Goal: Information Seeking & Learning: Learn about a topic

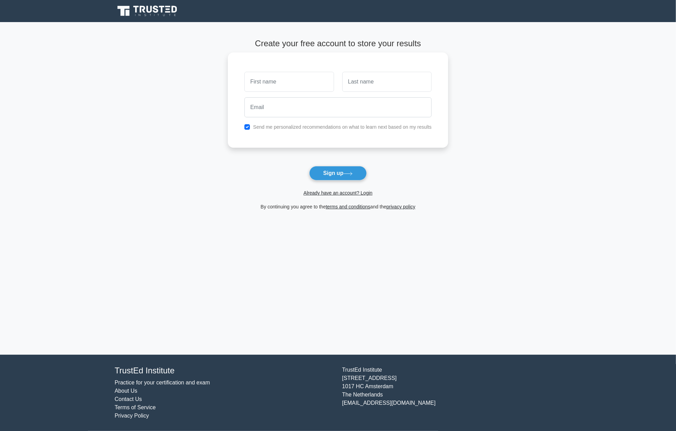
click at [270, 79] on input "text" at bounding box center [289, 82] width 89 height 20
type input "[PERSON_NAME]"
click at [371, 83] on input "text" at bounding box center [386, 82] width 89 height 20
type input "Simon-Agolory"
click at [321, 108] on input "email" at bounding box center [338, 107] width 187 height 20
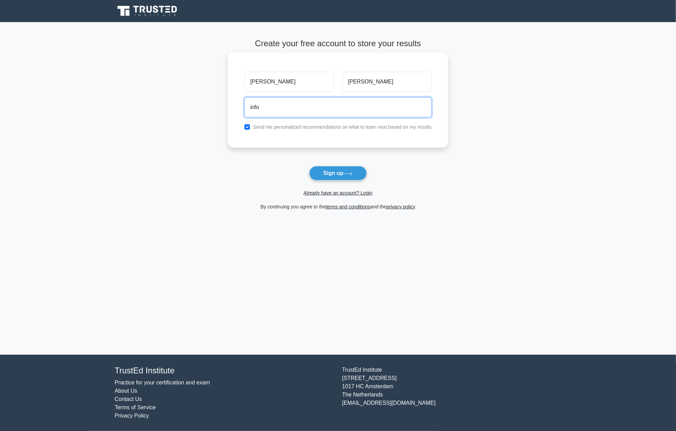
type input "info@soafrspm.education"
drag, startPoint x: 277, startPoint y: 104, endPoint x: 241, endPoint y: 105, distance: 36.6
click at [241, 105] on div "info@soafrspm.education" at bounding box center [338, 107] width 196 height 26
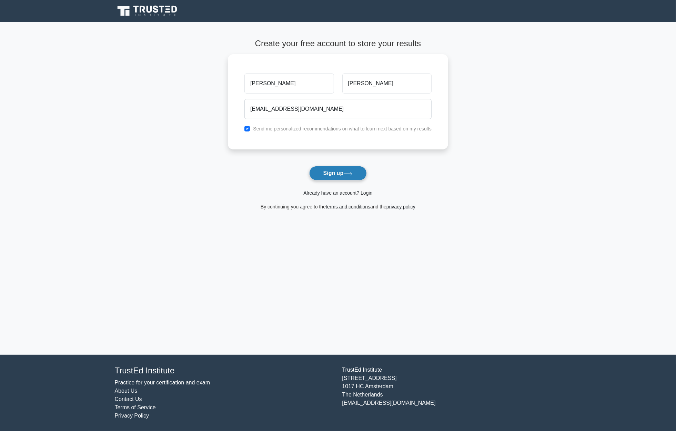
click at [339, 172] on button "Sign up" at bounding box center [338, 173] width 58 height 14
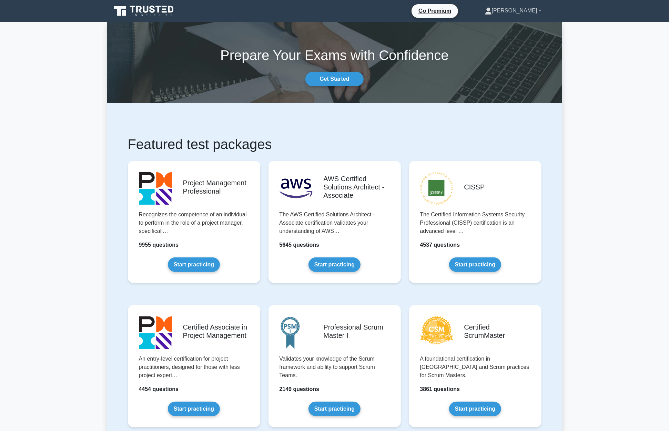
click at [530, 10] on link "[PERSON_NAME]" at bounding box center [514, 11] width 90 height 14
click at [504, 27] on link "Profile" at bounding box center [496, 26] width 54 height 11
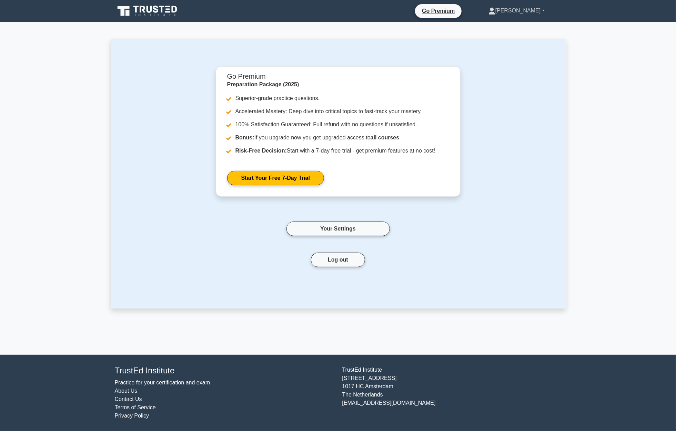
click at [536, 9] on link "[PERSON_NAME]" at bounding box center [517, 11] width 90 height 14
click at [515, 26] on link "Profile" at bounding box center [499, 26] width 54 height 11
click at [372, 225] on link "Your Settings" at bounding box center [338, 228] width 103 height 14
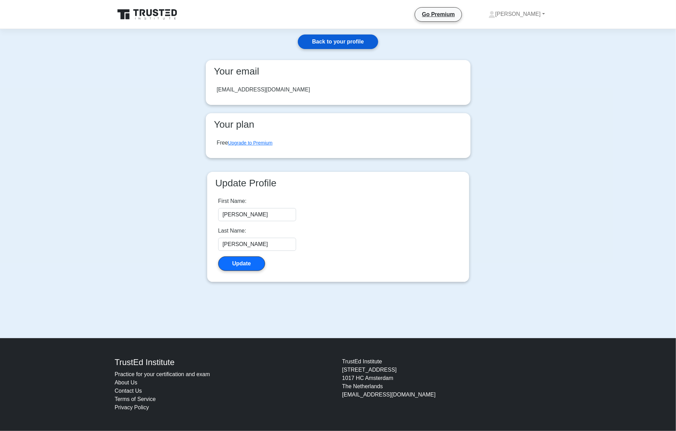
click at [360, 39] on link "Back to your profile" at bounding box center [338, 41] width 80 height 14
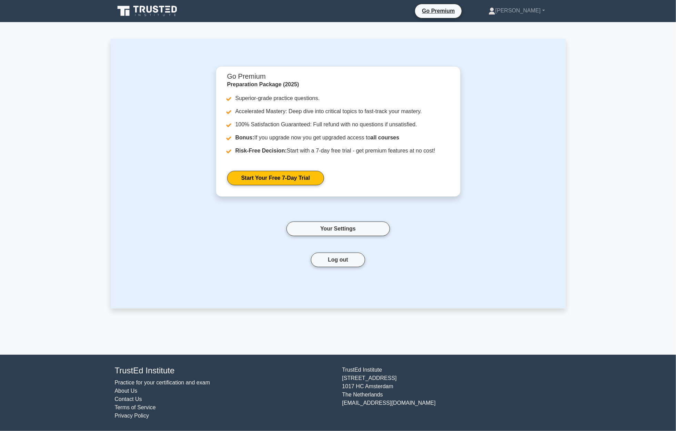
click at [166, 9] on icon at bounding box center [148, 10] width 66 height 13
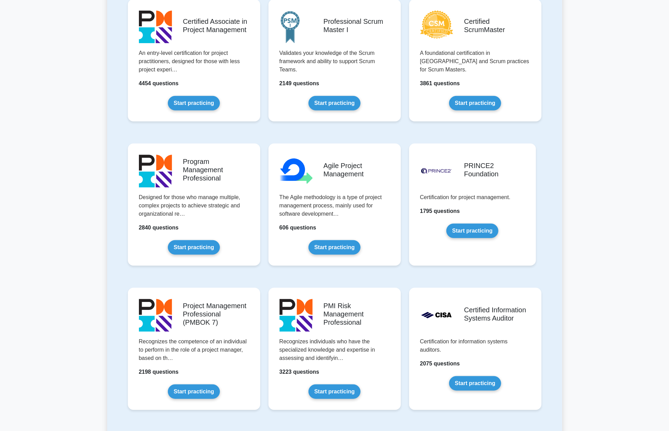
scroll to position [322, 0]
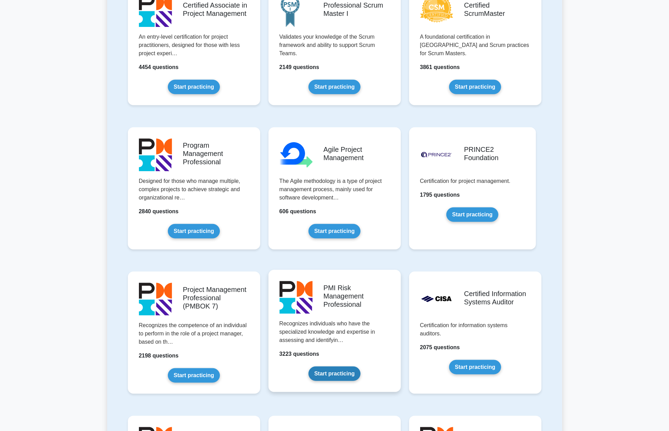
click at [341, 370] on link "Start practicing" at bounding box center [335, 373] width 52 height 14
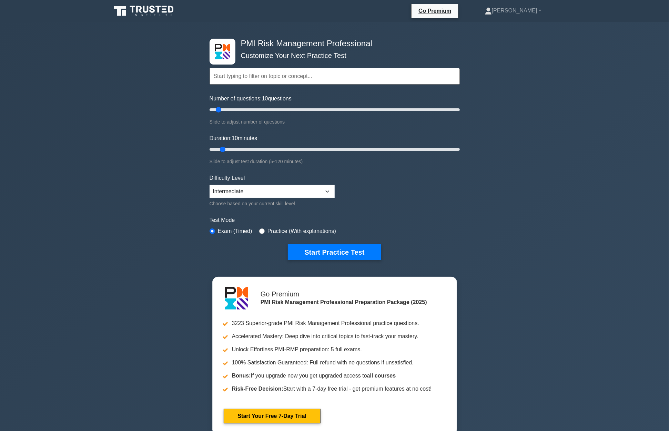
click at [337, 79] on input "text" at bounding box center [335, 76] width 250 height 17
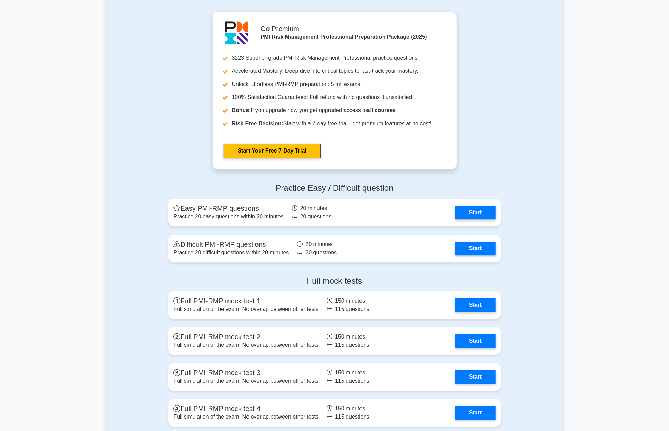
scroll to position [1380, 0]
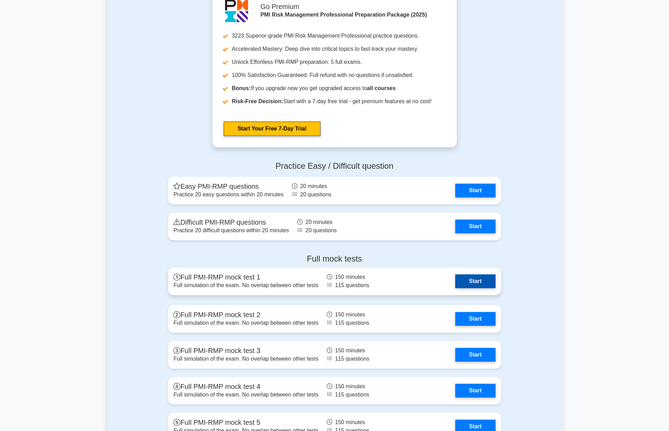
click at [479, 277] on link "Start" at bounding box center [476, 281] width 40 height 14
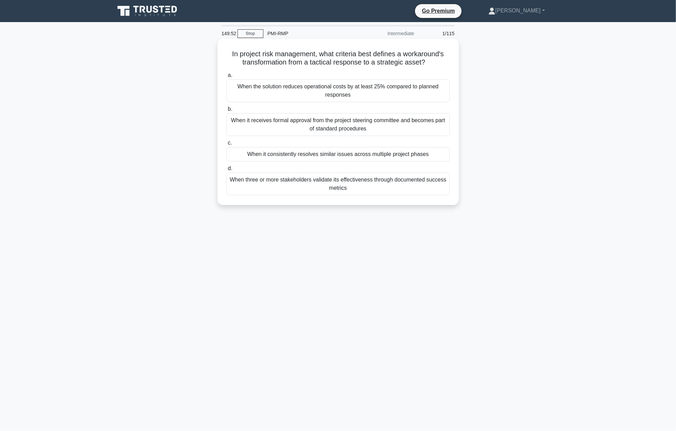
click at [394, 90] on div "When the solution reduces operational costs by at least 25% compared to planned…" at bounding box center [338, 90] width 223 height 23
click at [227, 78] on input "a. When the solution reduces operational costs by at least 25% compared to plan…" at bounding box center [227, 75] width 0 height 4
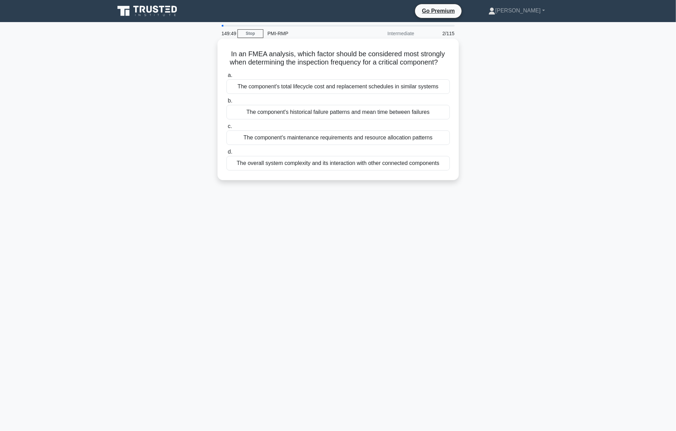
click at [379, 119] on div "The component's historical failure patterns and mean time between failures" at bounding box center [338, 112] width 223 height 14
click at [227, 103] on input "b. The component's historical failure patterns and mean time between failures" at bounding box center [227, 101] width 0 height 4
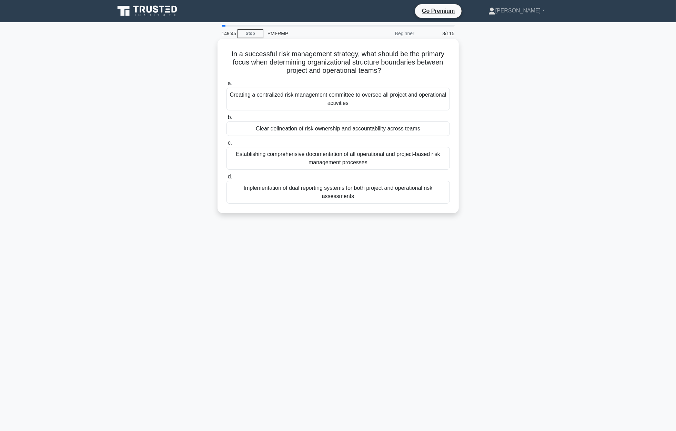
click at [366, 188] on div "Implementation of dual reporting systems for both project and operational risk …" at bounding box center [338, 192] width 223 height 23
click at [227, 179] on input "d. Implementation of dual reporting systems for both project and operational ri…" at bounding box center [227, 177] width 0 height 4
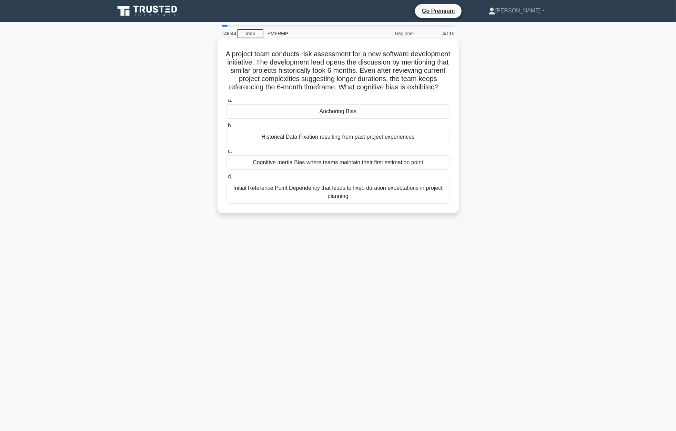
click at [368, 170] on div "Cognitive Inertia Bias where teams maintain their first estimation point" at bounding box center [338, 162] width 223 height 14
click at [227, 153] on input "c. Cognitive Inertia Bias where teams maintain their first estimation point" at bounding box center [227, 151] width 0 height 4
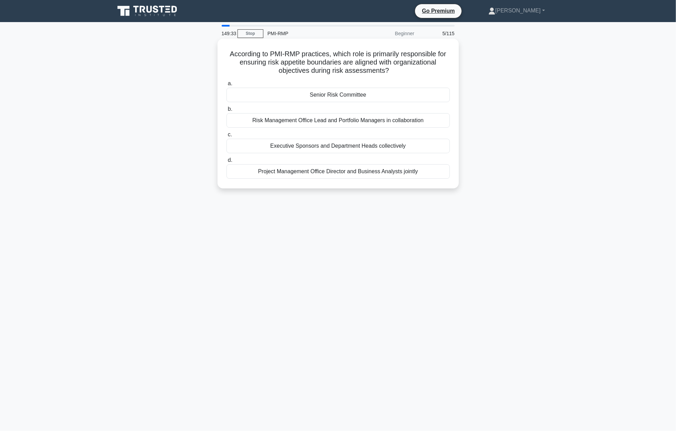
click at [328, 92] on div "Senior Risk Committee" at bounding box center [338, 95] width 223 height 14
click at [227, 86] on input "a. Senior Risk Committee" at bounding box center [227, 83] width 0 height 4
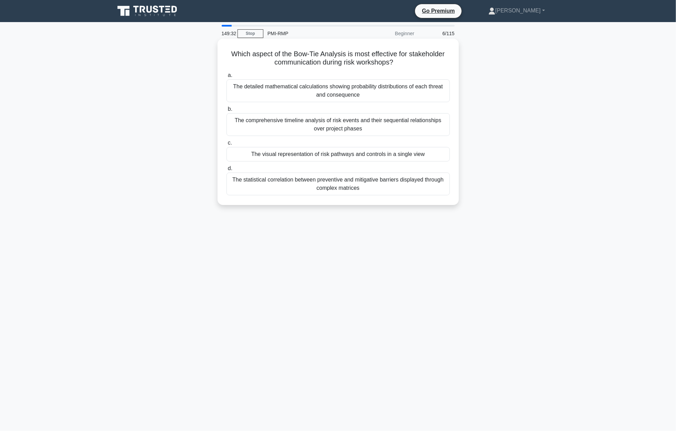
click at [361, 125] on div "The comprehensive timeline analysis of risk events and their sequential relatio…" at bounding box center [338, 124] width 223 height 23
click at [227, 111] on input "b. The comprehensive timeline analysis of risk events and their sequential rela…" at bounding box center [227, 109] width 0 height 4
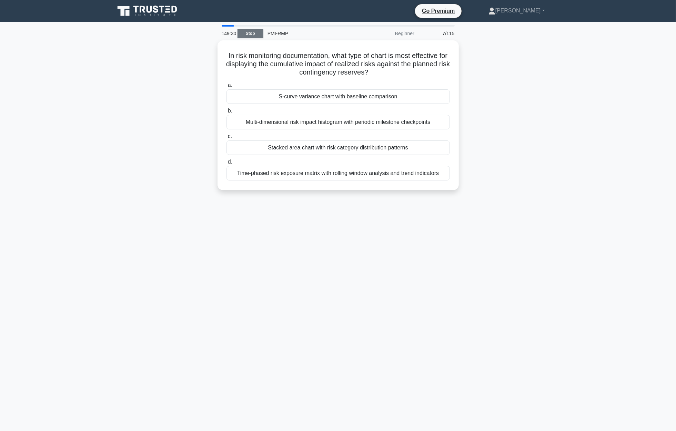
click at [250, 32] on link "Stop" at bounding box center [251, 33] width 26 height 9
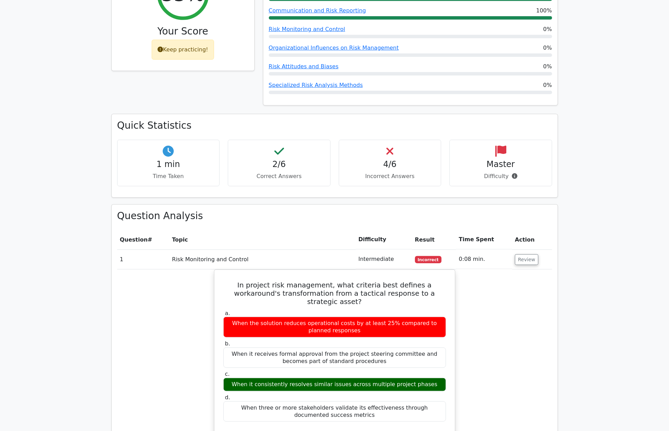
scroll to position [322, 0]
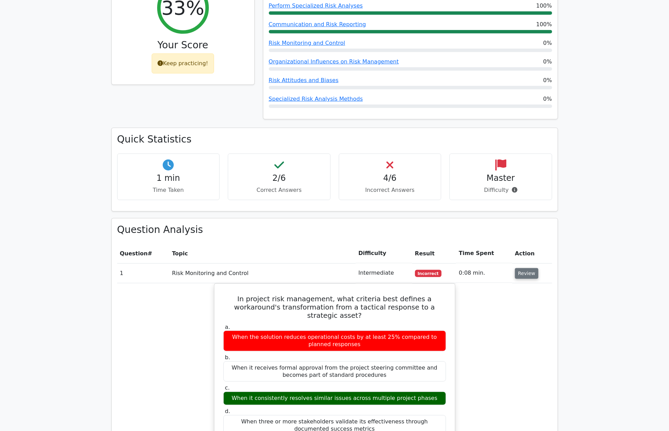
click at [526, 268] on button "Review" at bounding box center [526, 273] width 23 height 11
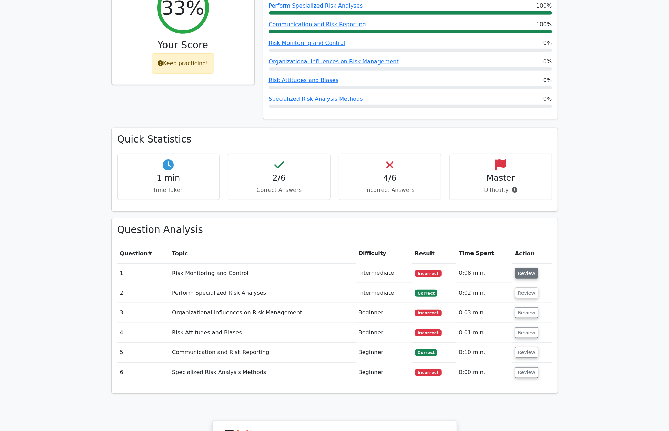
click at [530, 268] on button "Review" at bounding box center [526, 273] width 23 height 11
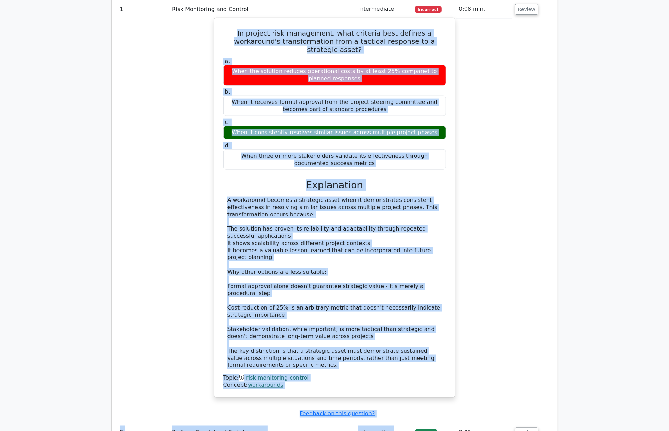
scroll to position [644, 0]
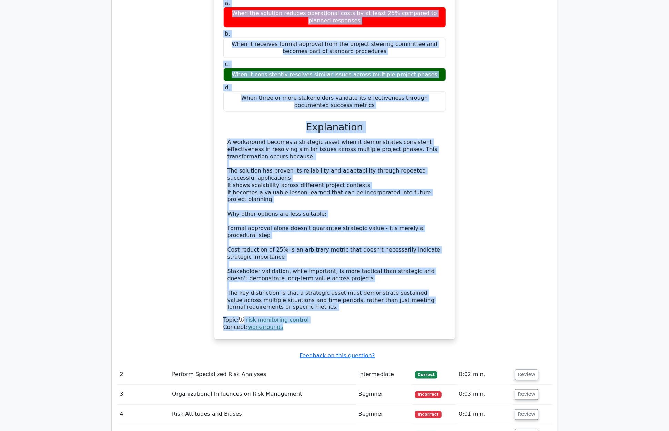
drag, startPoint x: 225, startPoint y: 83, endPoint x: 419, endPoint y: 289, distance: 282.8
click at [419, 289] on div "In project risk management, what criteria best defines a workaround's transform…" at bounding box center [334, 150] width 235 height 374
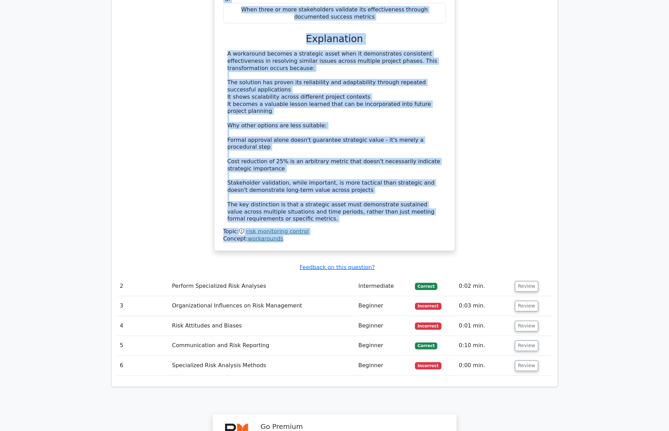
scroll to position [736, 0]
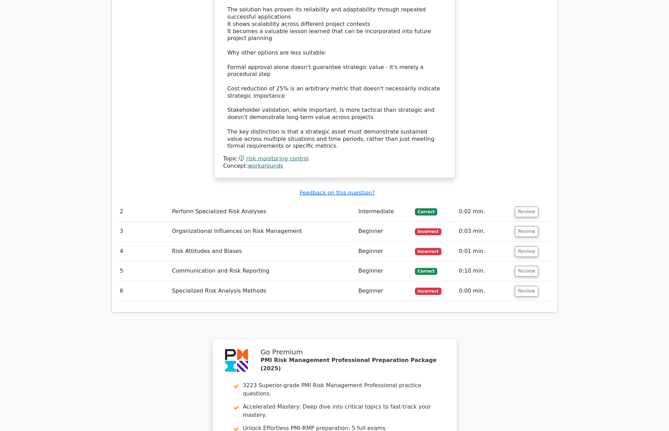
scroll to position [930, 0]
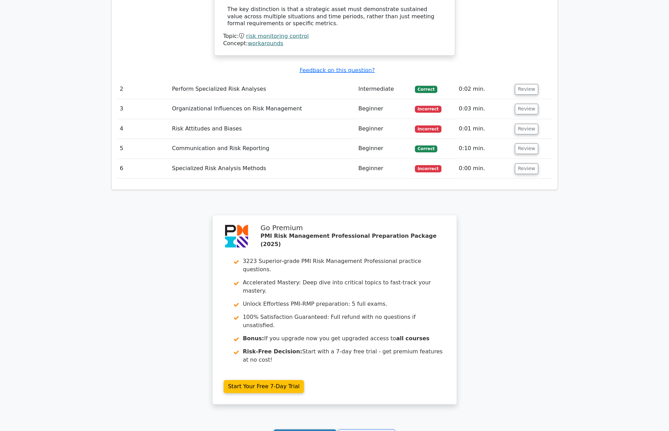
click at [318, 429] on link "Continue practicing" at bounding box center [305, 435] width 63 height 13
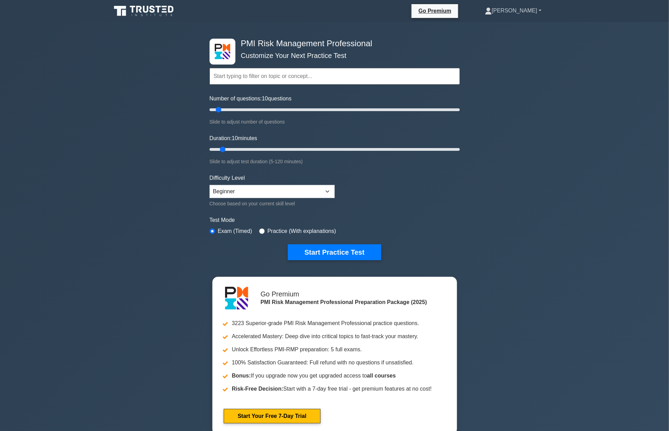
click at [533, 10] on link "[PERSON_NAME]" at bounding box center [514, 11] width 90 height 14
click at [506, 24] on link "Profile" at bounding box center [496, 26] width 54 height 11
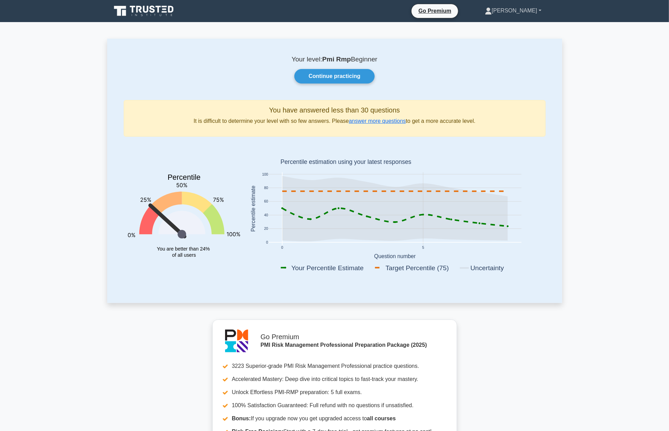
click at [531, 11] on link "[PERSON_NAME]" at bounding box center [514, 11] width 90 height 14
click at [504, 37] on link "Settings" at bounding box center [496, 37] width 54 height 11
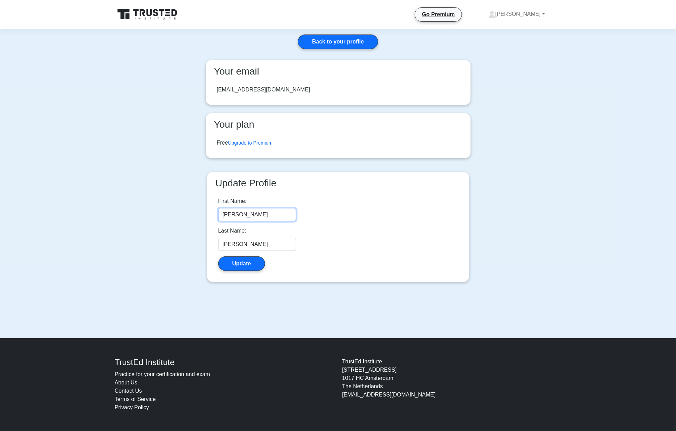
click at [246, 215] on input "[PERSON_NAME]" at bounding box center [257, 214] width 78 height 13
drag, startPoint x: 229, startPoint y: 213, endPoint x: 221, endPoint y: 213, distance: 8.6
click at [221, 213] on input "[PERSON_NAME]" at bounding box center [257, 214] width 78 height 13
type input "So"
drag, startPoint x: 267, startPoint y: 246, endPoint x: 220, endPoint y: 244, distance: 46.9
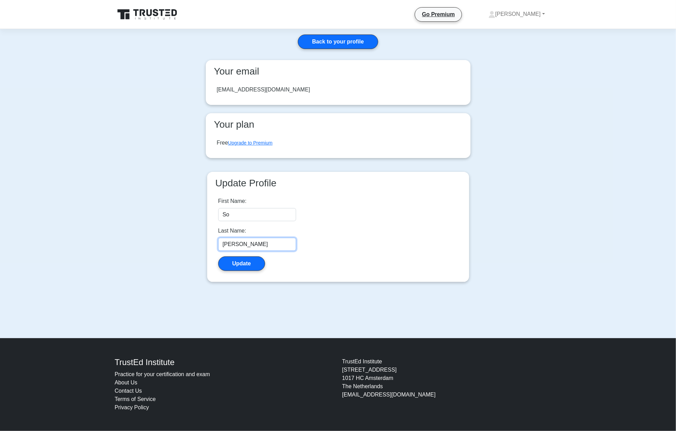
click at [220, 244] on input "[PERSON_NAME]" at bounding box center [257, 244] width 78 height 13
type input "Afr"
click at [240, 265] on button "Update" at bounding box center [241, 263] width 47 height 14
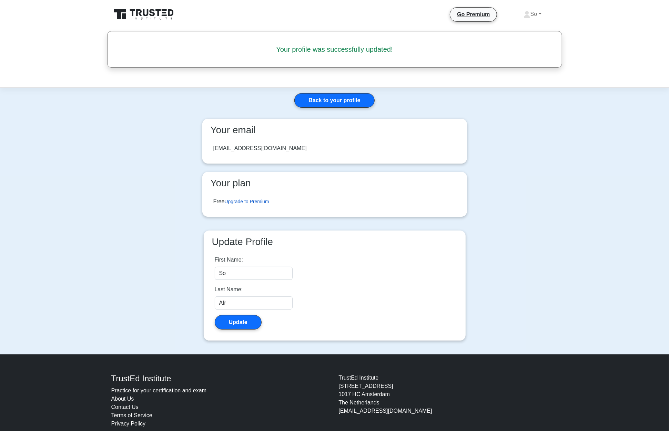
click at [267, 200] on link "Upgrade to Premium" at bounding box center [247, 202] width 44 height 6
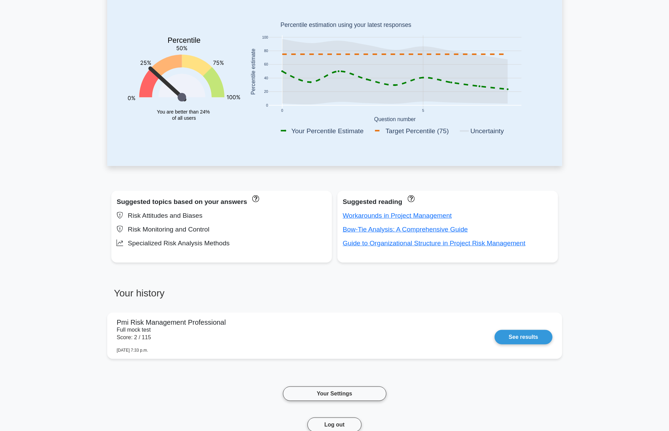
scroll to position [87, 0]
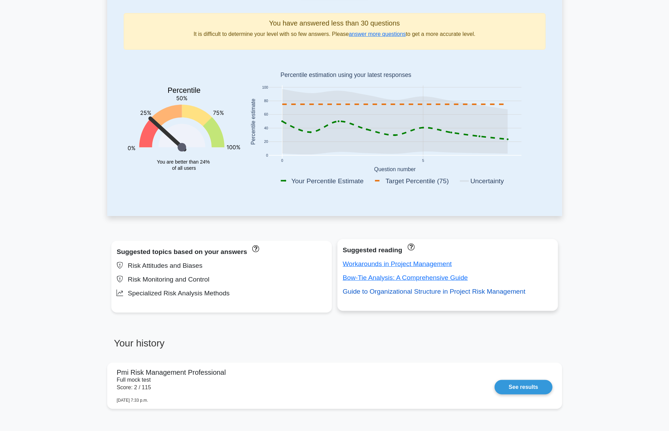
click at [478, 292] on link "Guide to Organizational Structure in Project Risk Management" at bounding box center [434, 291] width 183 height 7
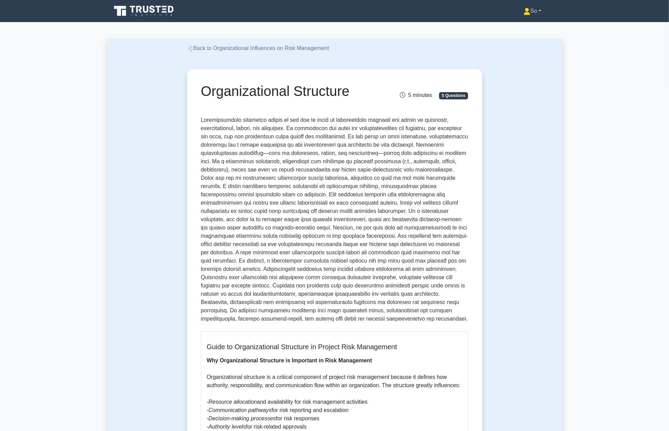
click at [540, 10] on link "So" at bounding box center [532, 11] width 51 height 14
click at [525, 26] on link "Profile" at bounding box center [535, 27] width 54 height 11
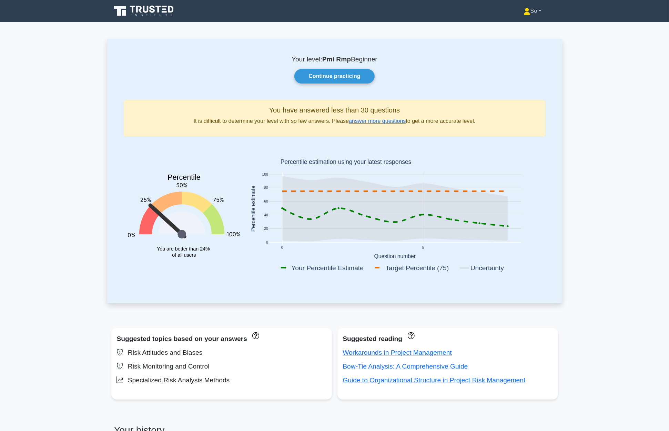
click at [538, 11] on link "So" at bounding box center [532, 11] width 51 height 14
click at [598, 221] on main "Your level: Pmi Rmp Beginner Continue practicing You have answered less than 30…" at bounding box center [334, 323] width 669 height 602
click at [157, 3] on link at bounding box center [144, 11] width 66 height 17
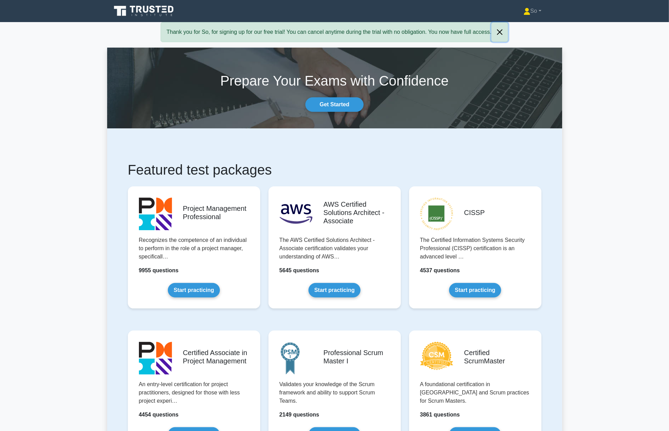
click at [500, 32] on button "Close" at bounding box center [500, 31] width 17 height 19
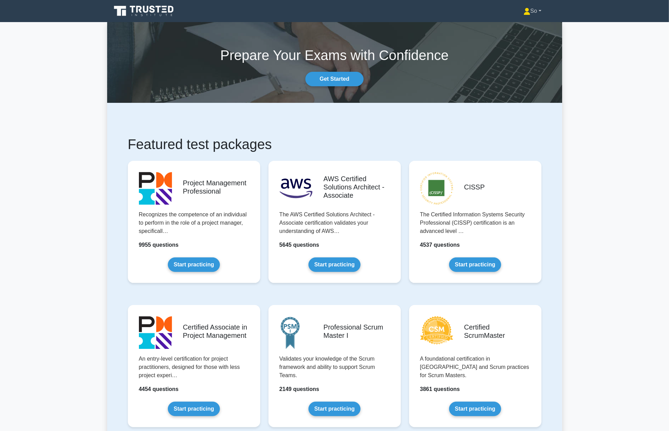
click at [532, 10] on link "So" at bounding box center [532, 11] width 51 height 14
click at [519, 24] on link "Profile" at bounding box center [535, 27] width 54 height 11
click at [540, 12] on link "So" at bounding box center [532, 11] width 51 height 14
click at [521, 39] on link "Settings" at bounding box center [535, 38] width 54 height 11
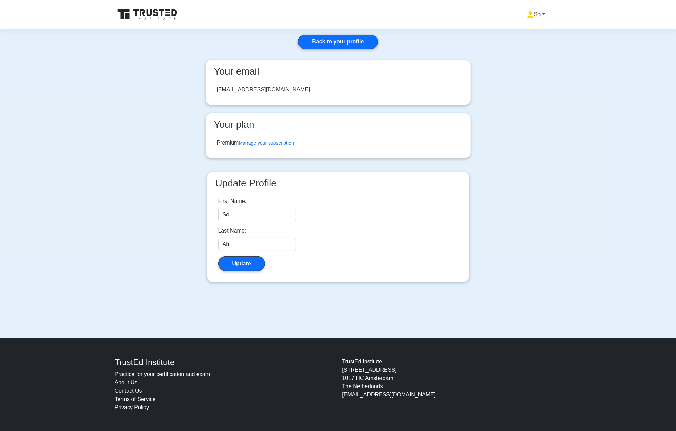
click at [541, 12] on link "So" at bounding box center [536, 15] width 51 height 14
click at [359, 36] on link "Back to your profile" at bounding box center [338, 41] width 80 height 14
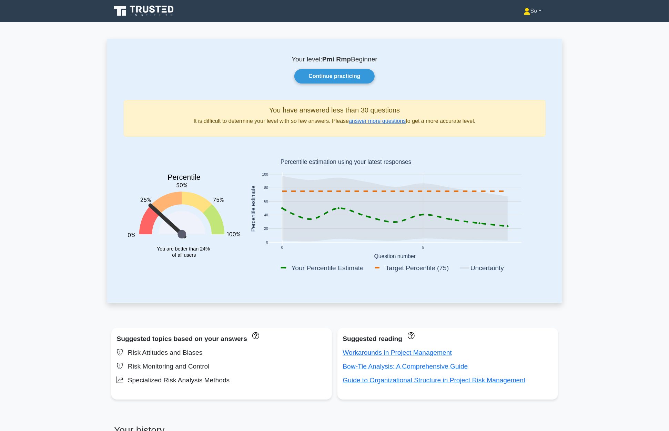
click at [534, 12] on link "So" at bounding box center [532, 11] width 51 height 14
click at [520, 38] on link "Settings" at bounding box center [535, 38] width 54 height 11
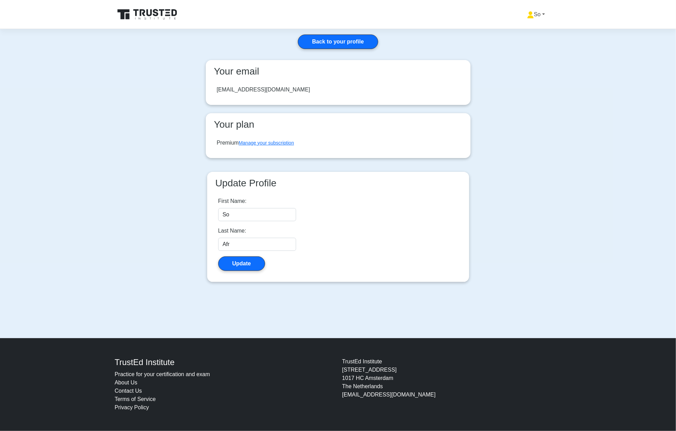
click at [538, 14] on link "So" at bounding box center [536, 15] width 51 height 14
click at [520, 29] on link "Profile" at bounding box center [538, 30] width 54 height 11
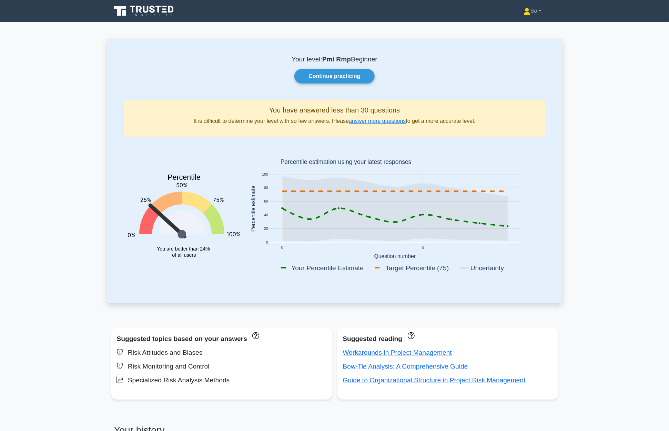
scroll to position [271, 0]
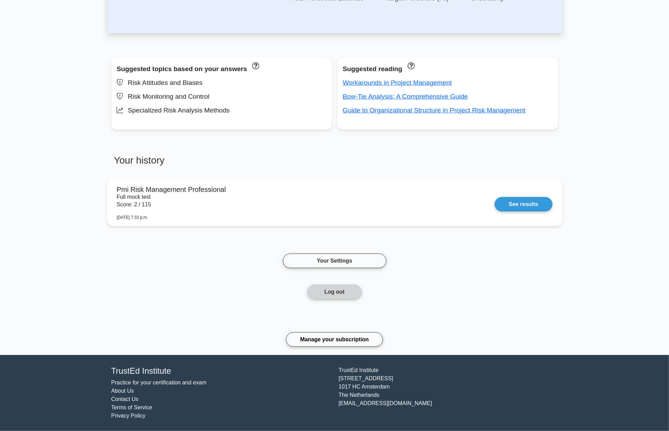
click at [346, 288] on button "Log out" at bounding box center [335, 292] width 54 height 14
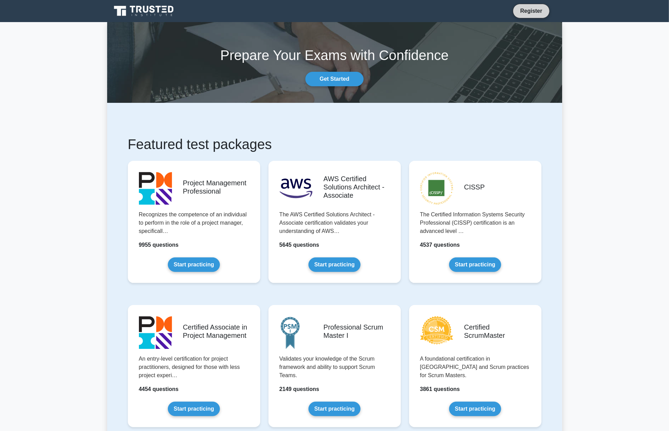
click at [538, 7] on link "Register" at bounding box center [531, 11] width 30 height 9
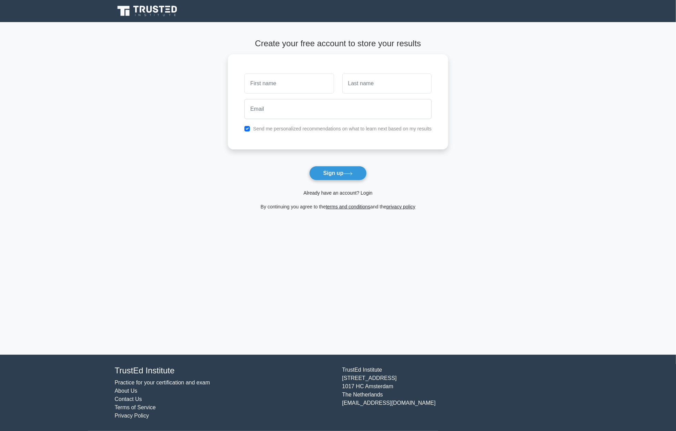
click at [326, 192] on link "Already have an account? Login" at bounding box center [337, 193] width 69 height 6
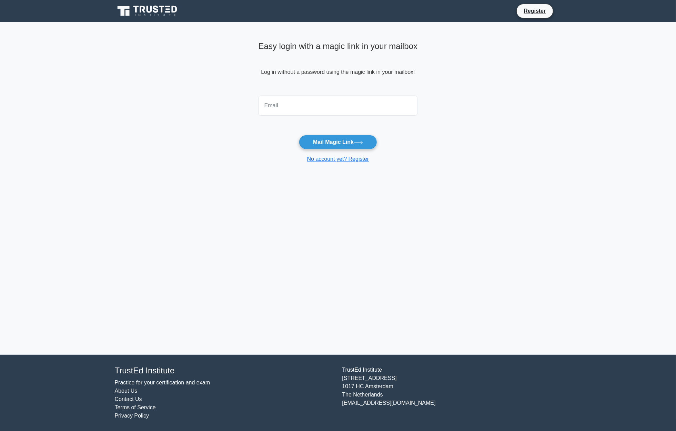
click at [277, 102] on input "email" at bounding box center [338, 106] width 159 height 20
type input "info@soafrspm.education"
click at [344, 142] on button "Mail Magic Link" at bounding box center [338, 142] width 78 height 14
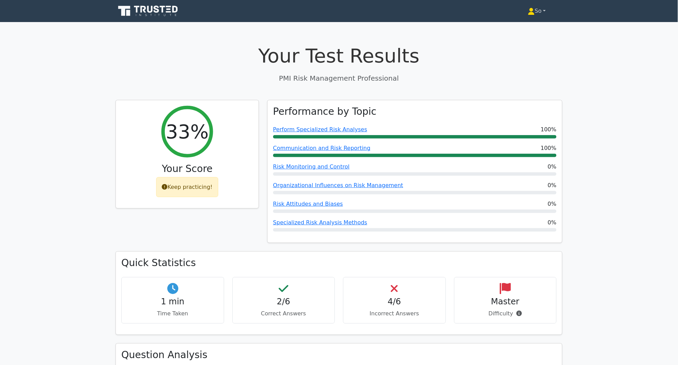
click at [544, 9] on link "So" at bounding box center [536, 11] width 51 height 14
click at [519, 29] on link "Profile" at bounding box center [539, 27] width 54 height 11
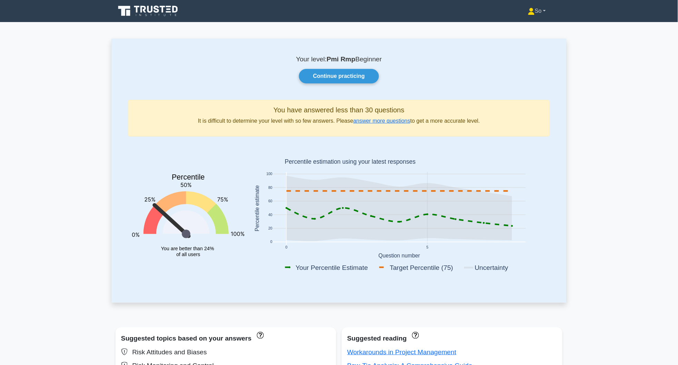
click at [541, 12] on link "So" at bounding box center [536, 11] width 51 height 14
click at [528, 40] on link "Settings" at bounding box center [539, 38] width 54 height 11
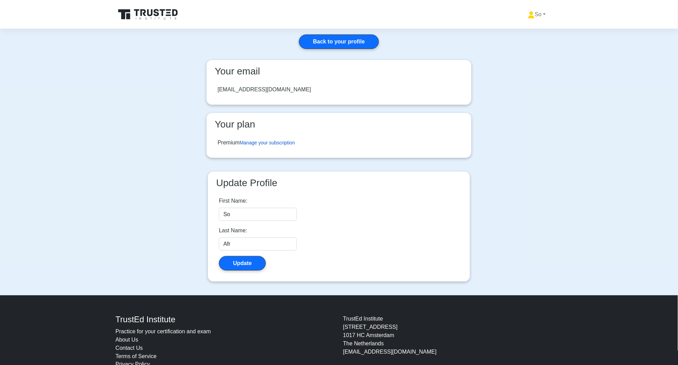
click at [279, 143] on link "Manage your subscription" at bounding box center [267, 143] width 55 height 6
click at [329, 43] on link "Back to your profile" at bounding box center [339, 41] width 80 height 14
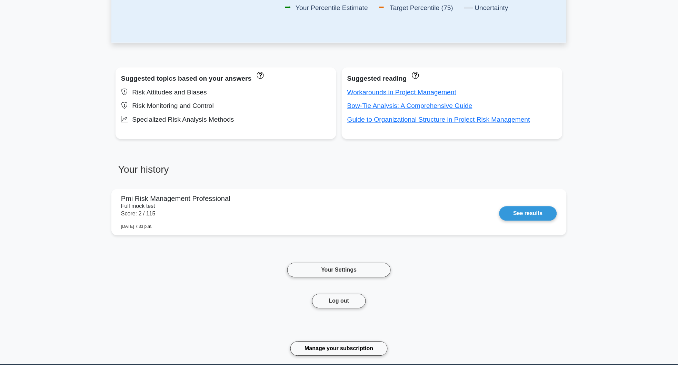
scroll to position [276, 0]
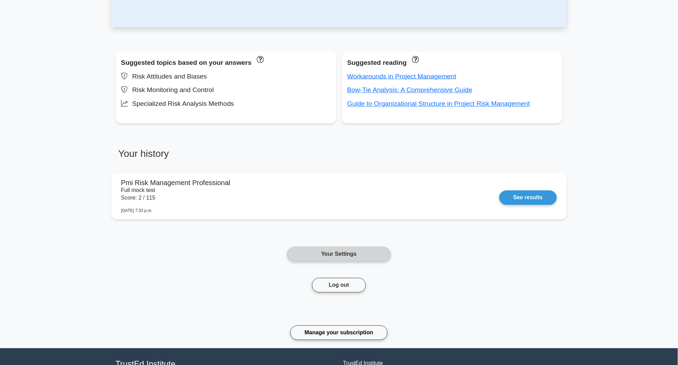
click at [346, 250] on link "Your Settings" at bounding box center [338, 254] width 103 height 14
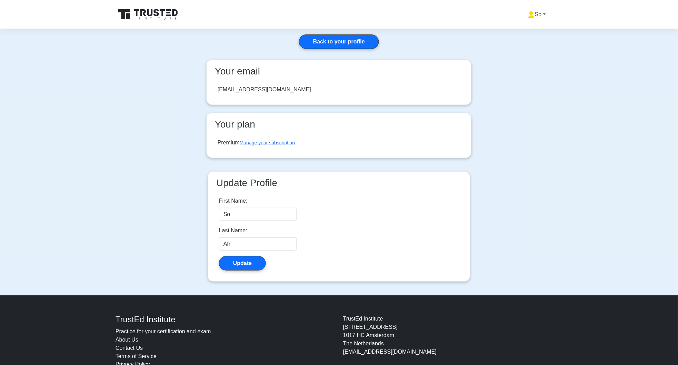
click at [541, 15] on link "So" at bounding box center [536, 15] width 51 height 14
click at [526, 30] on link "Profile" at bounding box center [539, 30] width 54 height 11
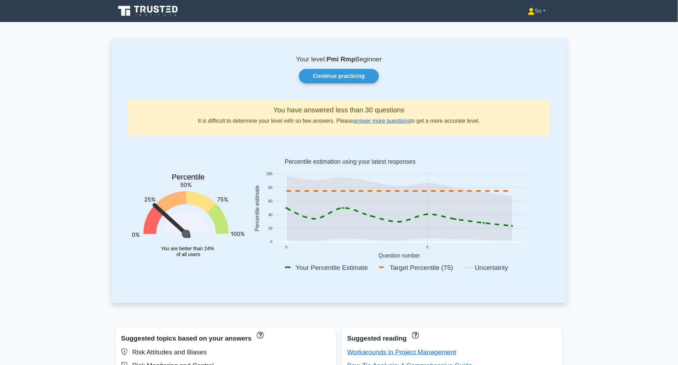
click at [540, 11] on link "So" at bounding box center [536, 11] width 51 height 14
click at [528, 40] on link "Settings" at bounding box center [539, 38] width 54 height 11
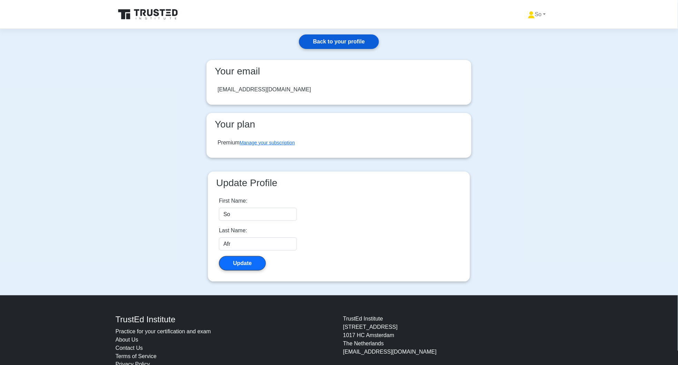
click at [344, 44] on link "Back to your profile" at bounding box center [339, 41] width 80 height 14
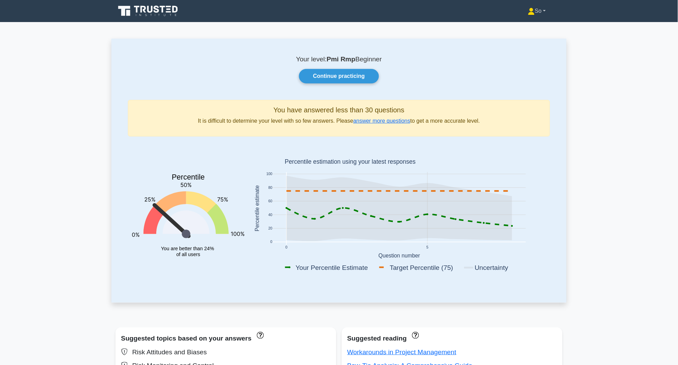
click at [534, 12] on link "So" at bounding box center [536, 11] width 51 height 14
click at [522, 22] on link "Profile" at bounding box center [539, 27] width 54 height 11
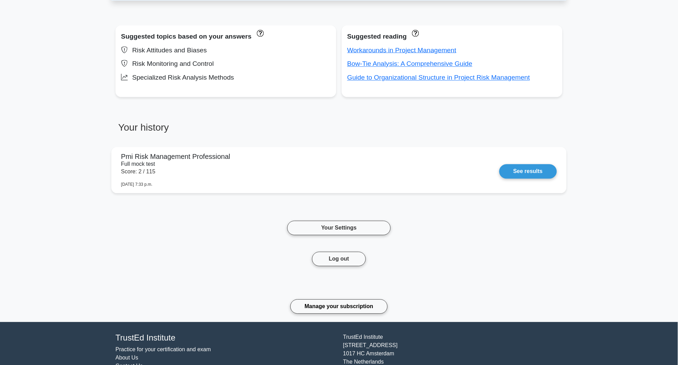
scroll to position [322, 0]
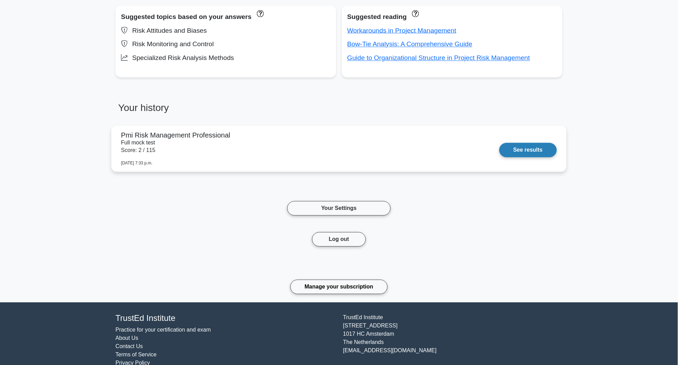
click at [530, 147] on link "See results" at bounding box center [528, 150] width 58 height 14
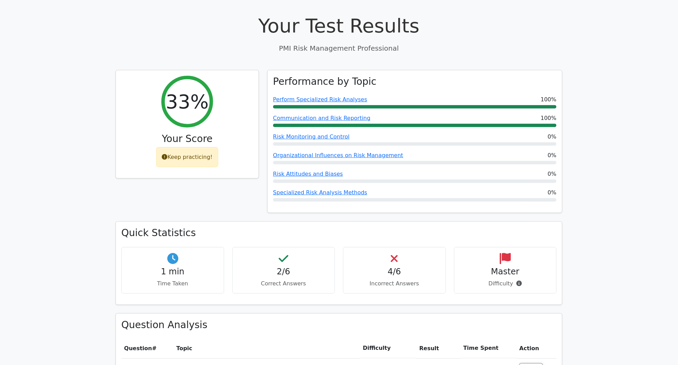
scroll to position [46, 0]
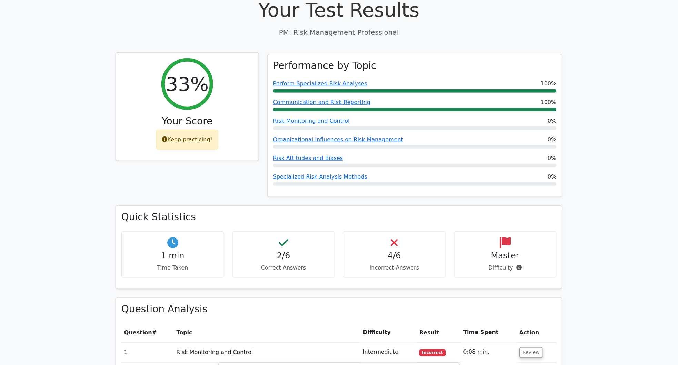
click at [192, 137] on div "Keep practicing!" at bounding box center [187, 140] width 62 height 20
click at [194, 140] on div "Keep practicing!" at bounding box center [187, 140] width 62 height 20
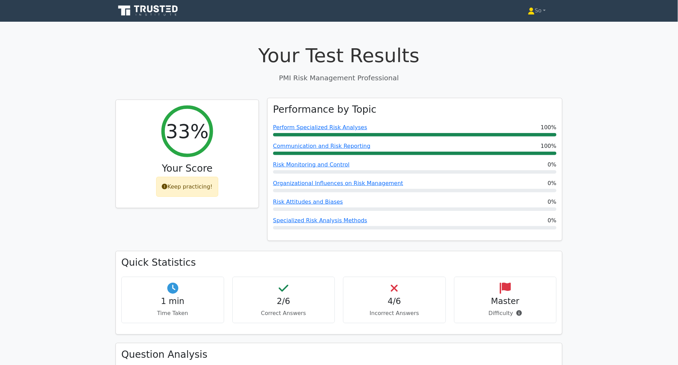
scroll to position [0, 0]
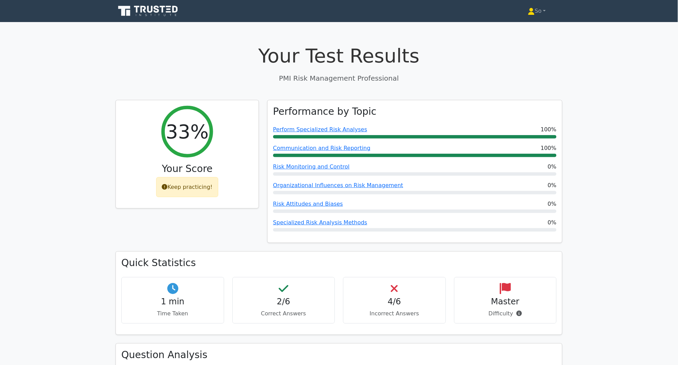
click at [148, 11] on icon at bounding box center [151, 9] width 6 height 7
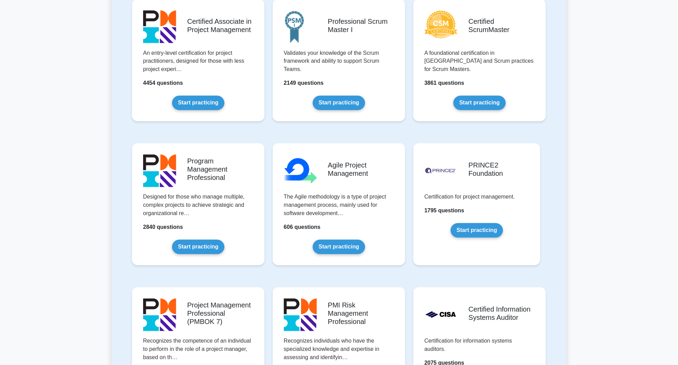
scroll to position [322, 0]
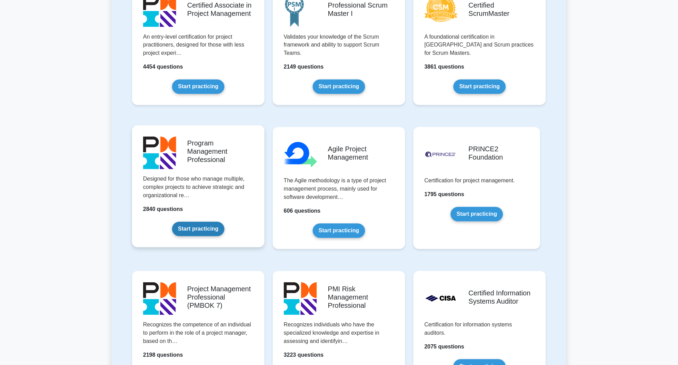
click at [190, 228] on link "Start practicing" at bounding box center [198, 229] width 52 height 14
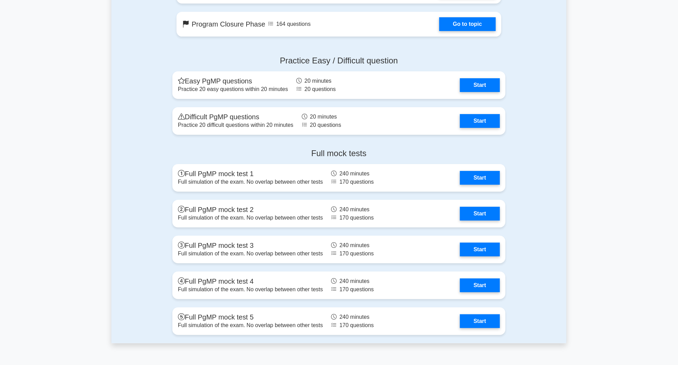
scroll to position [627, 0]
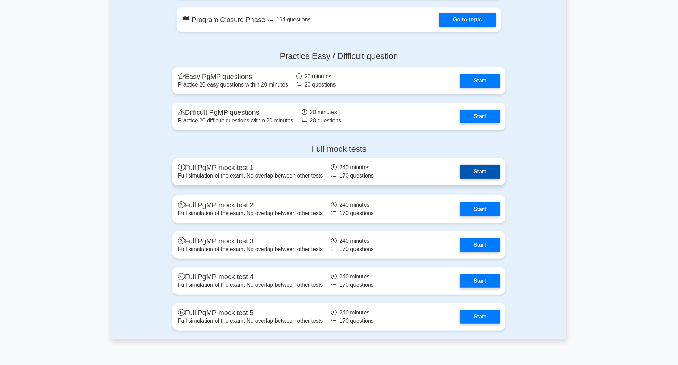
click at [486, 168] on link "Start" at bounding box center [480, 172] width 40 height 14
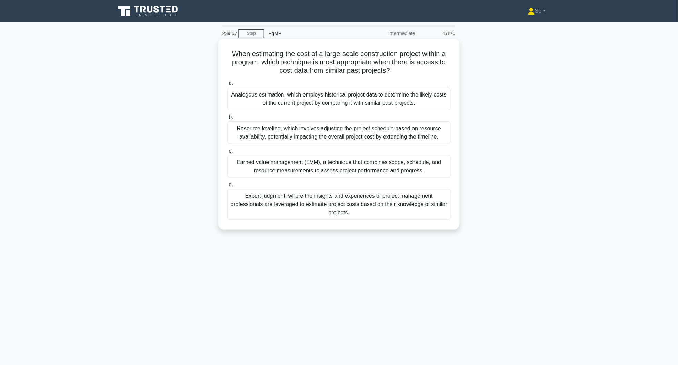
click at [359, 166] on div "Earned value management (EVM), a technique that combines scope, schedule, and r…" at bounding box center [338, 166] width 223 height 23
click at [227, 153] on input "c. Earned value management (EVM), a technique that combines scope, schedule, an…" at bounding box center [227, 151] width 0 height 4
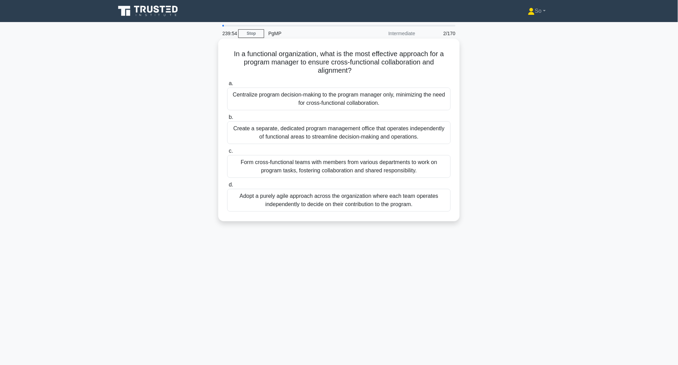
click at [355, 100] on div "Centralize program decision-making to the program manager only, minimizing the …" at bounding box center [338, 99] width 223 height 23
click at [227, 86] on input "a. Centralize program decision-making to the program manager only, minimizing t…" at bounding box center [227, 83] width 0 height 4
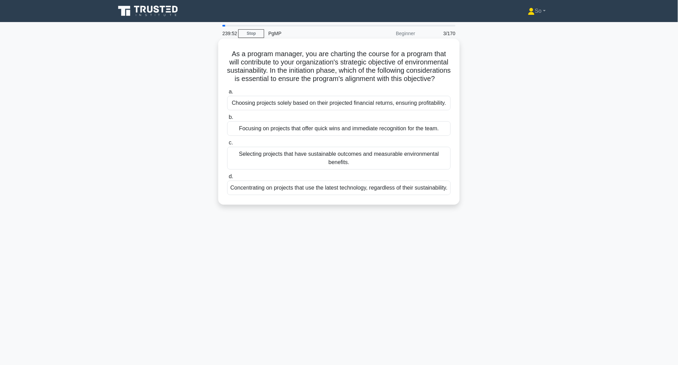
click at [353, 136] on div "Focusing on projects that offer quick wins and immediate recognition for the te…" at bounding box center [338, 128] width 223 height 14
click at [227, 120] on input "b. Focusing on projects that offer quick wins and immediate recognition for the…" at bounding box center [227, 117] width 0 height 4
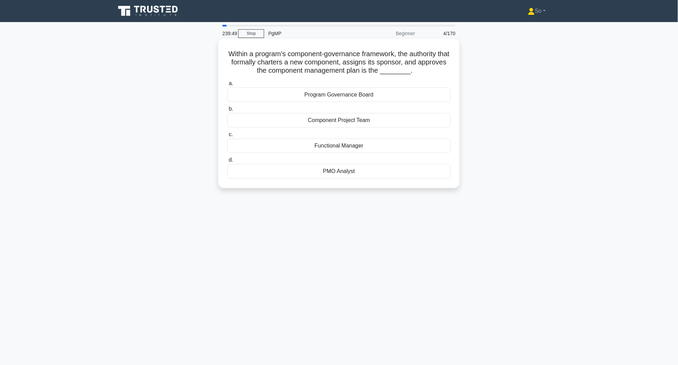
click at [349, 174] on div "PMO Analyst" at bounding box center [338, 171] width 223 height 14
click at [227, 162] on input "d. PMO Analyst" at bounding box center [227, 160] width 0 height 4
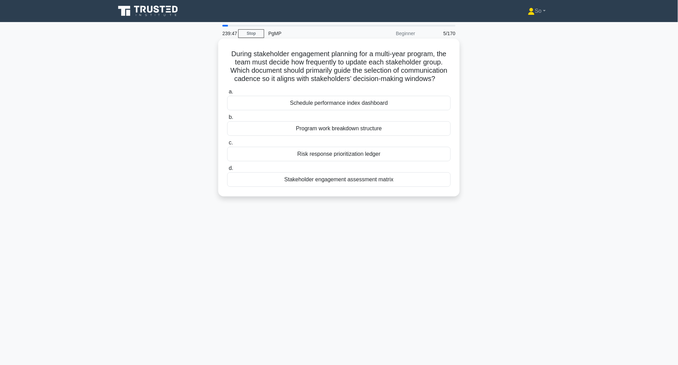
click at [349, 161] on div "Risk response prioritization ledger" at bounding box center [338, 154] width 223 height 14
click at [227, 145] on input "c. Risk response prioritization ledger" at bounding box center [227, 143] width 0 height 4
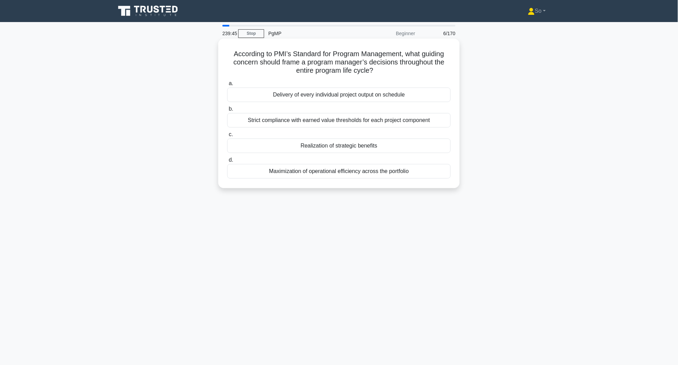
click at [352, 122] on div "Strict compliance with earned value thresholds for each project component" at bounding box center [338, 120] width 223 height 14
click at [227, 111] on input "b. Strict compliance with earned value thresholds for each project component" at bounding box center [227, 109] width 0 height 4
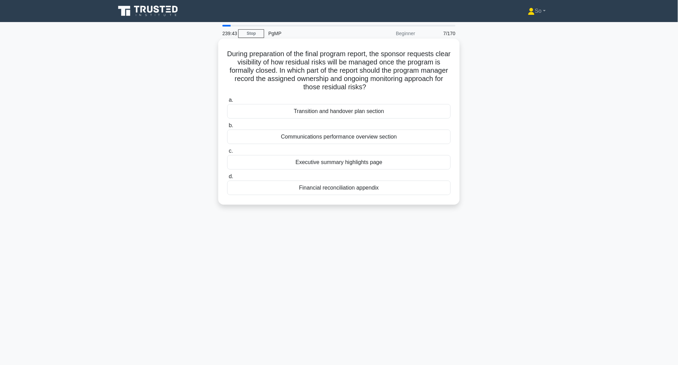
click at [346, 188] on div "Financial reconciliation appendix" at bounding box center [338, 188] width 223 height 14
click at [227, 179] on input "d. Financial reconciliation appendix" at bounding box center [227, 177] width 0 height 4
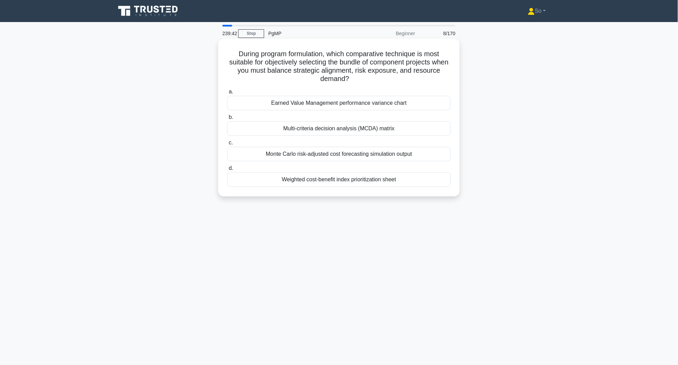
click at [357, 104] on div "Earned Value Management performance variance chart" at bounding box center [338, 103] width 223 height 14
click at [227, 94] on input "a. Earned Value Management performance variance chart" at bounding box center [227, 92] width 0 height 4
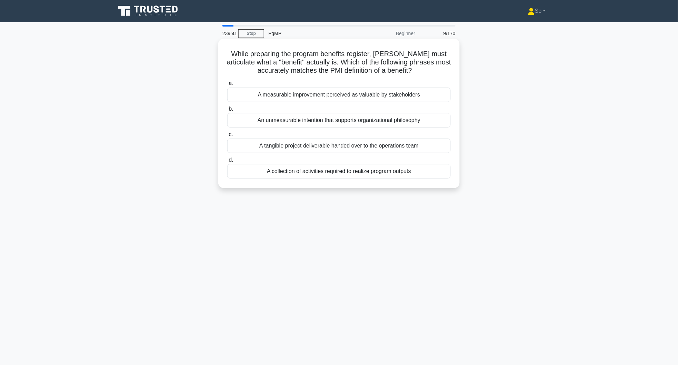
click at [361, 120] on div "An unmeasurable intention that supports organizational philosophy" at bounding box center [338, 120] width 223 height 14
click at [227, 111] on input "b. An unmeasurable intention that supports organizational philosophy" at bounding box center [227, 109] width 0 height 4
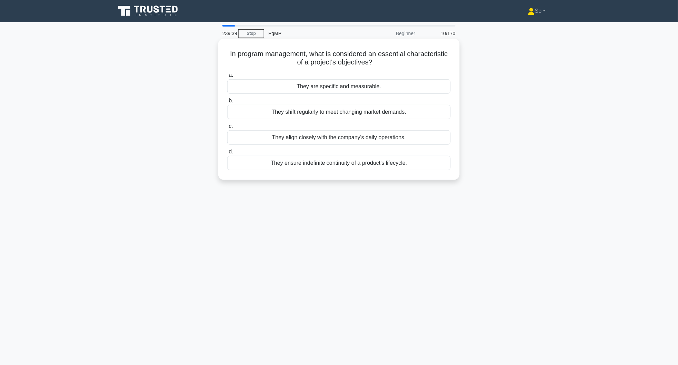
click at [361, 139] on div "They align closely with the company's daily operations." at bounding box center [338, 137] width 223 height 14
click at [227, 129] on input "c. They align closely with the company's daily operations." at bounding box center [227, 126] width 0 height 4
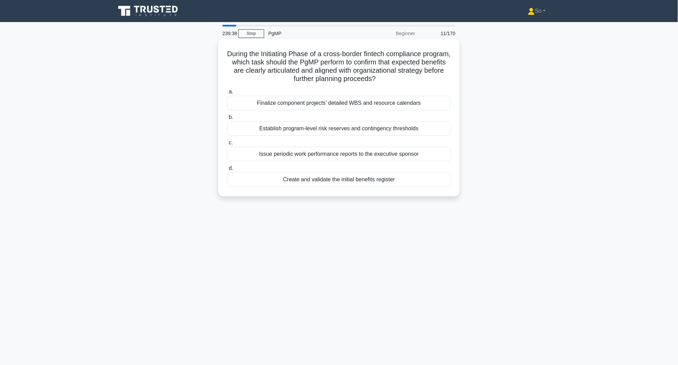
click at [354, 178] on div "Create and validate the initial benefits register" at bounding box center [338, 179] width 223 height 14
click at [227, 171] on input "d. Create and validate the initial benefits register" at bounding box center [227, 168] width 0 height 4
click at [361, 102] on div "Integrated Master Schedule (IMS)" at bounding box center [338, 103] width 223 height 14
click at [227, 94] on input "a. Integrated Master Schedule (IMS)" at bounding box center [227, 92] width 0 height 4
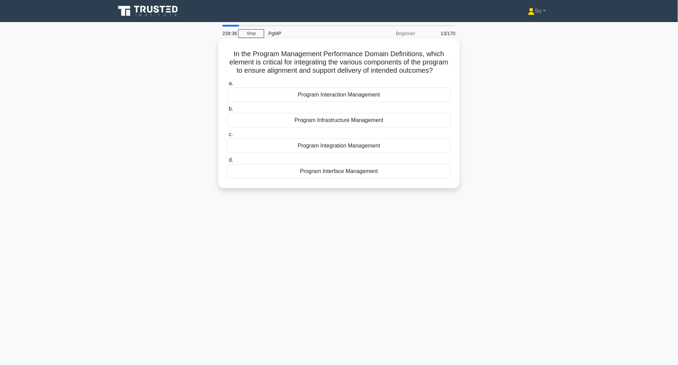
click at [369, 128] on div "Program Infrastructure Management" at bounding box center [338, 120] width 223 height 14
click at [227, 111] on input "b. Program Infrastructure Management" at bounding box center [227, 109] width 0 height 4
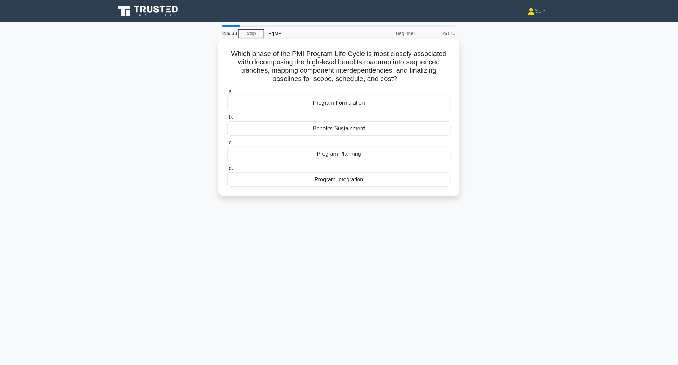
click at [368, 152] on div "Program Planning" at bounding box center [338, 154] width 223 height 14
click at [227, 145] on input "c. Program Planning" at bounding box center [227, 143] width 0 height 4
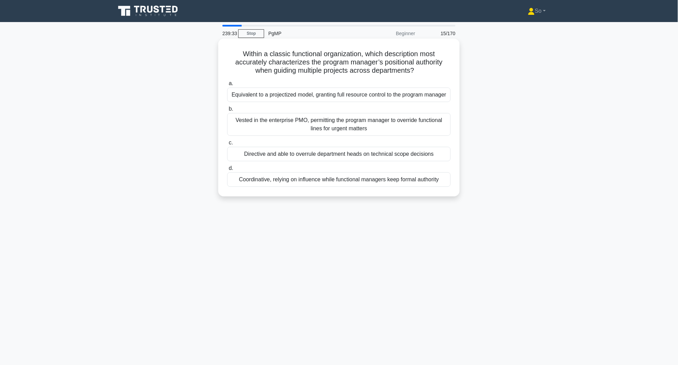
click at [370, 176] on div "Coordinative, relying on influence while functional managers keep formal author…" at bounding box center [338, 179] width 223 height 14
click at [227, 171] on input "d. Coordinative, relying on influence while functional managers keep formal aut…" at bounding box center [227, 168] width 0 height 4
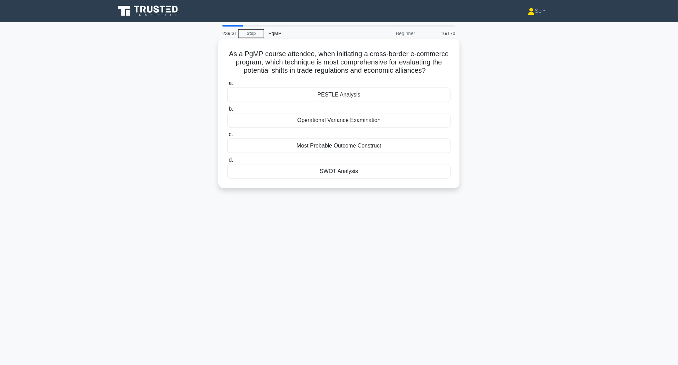
click at [369, 142] on div "Most Probable Outcome Construct" at bounding box center [338, 146] width 223 height 14
click at [227, 137] on input "c. Most Probable Outcome Construct" at bounding box center [227, 134] width 0 height 4
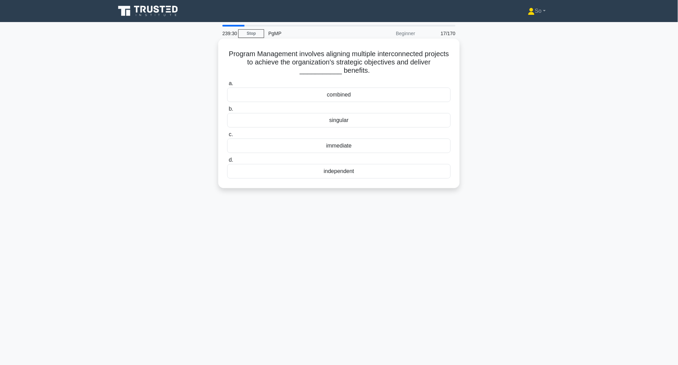
click at [369, 147] on div "immediate" at bounding box center [338, 146] width 223 height 14
click at [227, 137] on input "c. immediate" at bounding box center [227, 134] width 0 height 4
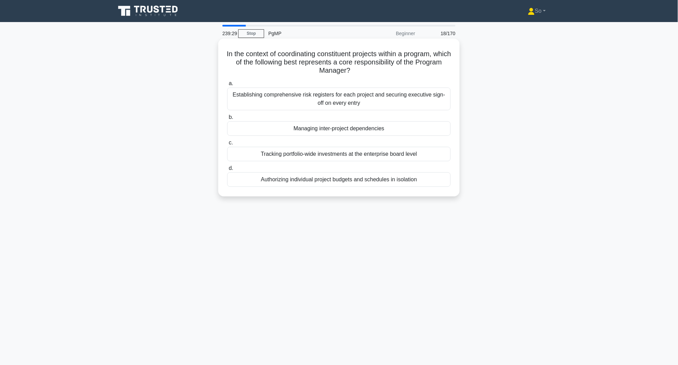
click at [371, 128] on div "Managing inter-project dependencies" at bounding box center [338, 128] width 223 height 14
click at [227, 120] on input "b. Managing inter-project dependencies" at bounding box center [227, 117] width 0 height 4
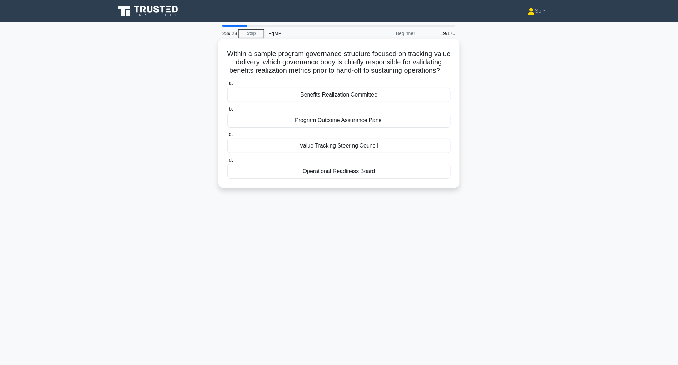
click at [376, 153] on div "Value Tracking Steering Council" at bounding box center [338, 146] width 223 height 14
click at [227, 137] on input "c. Value Tracking Steering Council" at bounding box center [227, 134] width 0 height 4
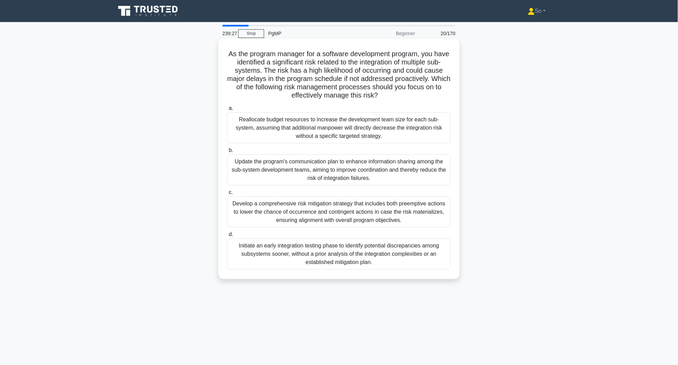
click at [362, 211] on div "Develop a comprehensive risk mitigation strategy that includes both preemptive …" at bounding box center [338, 212] width 223 height 31
click at [227, 195] on input "c. Develop a comprehensive risk mitigation strategy that includes both preempti…" at bounding box center [227, 192] width 0 height 4
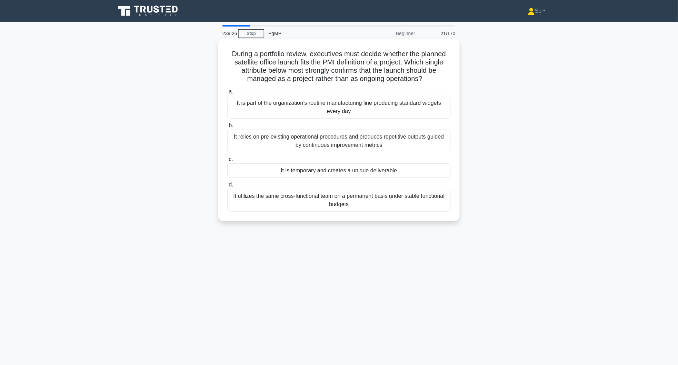
click at [371, 200] on div "It utilizes the same cross-functional team on a permanent basis under stable fu…" at bounding box center [338, 200] width 223 height 23
click at [227, 187] on input "d. It utilizes the same cross-functional team on a permanent basis under stable…" at bounding box center [227, 185] width 0 height 4
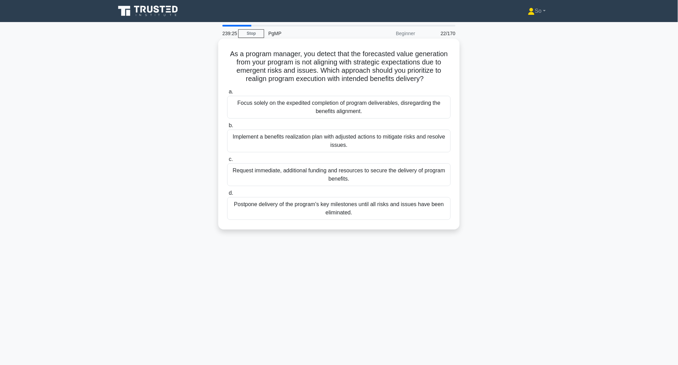
click at [372, 110] on div "Focus solely on the expedited completion of program deliverables, disregarding …" at bounding box center [338, 107] width 223 height 23
click at [227, 94] on input "a. Focus solely on the expedited completion of program deliverables, disregardi…" at bounding box center [227, 92] width 0 height 4
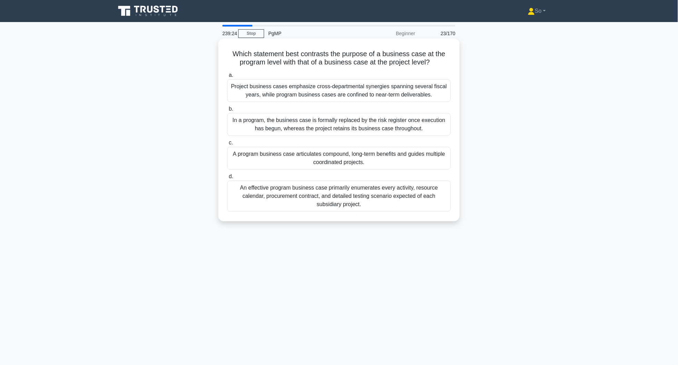
click at [373, 128] on div "In a program, the business case is formally replaced by the risk register once …" at bounding box center [338, 124] width 223 height 23
click at [227, 111] on input "b. In a program, the business case is formally replaced by the risk register on…" at bounding box center [227, 109] width 0 height 4
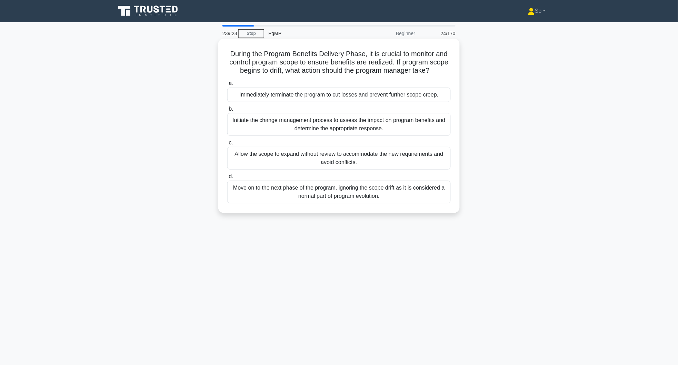
click at [378, 159] on div "Allow the scope to expand without review to accommodate the new requirements an…" at bounding box center [338, 158] width 223 height 23
click at [227, 145] on input "c. Allow the scope to expand without review to accommodate the new requirements…" at bounding box center [227, 143] width 0 height 4
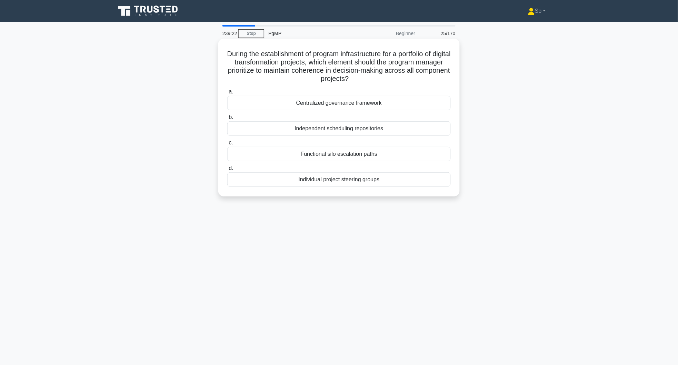
click at [374, 181] on div "Individual project steering groups" at bounding box center [338, 179] width 223 height 14
click at [227, 171] on input "d. Individual project steering groups" at bounding box center [227, 168] width 0 height 4
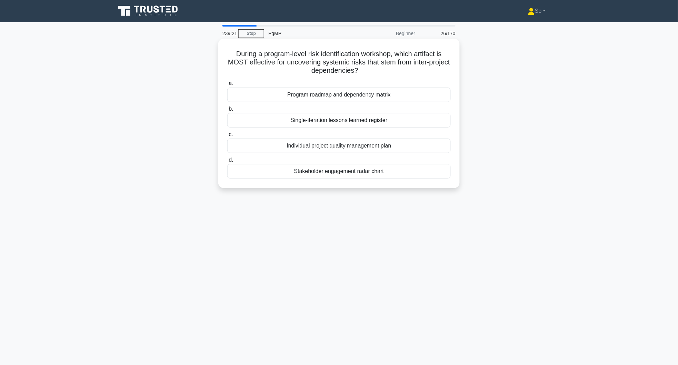
click at [373, 93] on div "Program roadmap and dependency matrix" at bounding box center [338, 95] width 223 height 14
click at [227, 86] on input "a. Program roadmap and dependency matrix" at bounding box center [227, 83] width 0 height 4
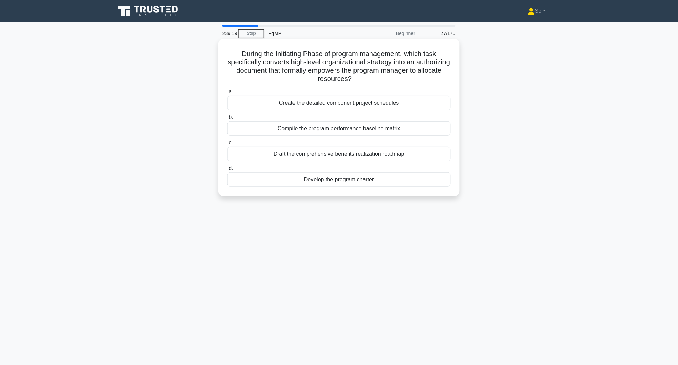
click at [365, 130] on div "Compile the program performance baseline matrix" at bounding box center [338, 128] width 223 height 14
click at [227, 120] on input "b. Compile the program performance baseline matrix" at bounding box center [227, 117] width 0 height 4
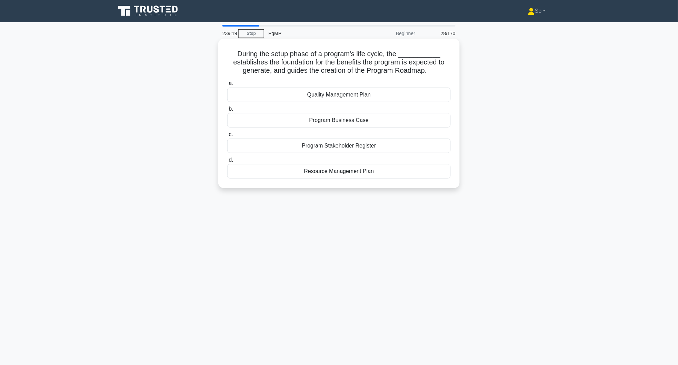
click at [365, 172] on div "Resource Management Plan" at bounding box center [338, 171] width 223 height 14
click at [227, 162] on input "d. Resource Management Plan" at bounding box center [227, 160] width 0 height 4
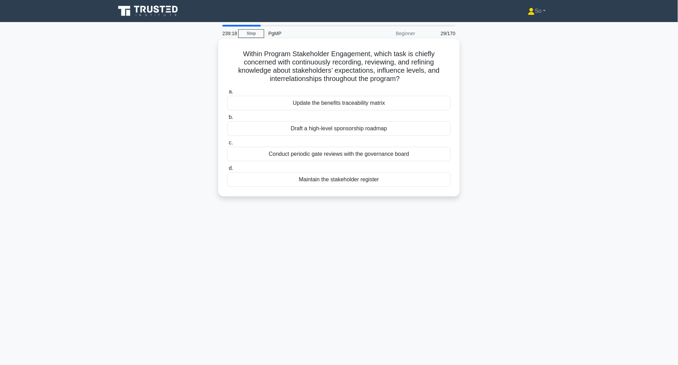
click at [365, 103] on div "Update the benefits traceability matrix" at bounding box center [338, 103] width 223 height 14
click at [227, 94] on input "a. Update the benefits traceability matrix" at bounding box center [227, 92] width 0 height 4
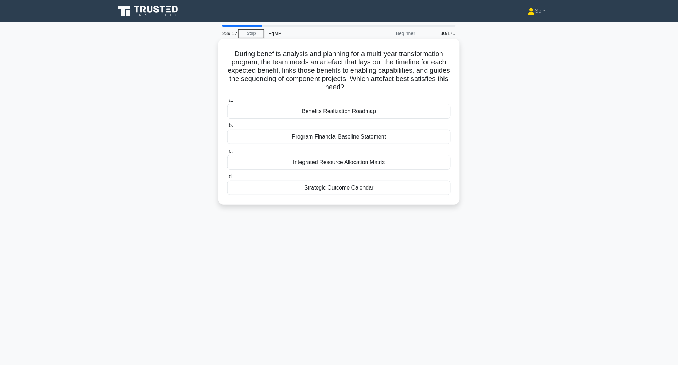
click at [367, 133] on div "Program Financial Baseline Statement" at bounding box center [338, 137] width 223 height 14
click at [227, 128] on input "b. Program Financial Baseline Statement" at bounding box center [227, 125] width 0 height 4
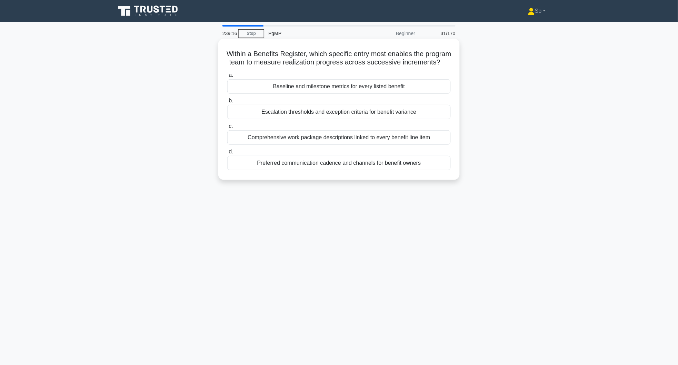
click at [373, 145] on div "Comprehensive work package descriptions linked to every benefit line item" at bounding box center [338, 137] width 223 height 14
click at [227, 129] on input "c. Comprehensive work package descriptions linked to every benefit line item" at bounding box center [227, 126] width 0 height 4
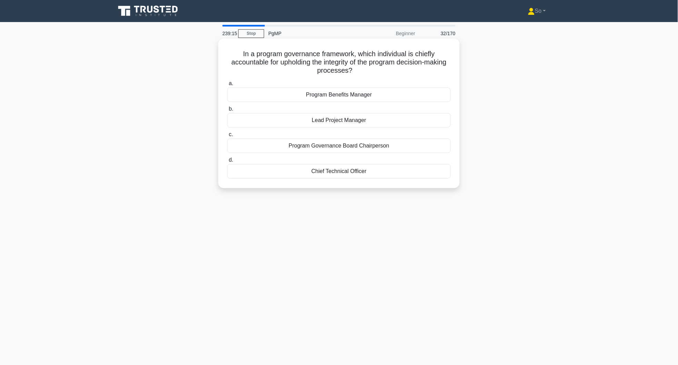
click at [372, 94] on div "Program Benefits Manager" at bounding box center [338, 95] width 223 height 14
click at [227, 86] on input "a. Program Benefits Manager" at bounding box center [227, 83] width 0 height 4
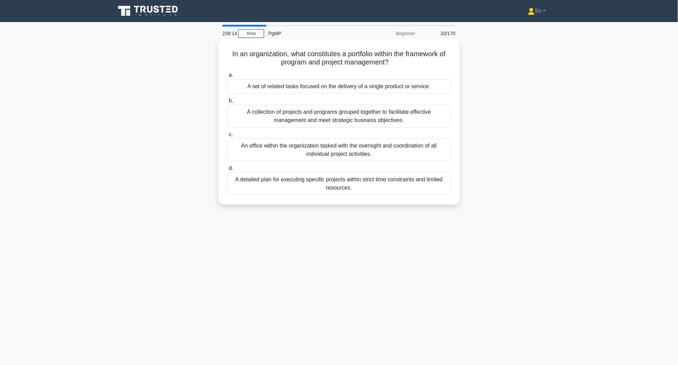
click at [369, 183] on div "A detailed plan for executing specific projects within strict time constraints …" at bounding box center [338, 183] width 223 height 23
click at [227, 171] on input "d. A detailed plan for executing specific projects within strict time constrain…" at bounding box center [227, 168] width 0 height 4
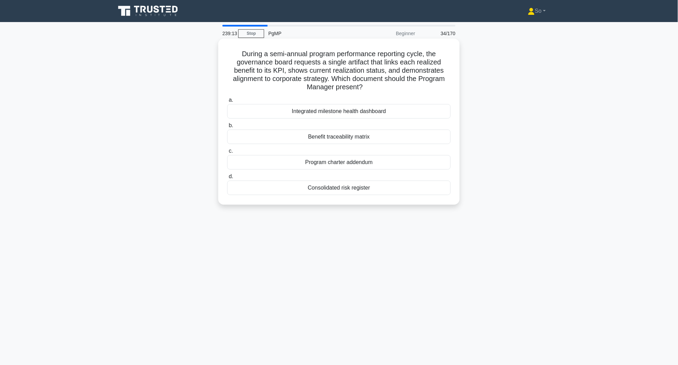
click at [369, 138] on div "Benefit traceability matrix" at bounding box center [338, 137] width 223 height 14
click at [227, 128] on input "b. Benefit traceability matrix" at bounding box center [227, 125] width 0 height 4
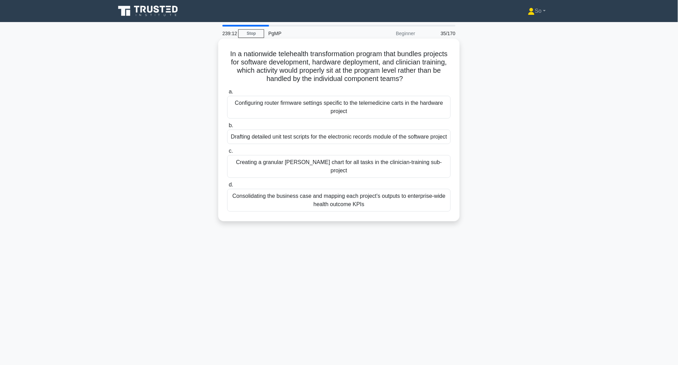
click at [370, 174] on div "Creating a granular [PERSON_NAME] chart for all tasks in the clinician-training…" at bounding box center [338, 166] width 223 height 23
click at [227, 153] on input "c. Creating a granular [PERSON_NAME] chart for all tasks in the clinician-train…" at bounding box center [227, 151] width 0 height 4
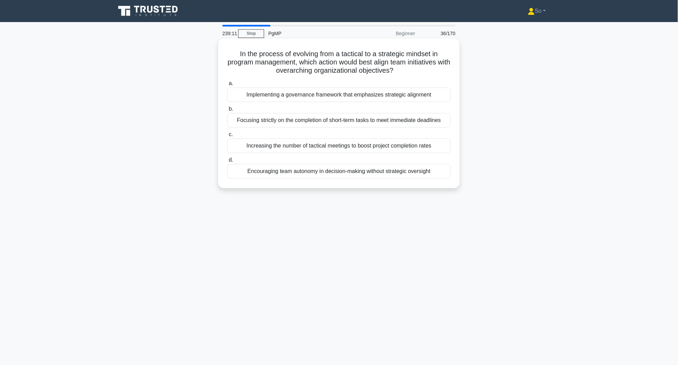
click at [371, 173] on div "Encouraging team autonomy in decision-making without strategic oversight" at bounding box center [338, 171] width 223 height 14
click at [227, 162] on input "d. Encouraging team autonomy in decision-making without strategic oversight" at bounding box center [227, 160] width 0 height 4
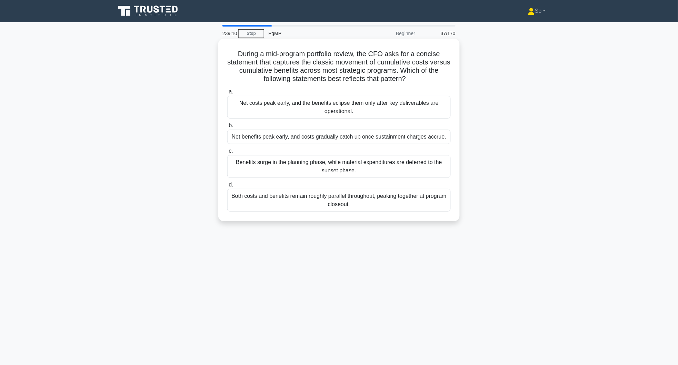
click at [374, 99] on div "Net costs peak early, and the benefits eclipse them only after key deliverables…" at bounding box center [338, 107] width 223 height 23
click at [227, 94] on input "a. Net costs peak early, and the benefits eclipse them only after key deliverab…" at bounding box center [227, 92] width 0 height 4
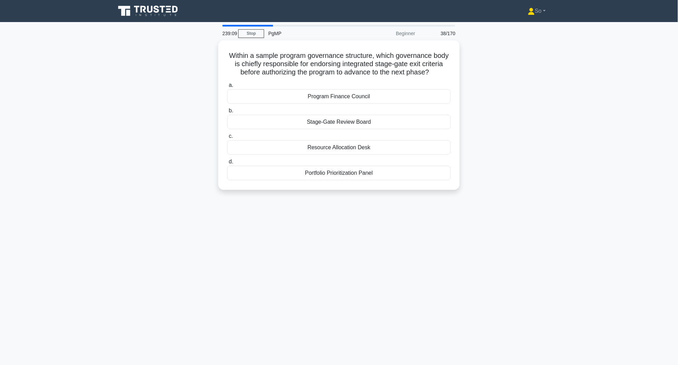
click at [378, 104] on div "Program Finance Council" at bounding box center [338, 96] width 223 height 14
click at [227, 88] on input "a. Program Finance Council" at bounding box center [227, 85] width 0 height 4
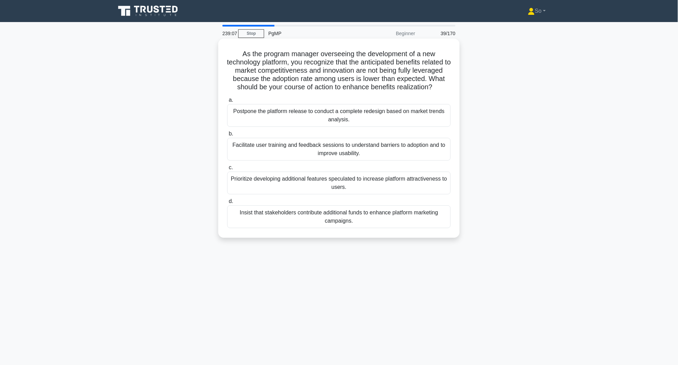
click at [370, 159] on div "Facilitate user training and feedback sessions to understand barriers to adopti…" at bounding box center [338, 149] width 223 height 23
click at [227, 136] on input "b. Facilitate user training and feedback sessions to understand barriers to ado…" at bounding box center [227, 134] width 0 height 4
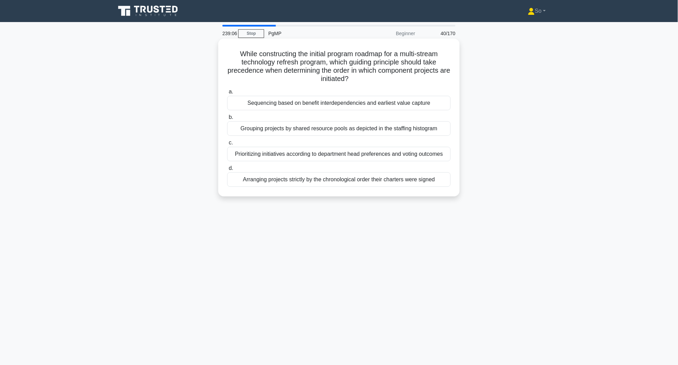
click at [396, 156] on div "Prioritizing initiatives according to department head preferences and voting ou…" at bounding box center [338, 154] width 223 height 14
click at [227, 145] on input "c. Prioritizing initiatives according to department head preferences and voting…" at bounding box center [227, 143] width 0 height 4
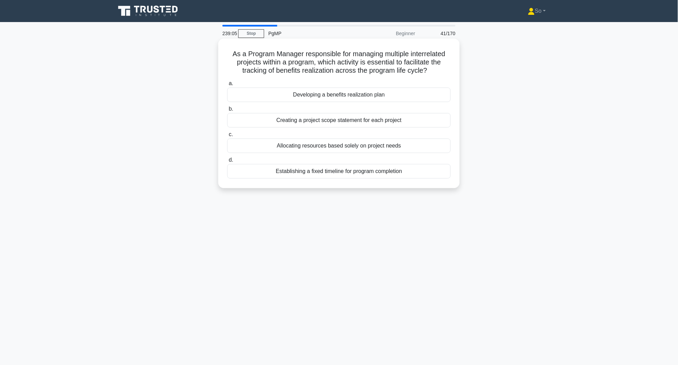
click at [406, 172] on div "Establishing a fixed timeline for program completion" at bounding box center [338, 171] width 223 height 14
click at [227, 162] on input "d. Establishing a fixed timeline for program completion" at bounding box center [227, 160] width 0 height 4
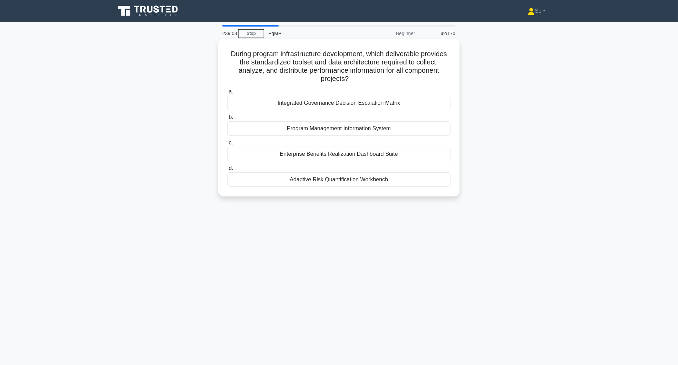
click at [400, 130] on div "Program Management Information System" at bounding box center [338, 128] width 223 height 14
click at [227, 120] on input "b. Program Management Information System" at bounding box center [227, 117] width 0 height 4
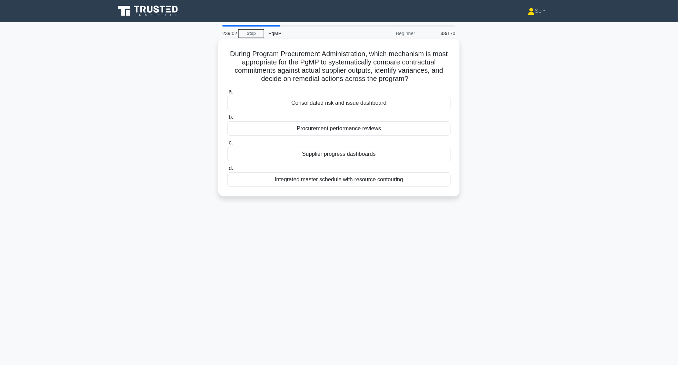
click at [403, 153] on div "Supplier progress dashboards" at bounding box center [338, 154] width 223 height 14
click at [227, 145] on input "c. Supplier progress dashboards" at bounding box center [227, 143] width 0 height 4
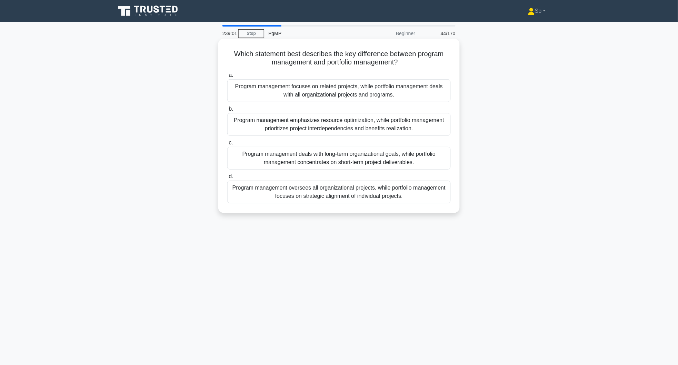
click at [394, 192] on div "Program management oversees all organizational projects, while portfolio manage…" at bounding box center [338, 192] width 223 height 23
click at [227, 179] on input "d. Program management oversees all organizational projects, while portfolio man…" at bounding box center [227, 177] width 0 height 4
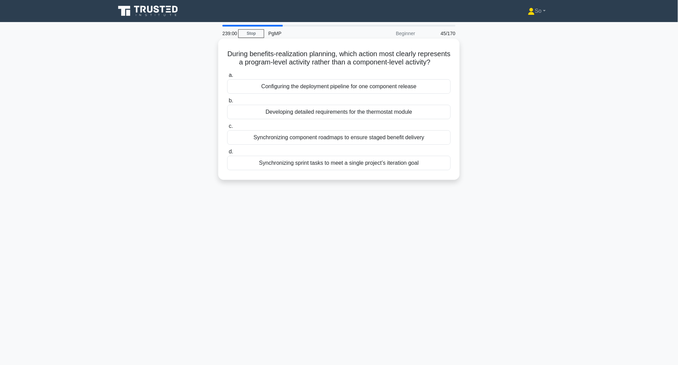
click at [384, 92] on div "Configuring the deployment pipeline for one component release" at bounding box center [338, 86] width 223 height 14
click at [227, 78] on input "a. Configuring the deployment pipeline for one component release" at bounding box center [227, 75] width 0 height 4
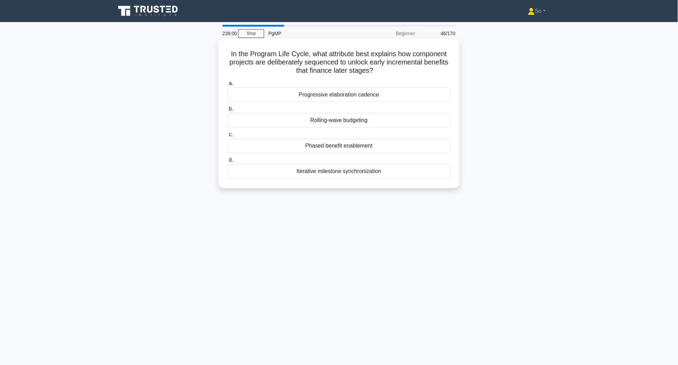
click at [387, 121] on div "Rolling-wave budgeting" at bounding box center [338, 120] width 223 height 14
click at [227, 111] on input "b. Rolling-wave budgeting" at bounding box center [227, 109] width 0 height 4
click at [382, 152] on div "procurement budget baseline" at bounding box center [338, 146] width 223 height 14
click at [227, 137] on input "c. procurement budget baseline" at bounding box center [227, 134] width 0 height 4
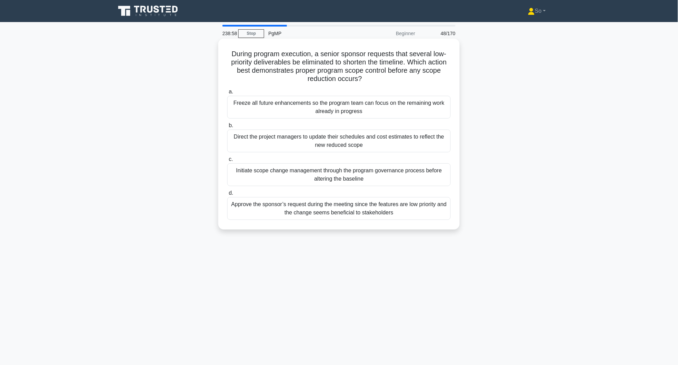
click at [381, 140] on div "Direct the project managers to update their schedules and cost estimates to ref…" at bounding box center [338, 141] width 223 height 23
click at [227, 128] on input "b. Direct the project managers to update their schedules and cost estimates to …" at bounding box center [227, 125] width 0 height 4
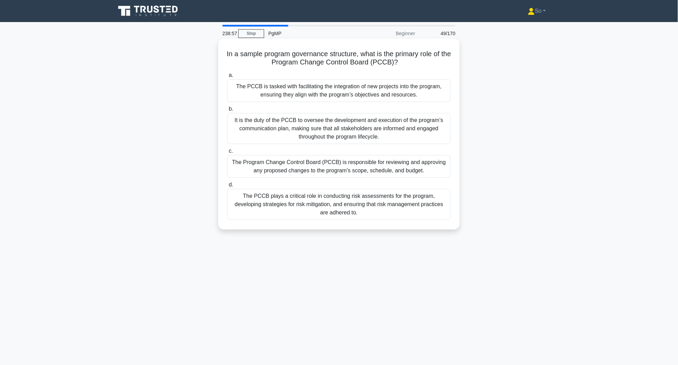
click at [382, 170] on div "The Program Change Control Board (PCCB) is responsible for reviewing and approv…" at bounding box center [338, 166] width 223 height 23
click at [227, 153] on input "c. The Program Change Control Board (PCCB) is responsible for reviewing and app…" at bounding box center [227, 151] width 0 height 4
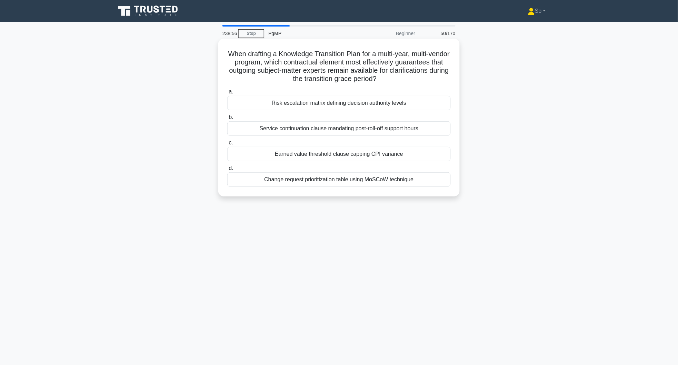
click at [385, 184] on div "Change request prioritization table using MoSCoW technique" at bounding box center [338, 179] width 223 height 14
click at [227, 171] on input "d. Change request prioritization table using MoSCoW technique" at bounding box center [227, 168] width 0 height 4
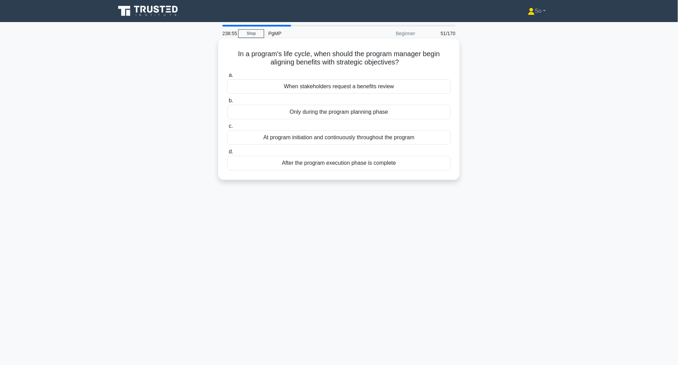
click at [388, 167] on div "After the program execution phase is complete" at bounding box center [338, 163] width 223 height 14
click at [227, 154] on input "d. After the program execution phase is complete" at bounding box center [227, 152] width 0 height 4
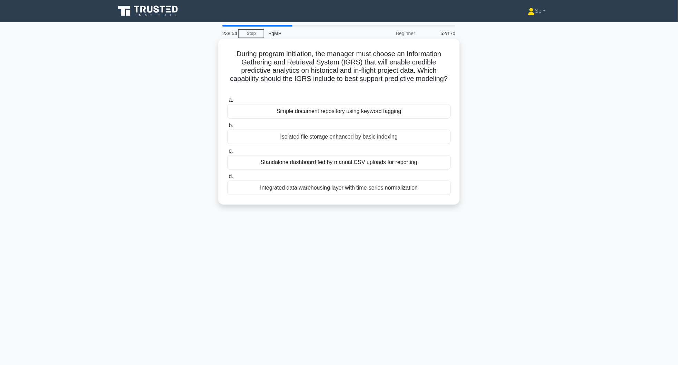
click at [384, 138] on div "Isolated file storage enhanced by basic indexing" at bounding box center [338, 137] width 223 height 14
click at [227, 128] on input "b. Isolated file storage enhanced by basic indexing" at bounding box center [227, 125] width 0 height 4
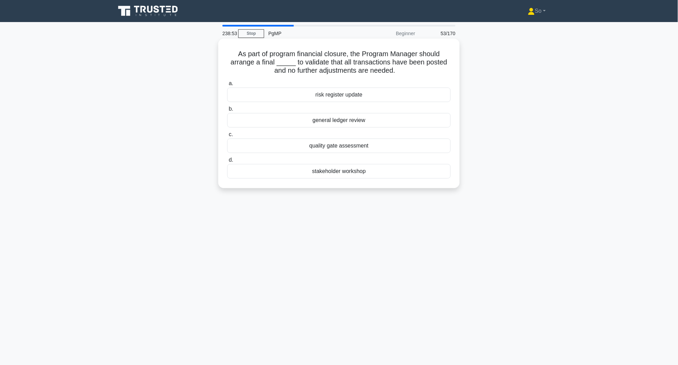
click at [377, 147] on div "quality gate assessment" at bounding box center [338, 146] width 223 height 14
click at [227, 137] on input "c. quality gate assessment" at bounding box center [227, 134] width 0 height 4
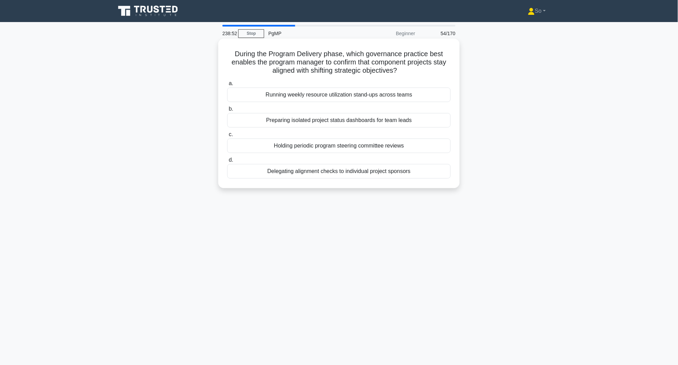
click at [382, 146] on div "Holding periodic program steering committee reviews" at bounding box center [338, 146] width 223 height 14
click at [227, 137] on input "c. Holding periodic program steering committee reviews" at bounding box center [227, 134] width 0 height 4
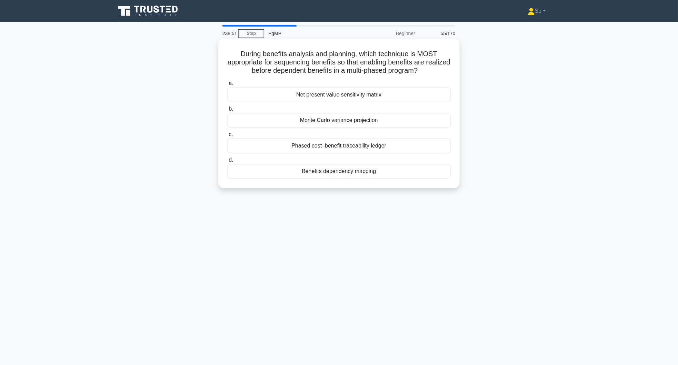
click at [377, 124] on div "Monte Carlo variance projection" at bounding box center [338, 120] width 223 height 14
click at [227, 111] on input "b. Monte Carlo variance projection" at bounding box center [227, 109] width 0 height 4
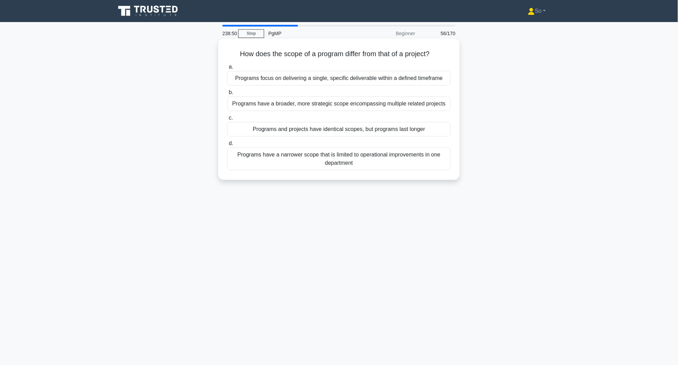
click at [381, 79] on div "Programs focus on delivering a single, specific deliverable within a defined ti…" at bounding box center [338, 78] width 223 height 14
click at [227, 69] on input "a. Programs focus on delivering a single, specific deliverable within a defined…" at bounding box center [227, 67] width 0 height 4
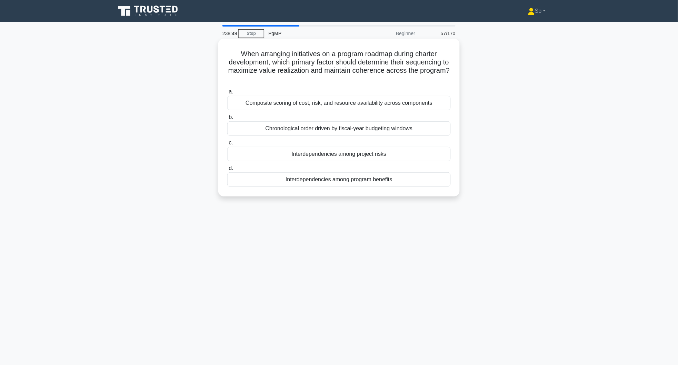
click at [379, 130] on div "Chronological order driven by fiscal-year budgeting windows" at bounding box center [338, 128] width 223 height 14
click at [227, 120] on input "b. Chronological order driven by fiscal-year budgeting windows" at bounding box center [227, 117] width 0 height 4
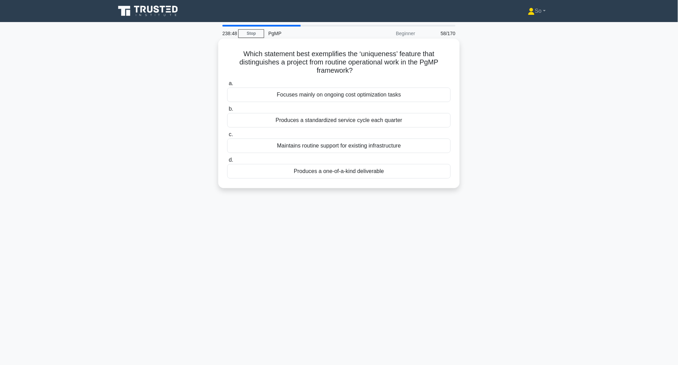
click at [387, 147] on div "Maintains routine support for existing infrastructure" at bounding box center [338, 146] width 223 height 14
click at [227, 137] on input "c. Maintains routine support for existing infrastructure" at bounding box center [227, 134] width 0 height 4
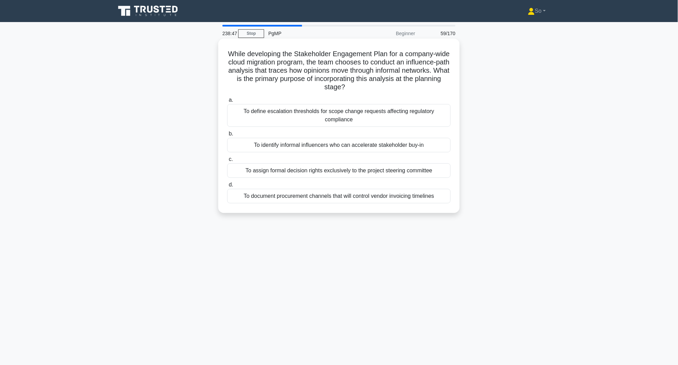
click at [390, 172] on div "To assign formal decision rights exclusively to the project steering committee" at bounding box center [338, 170] width 223 height 14
click at [227, 162] on input "c. To assign formal decision rights exclusively to the project steering committ…" at bounding box center [227, 159] width 0 height 4
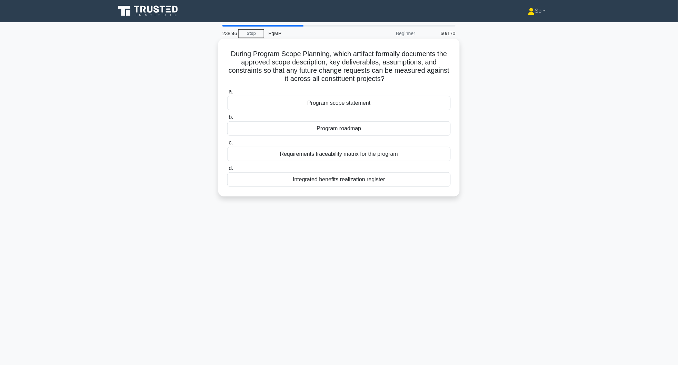
click at [388, 187] on div "a. Program scope statement b. Program roadmap c. d." at bounding box center [339, 137] width 232 height 102
click at [390, 177] on div "Integrated benefits realization register" at bounding box center [338, 179] width 223 height 14
click at [227, 171] on input "d. Integrated benefits realization register" at bounding box center [227, 168] width 0 height 4
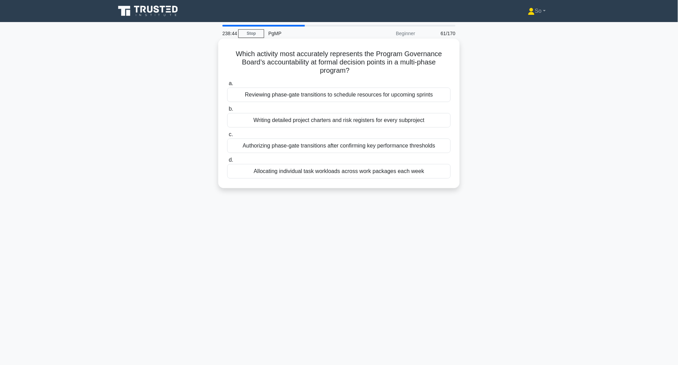
click at [389, 95] on div "Reviewing phase-gate transitions to schedule resources for upcoming sprints" at bounding box center [338, 95] width 223 height 14
click at [227, 86] on input "a. Reviewing phase-gate transitions to schedule resources for upcoming sprints" at bounding box center [227, 83] width 0 height 4
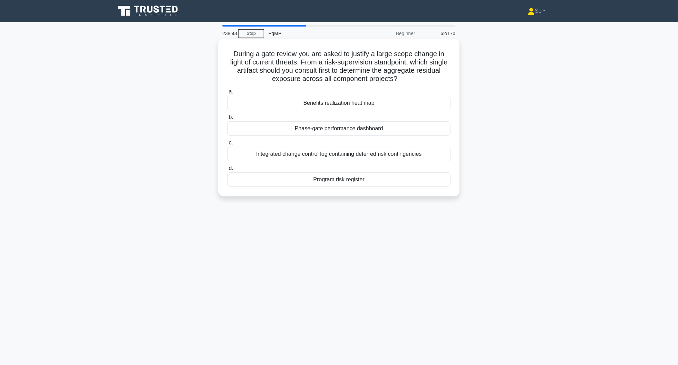
click at [391, 128] on div "Phase-gate performance dashboard" at bounding box center [338, 128] width 223 height 14
click at [227, 120] on input "b. Phase-gate performance dashboard" at bounding box center [227, 117] width 0 height 4
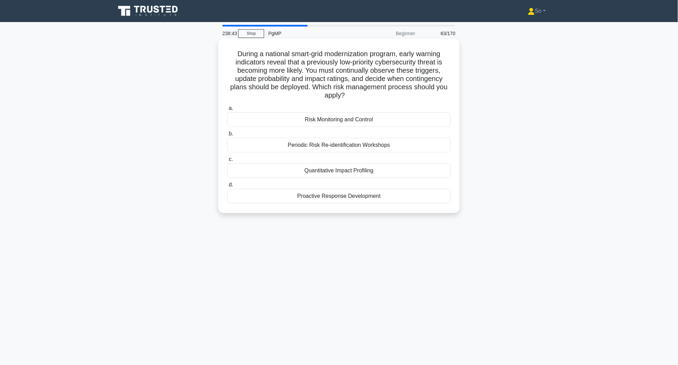
click at [391, 149] on div "Periodic Risk Re-identification Workshops" at bounding box center [338, 145] width 223 height 14
click at [227, 136] on input "b. Periodic Risk Re-identification Workshops" at bounding box center [227, 134] width 0 height 4
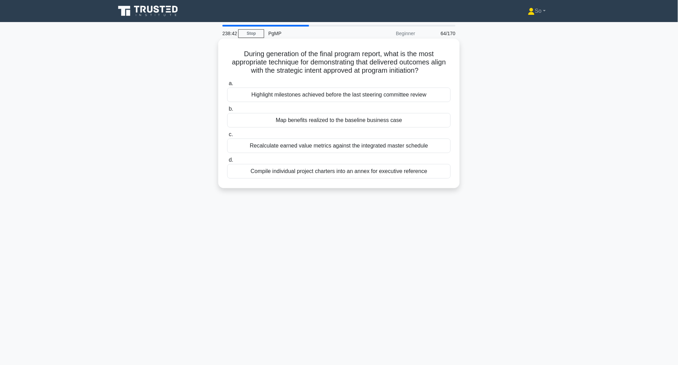
click at [390, 149] on div "Recalculate earned value metrics against the integrated master schedule" at bounding box center [338, 146] width 223 height 14
click at [227, 137] on input "c. Recalculate earned value metrics against the integrated master schedule" at bounding box center [227, 134] width 0 height 4
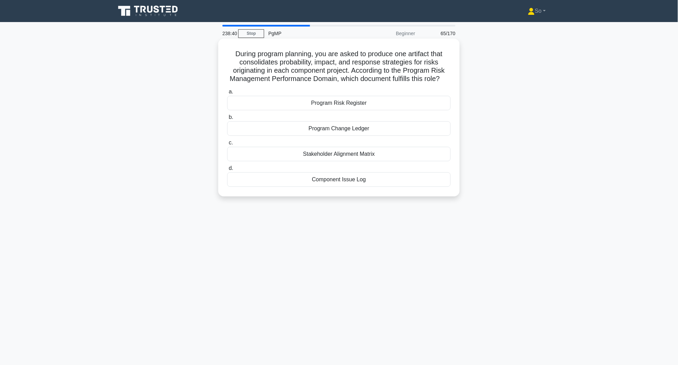
click at [368, 187] on div "Component Issue Log" at bounding box center [338, 179] width 223 height 14
click at [227, 171] on input "d. Component Issue Log" at bounding box center [227, 168] width 0 height 4
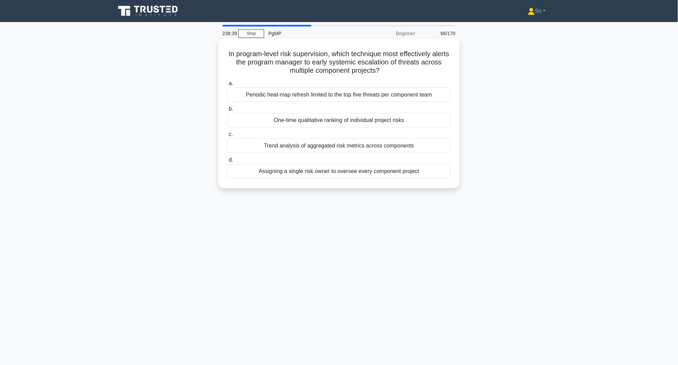
click at [385, 119] on div "One-time qualitative ranking of individual project risks" at bounding box center [338, 120] width 223 height 14
click at [227, 111] on input "b. One-time qualitative ranking of individual project risks" at bounding box center [227, 109] width 0 height 4
click at [387, 91] on div "Solely focusing on cost reduction in supplier negotiations" at bounding box center [338, 95] width 223 height 14
click at [227, 86] on input "a. Solely focusing on cost reduction in supplier negotiations" at bounding box center [227, 83] width 0 height 4
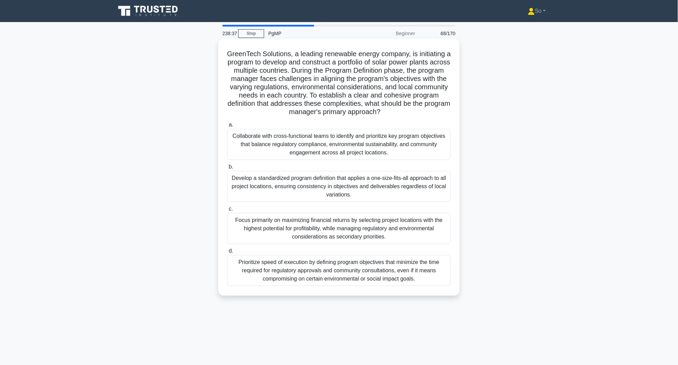
click at [384, 146] on div "Collaborate with cross-functional teams to identify and prioritize key program …" at bounding box center [338, 144] width 223 height 31
click at [227, 127] on input "a. Collaborate with cross-functional teams to identify and prioritize key progr…" at bounding box center [227, 125] width 0 height 4
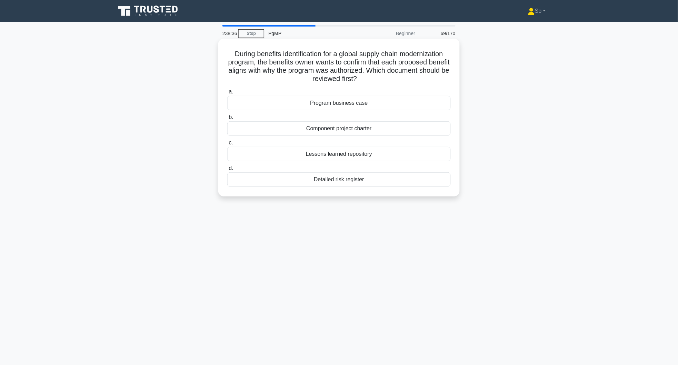
click at [384, 129] on div "Component project charter" at bounding box center [338, 128] width 223 height 14
click at [227, 120] on input "b. Component project charter" at bounding box center [227, 117] width 0 height 4
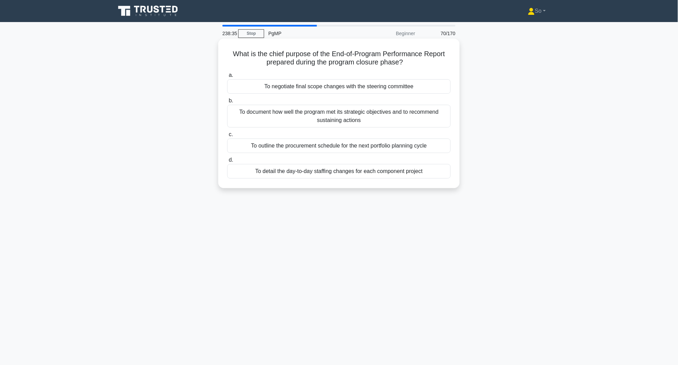
click at [382, 170] on div "To detail the day-to-day staffing changes for each component project" at bounding box center [338, 171] width 223 height 14
click at [227, 162] on input "d. To detail the day-to-day staffing changes for each component project" at bounding box center [227, 160] width 0 height 4
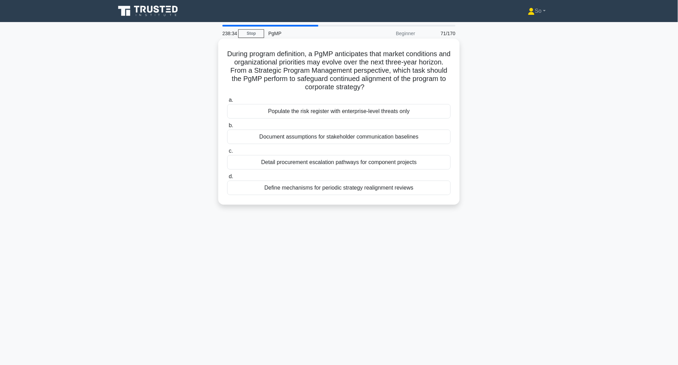
click at [379, 161] on div "Detail procurement escalation pathways for component projects" at bounding box center [338, 162] width 223 height 14
click at [227, 153] on input "c. Detail procurement escalation pathways for component projects" at bounding box center [227, 151] width 0 height 4
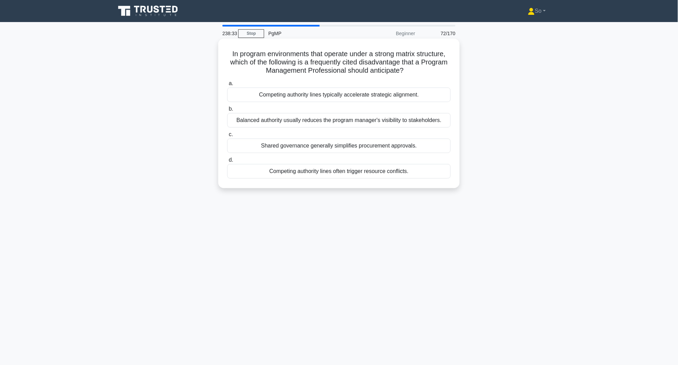
click at [379, 120] on div "Balanced authority usually reduces the program manager's visibility to stakehol…" at bounding box center [338, 120] width 223 height 14
click at [227, 111] on input "b. Balanced authority usually reduces the program manager's visibility to stake…" at bounding box center [227, 109] width 0 height 4
click at [377, 148] on div "Qualitative stakeholder satisfaction index thresholds for reviews" at bounding box center [338, 146] width 223 height 14
click at [227, 137] on input "c. Qualitative stakeholder satisfaction index thresholds for reviews" at bounding box center [227, 134] width 0 height 4
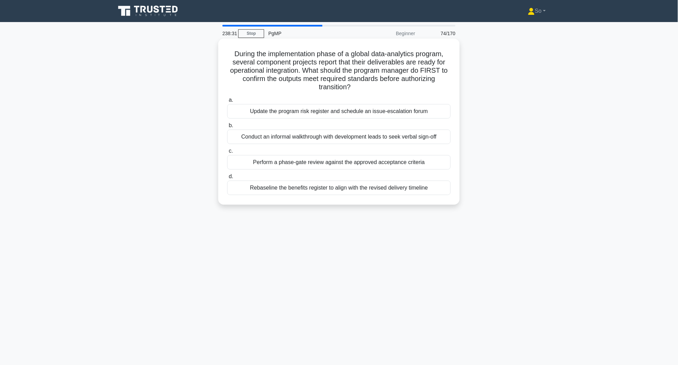
click at [382, 163] on div "Perform a phase-gate review against the approved acceptance criteria" at bounding box center [338, 162] width 223 height 14
click at [227, 153] on input "c. Perform a phase-gate review against the approved acceptance criteria" at bounding box center [227, 151] width 0 height 4
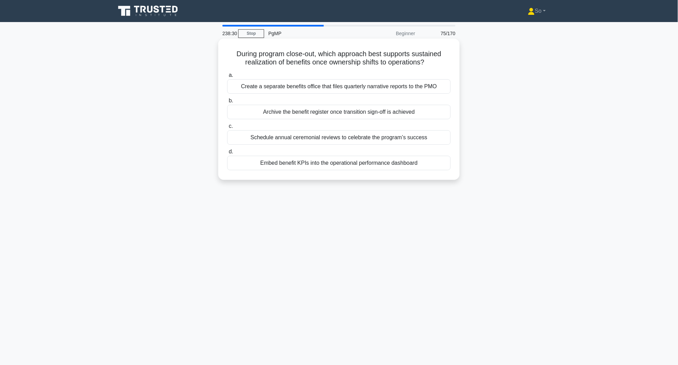
click at [384, 163] on div "Embed benefit KPIs into the operational performance dashboard" at bounding box center [338, 163] width 223 height 14
click at [227, 154] on input "d. Embed benefit KPIs into the operational performance dashboard" at bounding box center [227, 152] width 0 height 4
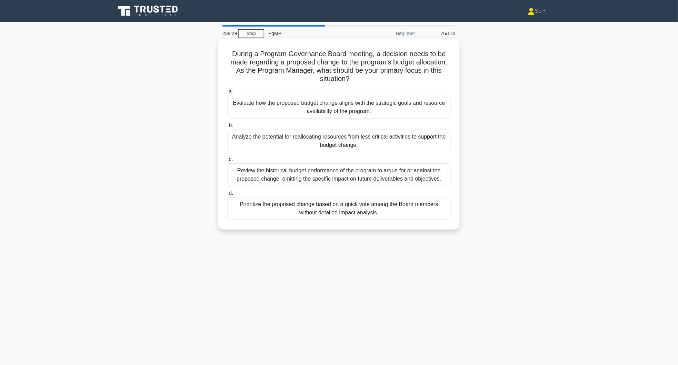
click at [387, 113] on div "Evaluate how the proposed budget change aligns with the strategic goals and res…" at bounding box center [338, 107] width 223 height 23
click at [227, 94] on input "a. Evaluate how the proposed budget change aligns with the strategic goals and …" at bounding box center [227, 92] width 0 height 4
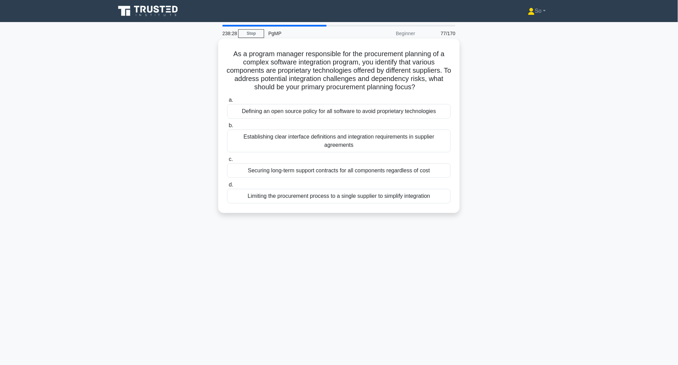
click at [383, 141] on div "Establishing clear interface definitions and integration requirements in suppli…" at bounding box center [338, 141] width 223 height 23
click at [227, 128] on input "b. Establishing clear interface definitions and integration requirements in sup…" at bounding box center [227, 125] width 0 height 4
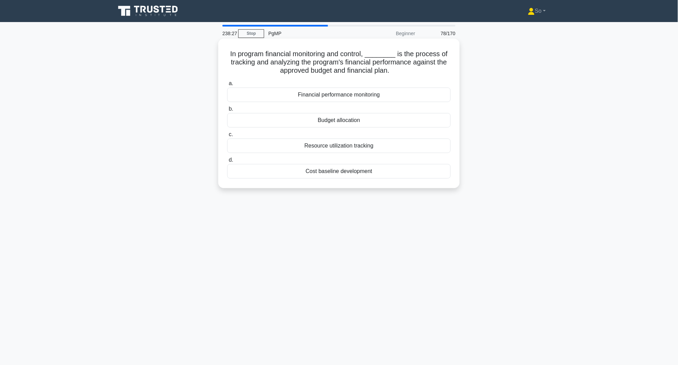
click at [382, 171] on div "Cost baseline development" at bounding box center [338, 171] width 223 height 14
click at [227, 162] on input "d. Cost baseline development" at bounding box center [227, 160] width 0 height 4
click at [384, 148] on div "Strategic Compliance Assurance" at bounding box center [338, 146] width 223 height 14
click at [227, 137] on input "c. Strategic Compliance Assurance" at bounding box center [227, 134] width 0 height 4
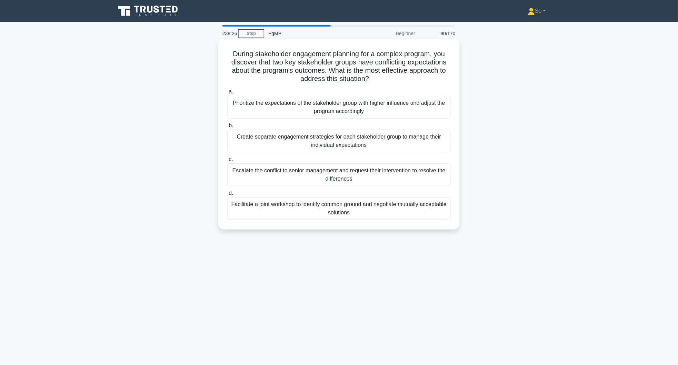
click at [387, 110] on div "Prioritize the expectations of the stakeholder group with higher influence and …" at bounding box center [338, 107] width 223 height 23
click at [227, 94] on input "a. Prioritize the expectations of the stakeholder group with higher influence a…" at bounding box center [227, 92] width 0 height 4
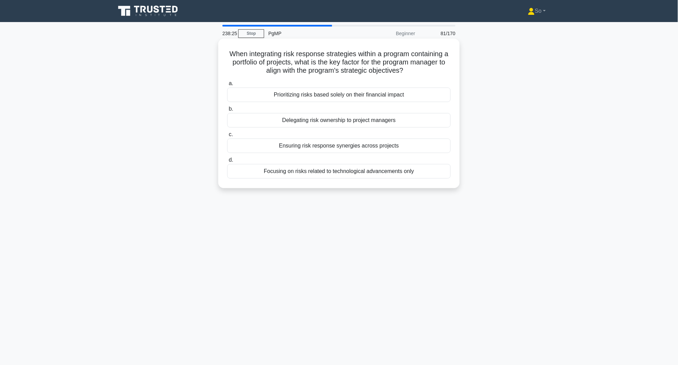
click at [390, 121] on div "Delegating risk ownership to project managers" at bounding box center [338, 120] width 223 height 14
click at [227, 111] on input "b. Delegating risk ownership to project managers" at bounding box center [227, 109] width 0 height 4
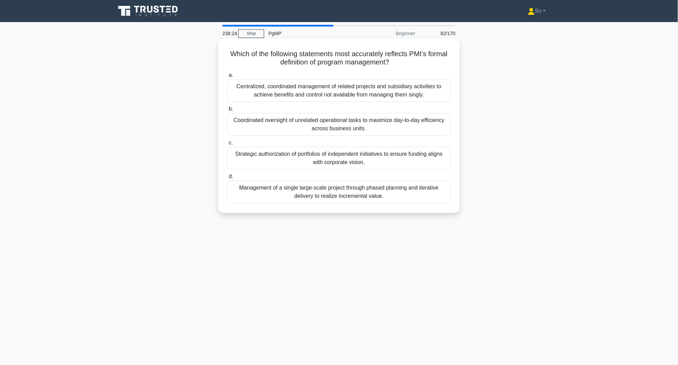
click at [389, 157] on div "Strategic authorization of portfolios of independent initiatives to ensure fund…" at bounding box center [338, 158] width 223 height 23
click at [227, 145] on input "c. Strategic authorization of portfolios of independent initiatives to ensure f…" at bounding box center [227, 143] width 0 height 4
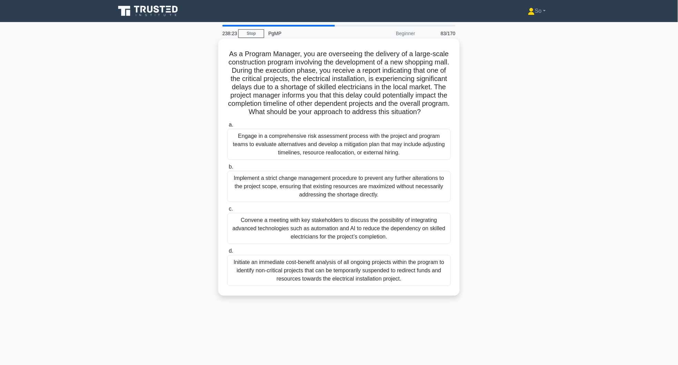
click at [377, 194] on div "Implement a strict change management procedure to prevent any further alteratio…" at bounding box center [338, 186] width 223 height 31
click at [227, 169] on input "b. Implement a strict change management procedure to prevent any further altera…" at bounding box center [227, 167] width 0 height 4
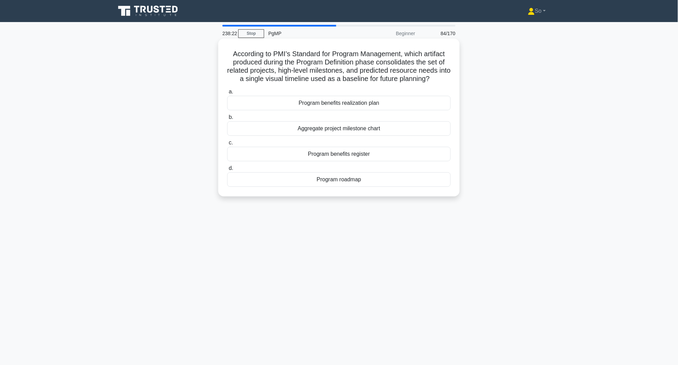
click at [382, 129] on div "Aggregate project milestone chart" at bounding box center [338, 128] width 223 height 14
click at [227, 120] on input "b. Aggregate project milestone chart" at bounding box center [227, 117] width 0 height 4
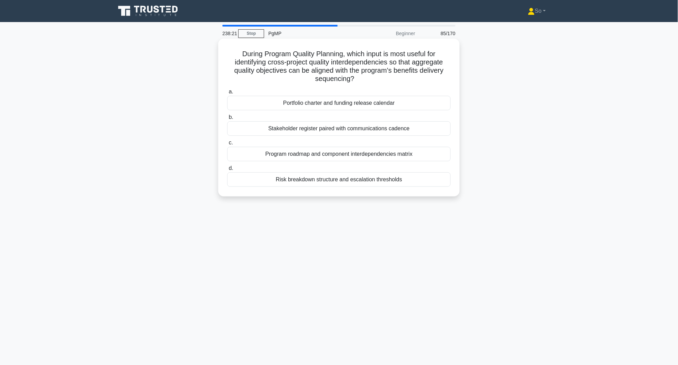
click at [381, 182] on div "Risk breakdown structure and escalation thresholds" at bounding box center [338, 179] width 223 height 14
click at [227, 171] on input "d. Risk breakdown structure and escalation thresholds" at bounding box center [227, 168] width 0 height 4
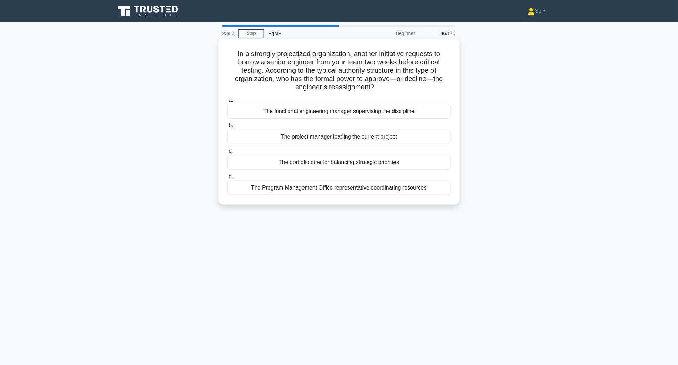
click at [382, 138] on div "The project manager leading the current project" at bounding box center [338, 137] width 223 height 14
click at [227, 128] on input "b. The project manager leading the current project" at bounding box center [227, 125] width 0 height 4
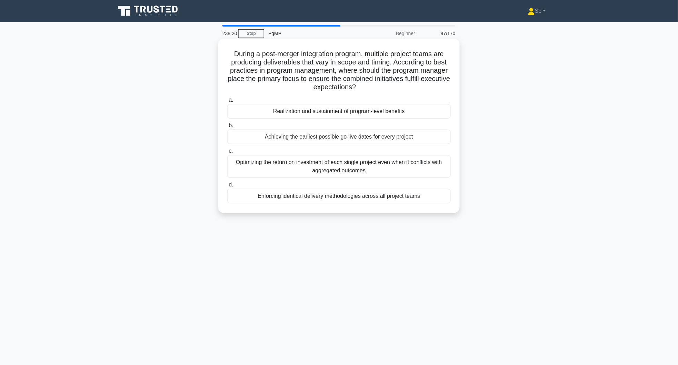
click at [377, 170] on div "Optimizing the return on investment of each single project even when it conflic…" at bounding box center [338, 166] width 223 height 23
click at [227, 153] on input "c. Optimizing the return on investment of each single project even when it conf…" at bounding box center [227, 151] width 0 height 4
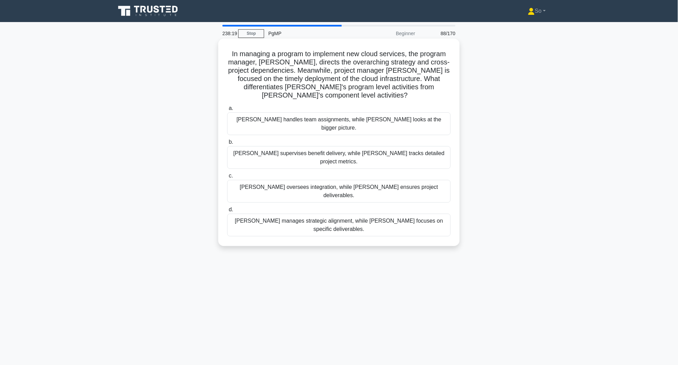
click at [383, 123] on div "[PERSON_NAME] handles team assignments, while [PERSON_NAME] looks at the bigger…" at bounding box center [338, 123] width 223 height 23
click at [227, 111] on input "a. [PERSON_NAME] handles team assignments, while [PERSON_NAME] looks at the big…" at bounding box center [227, 108] width 0 height 4
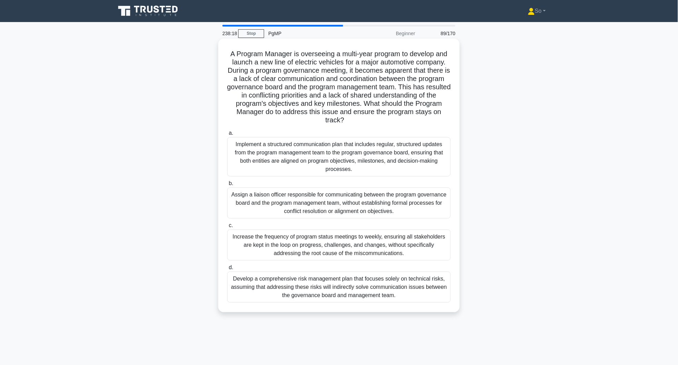
click at [381, 201] on div "Assign a liaison officer responsible for communicating between the program gove…" at bounding box center [338, 203] width 223 height 31
click at [227, 186] on input "b. Assign a liaison officer responsible for communicating between the program g…" at bounding box center [227, 183] width 0 height 4
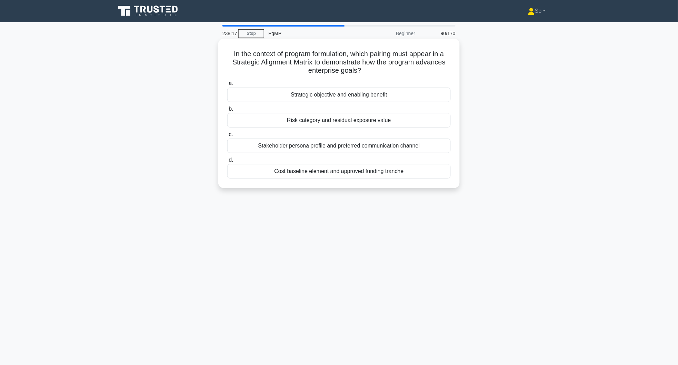
click at [384, 176] on div "Cost baseline element and approved funding tranche" at bounding box center [338, 171] width 223 height 14
click at [227, 162] on input "d. Cost baseline element and approved funding tranche" at bounding box center [227, 160] width 0 height 4
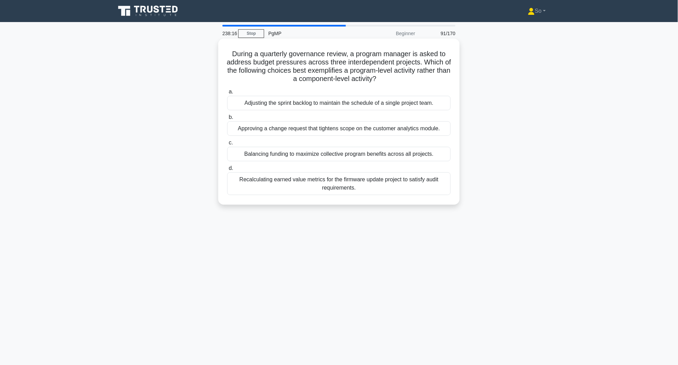
click at [393, 129] on div "Approving a change request that tightens scope on the customer analytics module." at bounding box center [338, 128] width 223 height 14
click at [227, 120] on input "b. Approving a change request that tightens scope on the customer analytics mod…" at bounding box center [227, 117] width 0 height 4
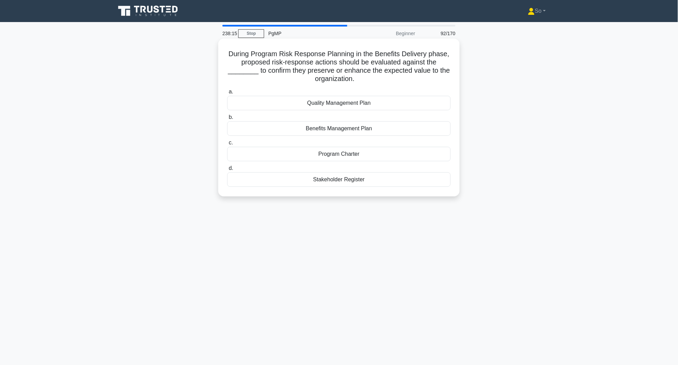
click at [381, 159] on div "Program Charter" at bounding box center [338, 154] width 223 height 14
click at [227, 145] on input "c. Program Charter" at bounding box center [227, 143] width 0 height 4
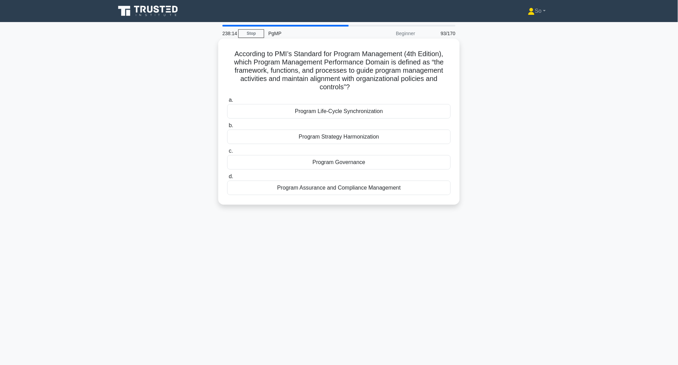
click at [372, 189] on div "Program Assurance and Compliance Management" at bounding box center [338, 188] width 223 height 14
click at [227, 179] on input "d. Program Assurance and Compliance Management" at bounding box center [227, 177] width 0 height 4
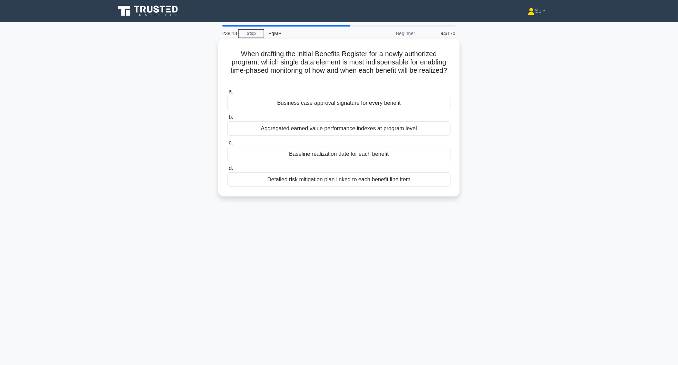
click at [360, 104] on div "Business case approval signature for every benefit" at bounding box center [338, 103] width 223 height 14
click at [227, 94] on input "a. Business case approval signature for every benefit" at bounding box center [227, 92] width 0 height 4
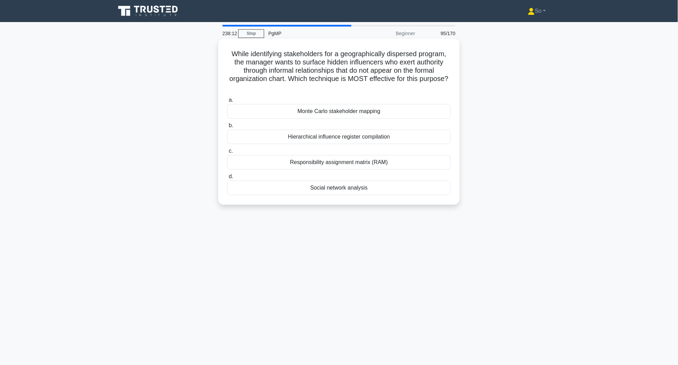
click at [360, 136] on div "Hierarchical influence register compilation" at bounding box center [338, 137] width 223 height 14
click at [227, 128] on input "b. Hierarchical influence register compilation" at bounding box center [227, 125] width 0 height 4
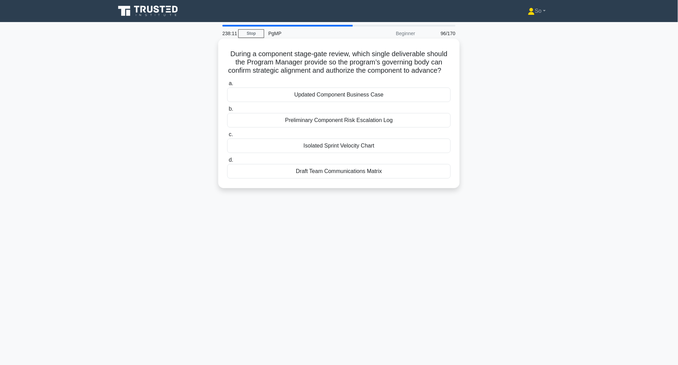
click at [365, 153] on div "Isolated Sprint Velocity Chart" at bounding box center [338, 146] width 223 height 14
click at [227, 137] on input "c. Isolated Sprint Velocity Chart" at bounding box center [227, 134] width 0 height 4
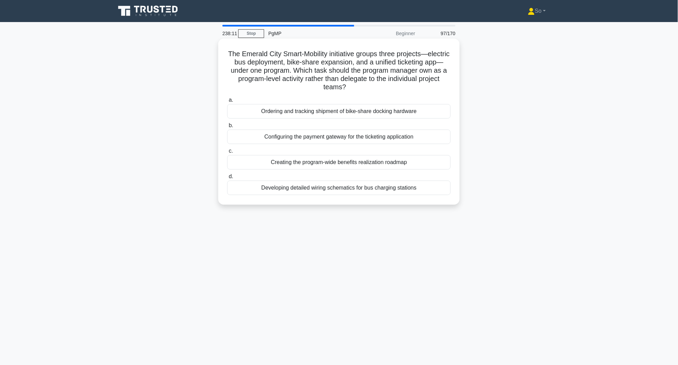
click at [368, 189] on div "Developing detailed wiring schematics for bus charging stations" at bounding box center [338, 188] width 223 height 14
click at [227, 179] on input "d. Developing detailed wiring schematics for bus charging stations" at bounding box center [227, 177] width 0 height 4
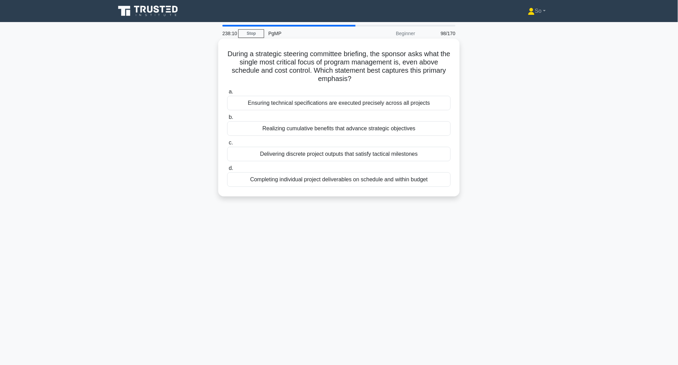
click at [381, 131] on div "Realizing cumulative benefits that advance strategic objectives" at bounding box center [338, 128] width 223 height 14
click at [227, 120] on input "b. Realizing cumulative benefits that advance strategic objectives" at bounding box center [227, 117] width 0 height 4
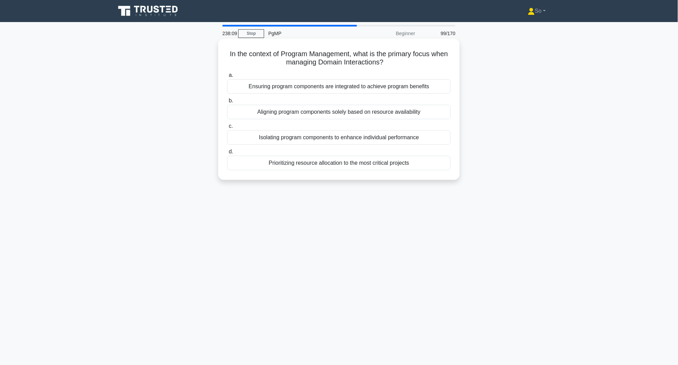
click at [374, 138] on div "Isolating program components to enhance individual performance" at bounding box center [338, 137] width 223 height 14
click at [227, 129] on input "c. Isolating program components to enhance individual performance" at bounding box center [227, 126] width 0 height 4
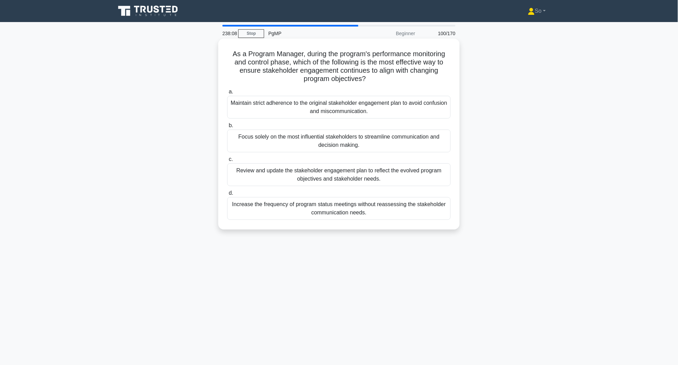
click at [371, 175] on div "Review and update the stakeholder engagement plan to reflect the evolved progra…" at bounding box center [338, 174] width 223 height 23
click at [227, 162] on input "c. Review and update the stakeholder engagement plan to reflect the evolved pro…" at bounding box center [227, 159] width 0 height 4
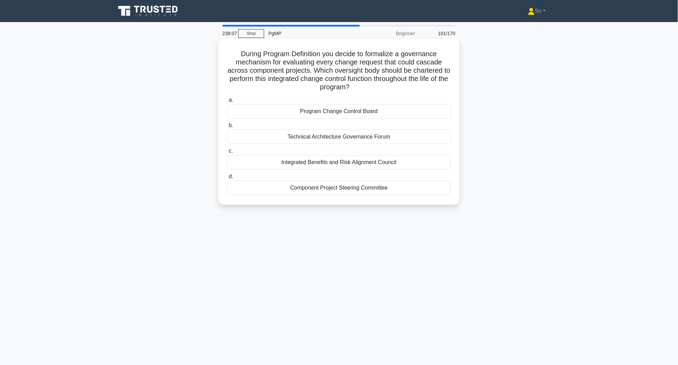
click at [373, 185] on div "Component Project Steering Committee" at bounding box center [338, 188] width 223 height 14
click at [227, 179] on input "d. Component Project Steering Committee" at bounding box center [227, 177] width 0 height 4
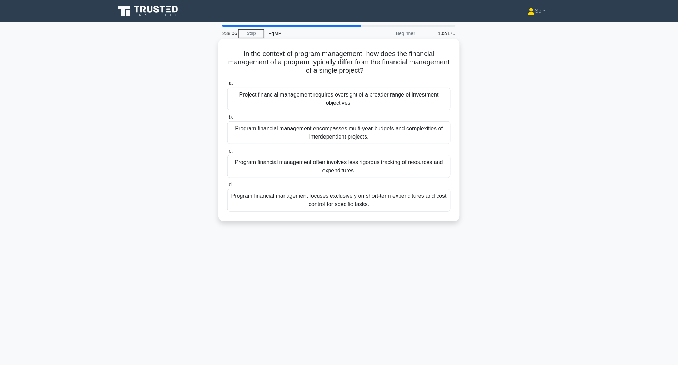
click at [373, 96] on div "Project financial management requires oversight of a broader range of investmen…" at bounding box center [338, 99] width 223 height 23
click at [227, 86] on input "a. Project financial management requires oversight of a broader range of invest…" at bounding box center [227, 83] width 0 height 4
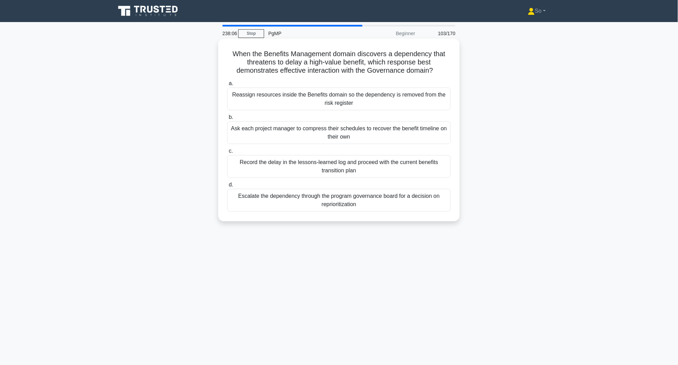
click at [369, 127] on div "Ask each project manager to compress their schedules to recover the benefit tim…" at bounding box center [338, 132] width 223 height 23
click at [227, 120] on input "b. Ask each project manager to compress their schedules to recover the benefit …" at bounding box center [227, 117] width 0 height 4
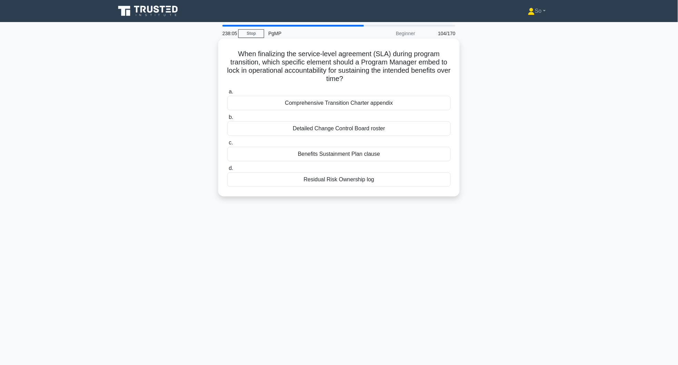
click at [367, 155] on div "Benefits Sustainment Plan clause" at bounding box center [338, 154] width 223 height 14
click at [227, 145] on input "c. Benefits Sustainment Plan clause" at bounding box center [227, 143] width 0 height 4
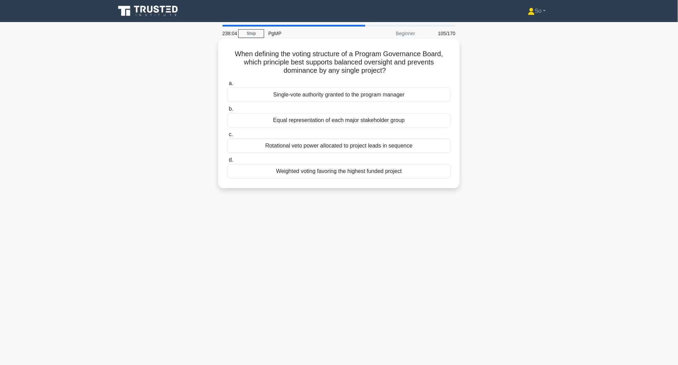
click at [368, 173] on div "Weighted voting favoring the highest funded project" at bounding box center [338, 171] width 223 height 14
click at [227, 162] on input "d. Weighted voting favoring the highest funded project" at bounding box center [227, 160] width 0 height 4
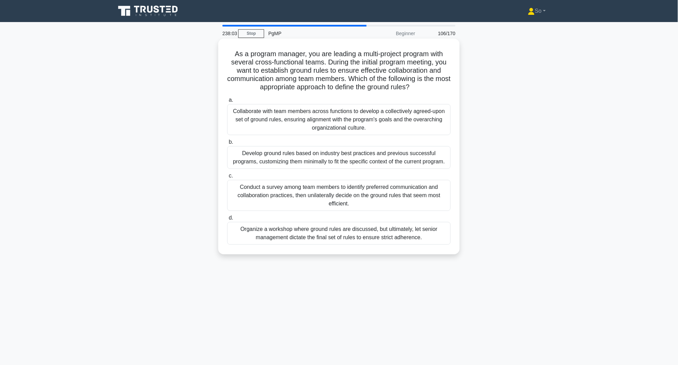
click at [370, 122] on div "Collaborate with team members across functions to develop a collectively agreed…" at bounding box center [338, 119] width 223 height 31
click at [227, 102] on input "a. Collaborate with team members across functions to develop a collectively agr…" at bounding box center [227, 100] width 0 height 4
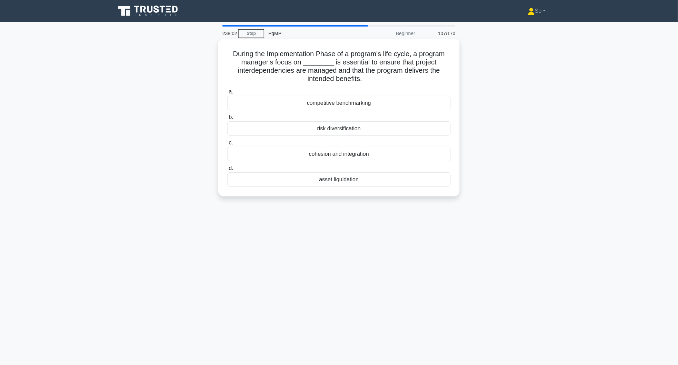
click at [366, 127] on div "risk diversification" at bounding box center [338, 128] width 223 height 14
click at [227, 120] on input "b. risk diversification" at bounding box center [227, 117] width 0 height 4
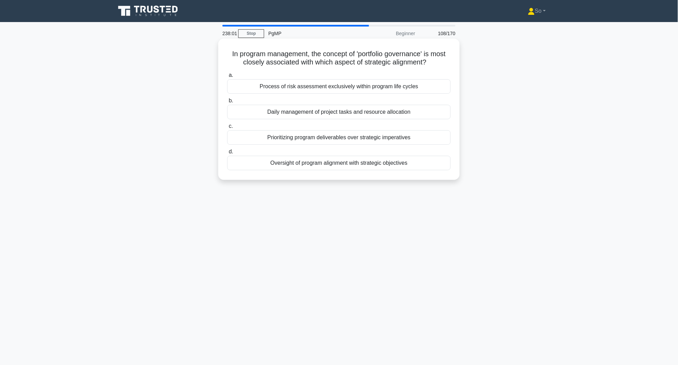
click at [374, 137] on div "Prioritizing program deliverables over strategic imperatives" at bounding box center [338, 137] width 223 height 14
click at [227, 129] on input "c. Prioritizing program deliverables over strategic imperatives" at bounding box center [227, 126] width 0 height 4
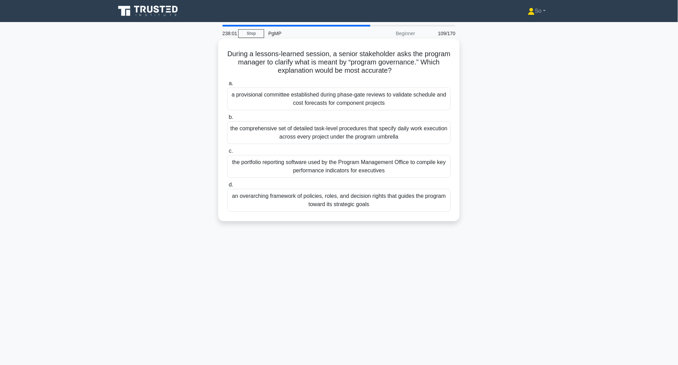
click at [364, 168] on div "the portfolio reporting software used by the Program Management Office to compi…" at bounding box center [338, 166] width 223 height 23
click at [227, 153] on input "c. the portfolio reporting software used by the Program Management Office to co…" at bounding box center [227, 151] width 0 height 4
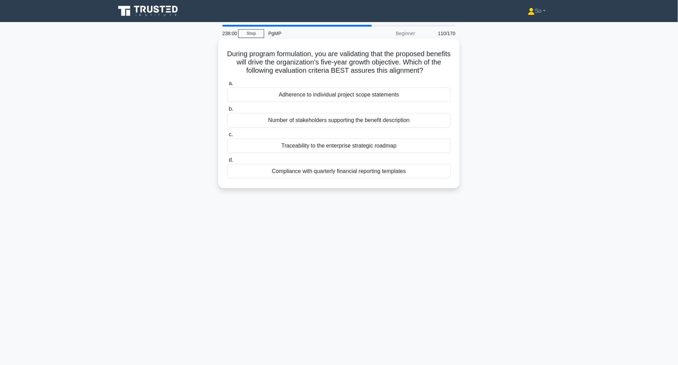
click at [371, 172] on div "Compliance with quarterly financial reporting templates" at bounding box center [338, 171] width 223 height 14
click at [369, 117] on div "Number of stakeholders supporting the benefit description" at bounding box center [338, 120] width 223 height 14
click at [227, 111] on input "b. Number of stakeholders supporting the benefit description" at bounding box center [227, 109] width 0 height 4
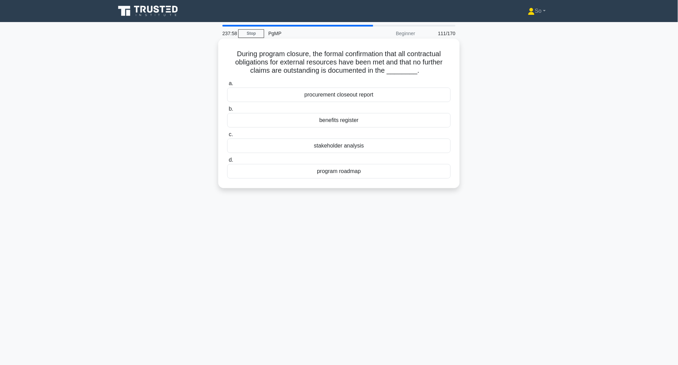
click at [370, 145] on div "stakeholder analysis" at bounding box center [338, 146] width 223 height 14
click at [227, 137] on input "c. stakeholder analysis" at bounding box center [227, 134] width 0 height 4
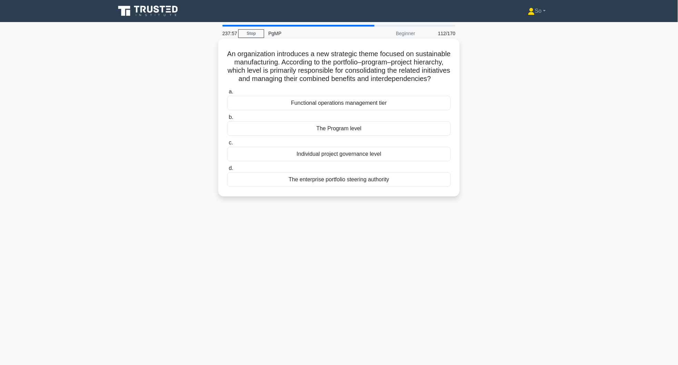
click at [371, 136] on div "The Program level" at bounding box center [338, 128] width 223 height 14
click at [227, 120] on input "b. The Program level" at bounding box center [227, 117] width 0 height 4
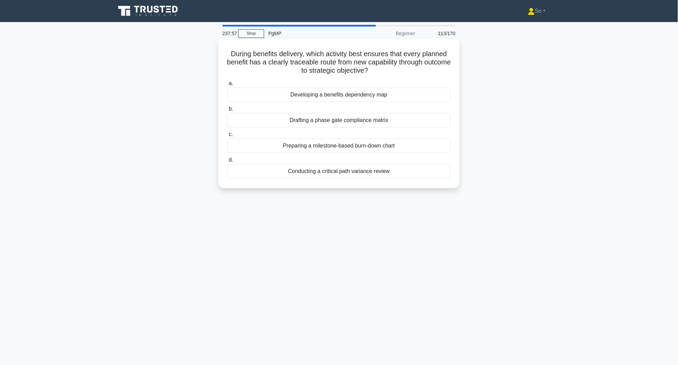
click at [377, 147] on div "Preparing a milestone-based burn-down chart" at bounding box center [338, 146] width 223 height 14
click at [227, 137] on input "c. Preparing a milestone-based burn-down chart" at bounding box center [227, 134] width 0 height 4
click at [379, 166] on div "Conducting a critical path variance review" at bounding box center [338, 172] width 223 height 14
click at [227, 163] on input "d. Conducting a critical path variance review" at bounding box center [227, 161] width 0 height 4
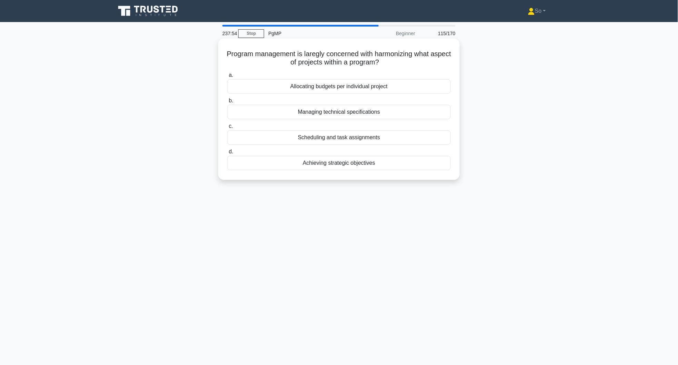
click at [374, 90] on div "Allocating budgets per individual project" at bounding box center [338, 86] width 223 height 14
click at [227, 78] on input "a. Allocating budgets per individual project" at bounding box center [227, 75] width 0 height 4
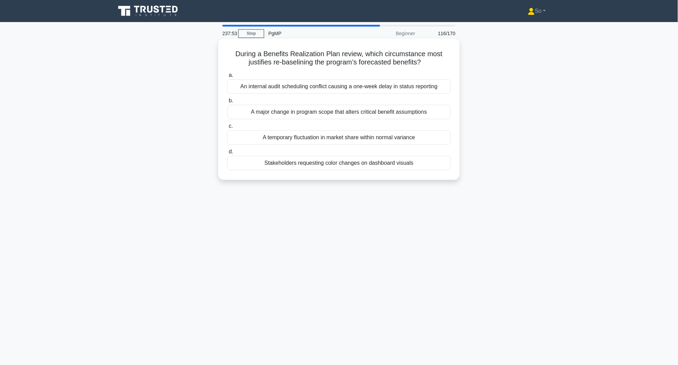
click at [371, 113] on div "A major change in program scope that alters critical benefit assumptions" at bounding box center [338, 112] width 223 height 14
click at [227, 103] on input "b. A major change in program scope that alters critical benefit assumptions" at bounding box center [227, 101] width 0 height 4
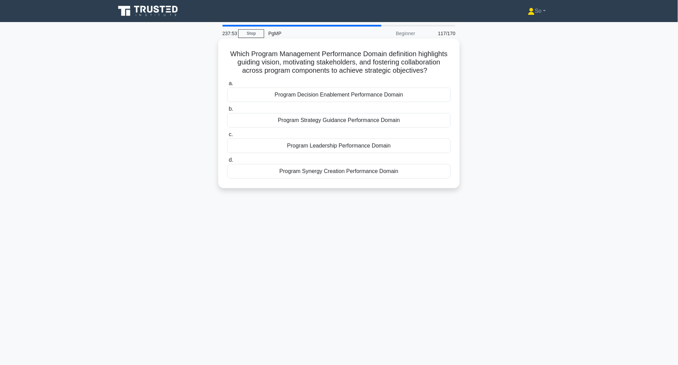
click at [373, 151] on div "Program Leadership Performance Domain" at bounding box center [338, 146] width 223 height 14
click at [227, 137] on input "c. Program Leadership Performance Domain" at bounding box center [227, 134] width 0 height 4
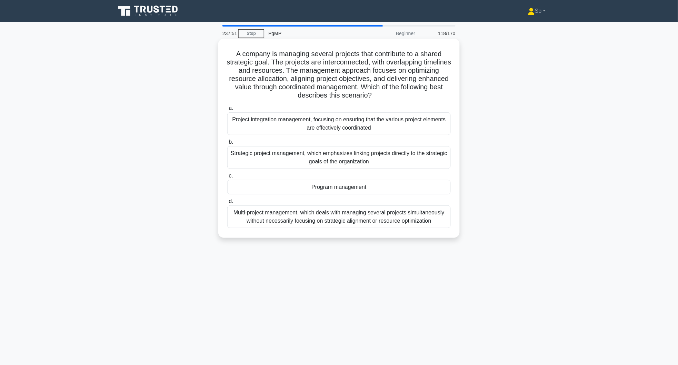
click at [371, 181] on div "Program management" at bounding box center [338, 187] width 223 height 14
click at [227, 178] on input "c. Program management" at bounding box center [227, 176] width 0 height 4
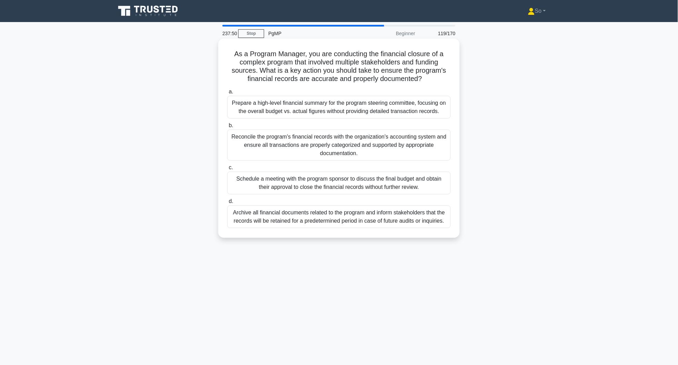
click at [373, 181] on div "Schedule a meeting with the program sponsor to discuss the final budget and obt…" at bounding box center [338, 183] width 223 height 23
click at [227, 170] on input "c. Schedule a meeting with the program sponsor to discuss the final budget and …" at bounding box center [227, 168] width 0 height 4
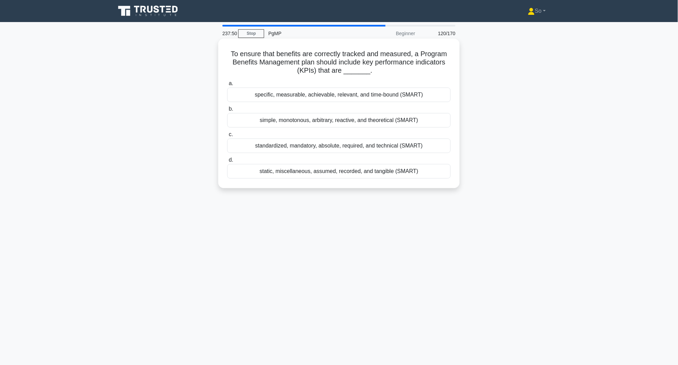
click at [376, 171] on div "static, miscellaneous, assumed, recorded, and tangible (SMART)" at bounding box center [338, 171] width 223 height 14
click at [227, 162] on input "d. static, miscellaneous, assumed, recorded, and tangible (SMART)" at bounding box center [227, 160] width 0 height 4
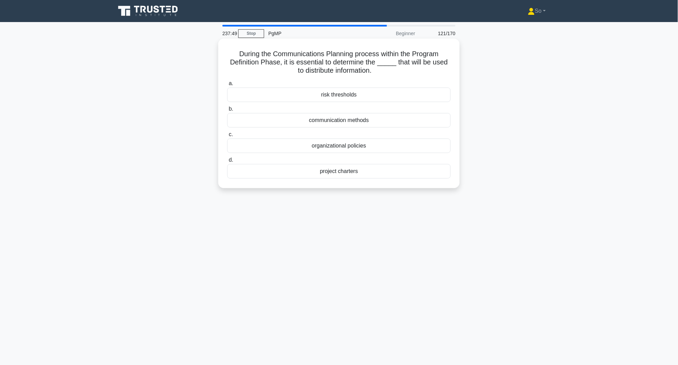
click at [385, 115] on div "communication methods" at bounding box center [338, 120] width 223 height 14
click at [227, 111] on input "b. communication methods" at bounding box center [227, 109] width 0 height 4
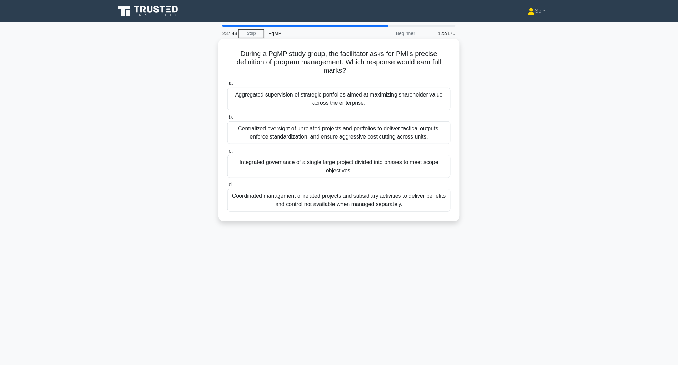
click at [376, 139] on div "Centralized oversight of unrelated projects and portfolios to deliver tactical …" at bounding box center [338, 132] width 223 height 23
click at [227, 120] on input "b. Centralized oversight of unrelated projects and portfolios to deliver tactic…" at bounding box center [227, 117] width 0 height 4
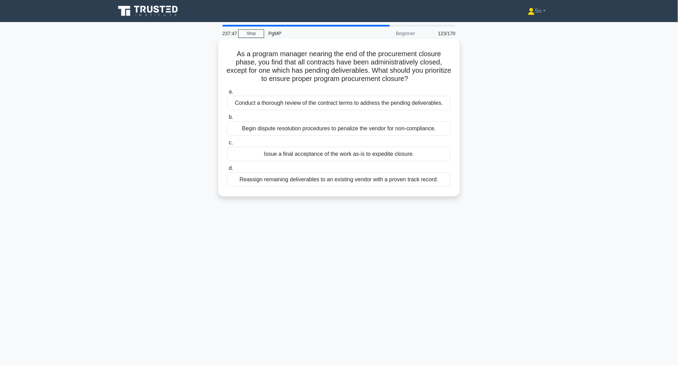
click at [376, 176] on div "Reassign remaining deliverables to an existing vendor with a proven track recor…" at bounding box center [338, 179] width 223 height 14
click at [227, 171] on input "d. Reassign remaining deliverables to an existing vendor with a proven track re…" at bounding box center [227, 168] width 0 height 4
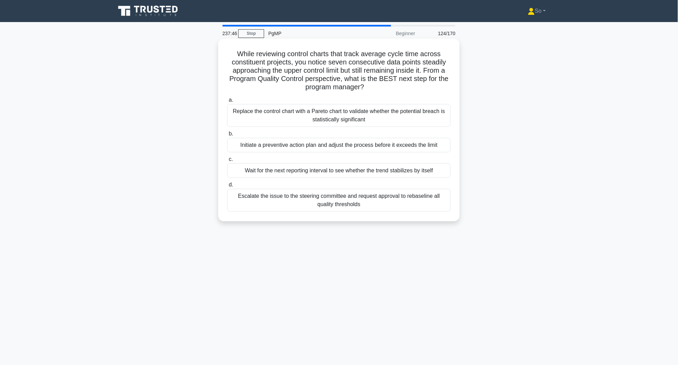
click at [379, 139] on div "Initiate a preventive action plan and adjust the process before it exceeds the …" at bounding box center [338, 145] width 223 height 14
click at [227, 136] on input "b. Initiate a preventive action plan and adjust the process before it exceeds t…" at bounding box center [227, 134] width 0 height 4
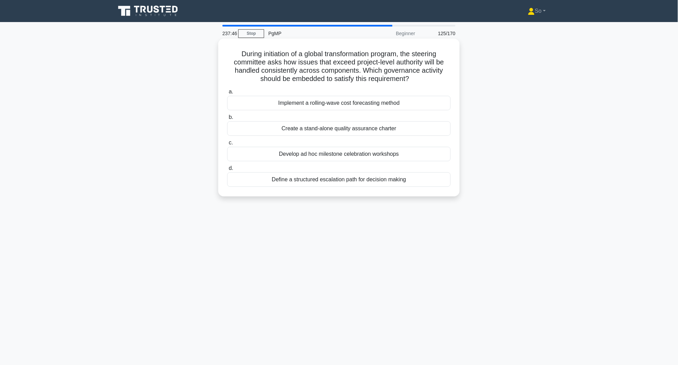
click at [381, 156] on div "Develop ad hoc milestone celebration workshops" at bounding box center [338, 154] width 223 height 14
click at [227, 145] on input "c. Develop ad hoc milestone celebration workshops" at bounding box center [227, 143] width 0 height 4
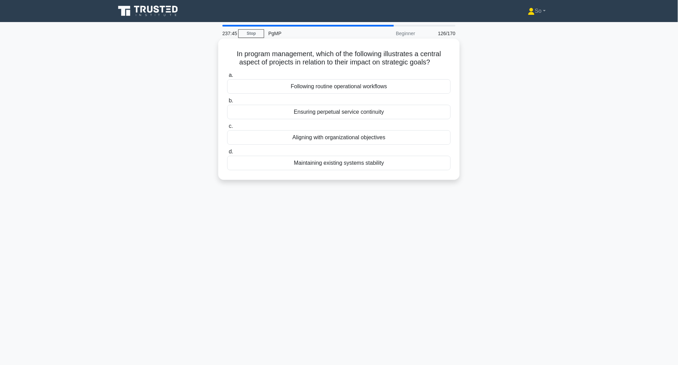
click at [378, 162] on div "Maintaining existing systems stability" at bounding box center [338, 163] width 223 height 14
click at [227, 154] on input "d. Maintaining existing systems stability" at bounding box center [227, 152] width 0 height 4
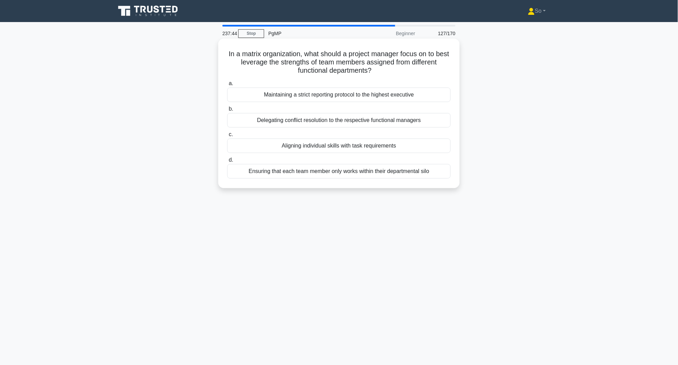
click at [387, 144] on div "Aligning individual skills with task requirements" at bounding box center [338, 146] width 223 height 14
click at [227, 137] on input "c. Aligning individual skills with task requirements" at bounding box center [227, 134] width 0 height 4
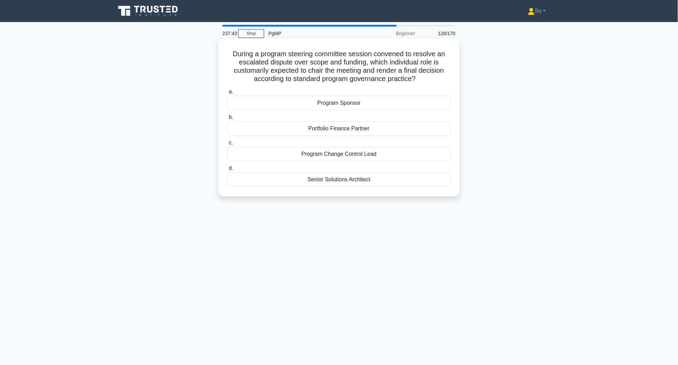
click at [388, 103] on div "Program Sponsor" at bounding box center [338, 103] width 223 height 14
click at [227, 94] on input "a. Program Sponsor" at bounding box center [227, 92] width 0 height 4
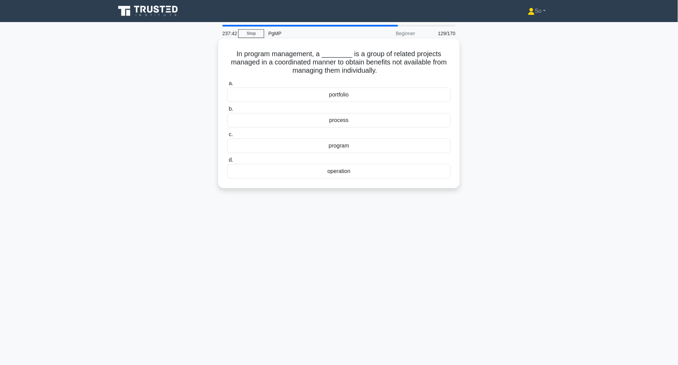
click at [379, 122] on div "process" at bounding box center [338, 120] width 223 height 14
click at [227, 111] on input "b. process" at bounding box center [227, 109] width 0 height 4
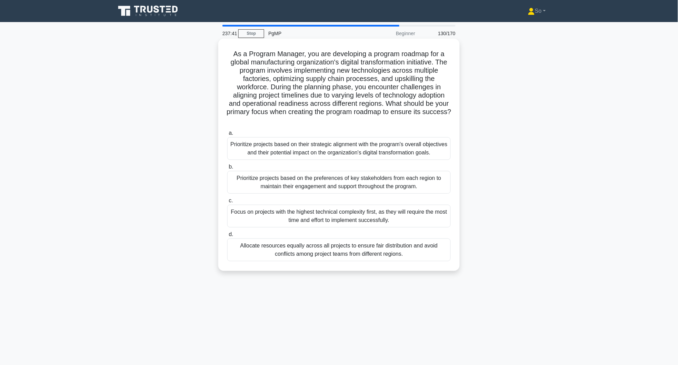
click at [362, 182] on div "Prioritize projects based on the preferences of key stakeholders from each regi…" at bounding box center [338, 182] width 223 height 23
click at [371, 218] on div "Focus on projects with the highest technical complexity first, as they will req…" at bounding box center [338, 216] width 223 height 23
click at [227, 203] on input "c. Focus on projects with the highest technical complexity first, as they will …" at bounding box center [227, 201] width 0 height 4
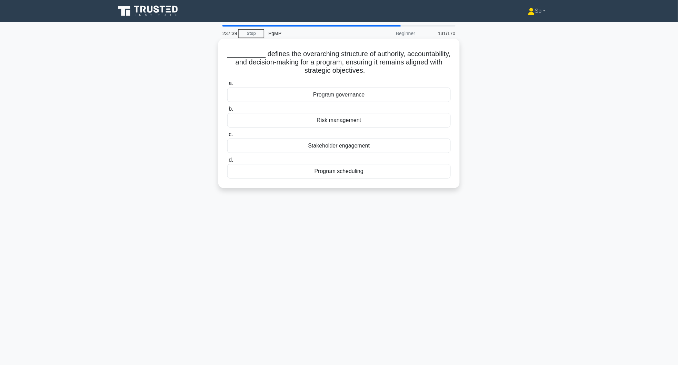
click at [365, 168] on div "Program scheduling" at bounding box center [338, 171] width 223 height 14
click at [227, 162] on input "d. Program scheduling" at bounding box center [227, 160] width 0 height 4
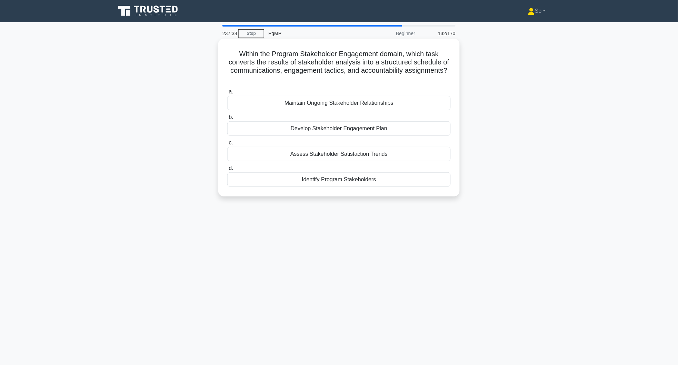
click at [366, 156] on div "Assess Stakeholder Satisfaction Trends" at bounding box center [338, 154] width 223 height 14
click at [227, 145] on input "c. Assess Stakeholder Satisfaction Trends" at bounding box center [227, 143] width 0 height 4
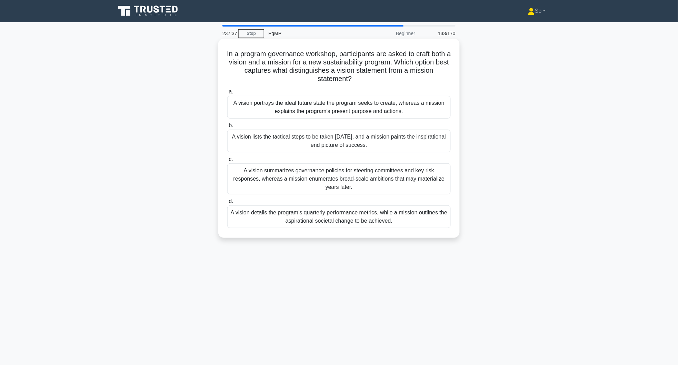
click at [376, 113] on div "A vision portrays the ideal future state the program seeks to create, whereas a…" at bounding box center [338, 107] width 223 height 23
click at [227, 94] on input "a. A vision portrays the ideal future state the program seeks to create, wherea…" at bounding box center [227, 92] width 0 height 4
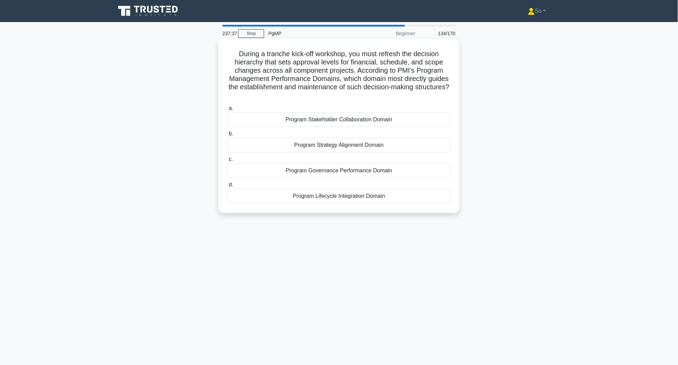
click at [372, 147] on div "Program Strategy Alignment Domain" at bounding box center [338, 145] width 223 height 14
click at [227, 136] on input "b. Program Strategy Alignment Domain" at bounding box center [227, 134] width 0 height 4
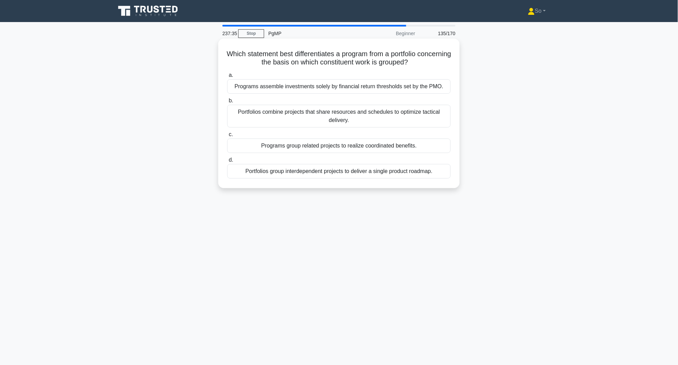
click at [372, 170] on div "Portfolios group interdependent projects to deliver a single product roadmap." at bounding box center [338, 171] width 223 height 14
click at [227, 162] on input "d. Portfolios group interdependent projects to deliver a single product roadmap." at bounding box center [227, 160] width 0 height 4
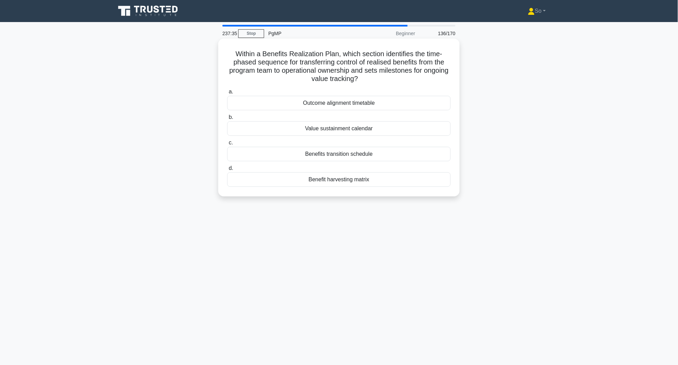
click at [378, 136] on div "Value sustainment calendar" at bounding box center [338, 128] width 223 height 14
click at [227, 120] on input "b. Value sustainment calendar" at bounding box center [227, 117] width 0 height 4
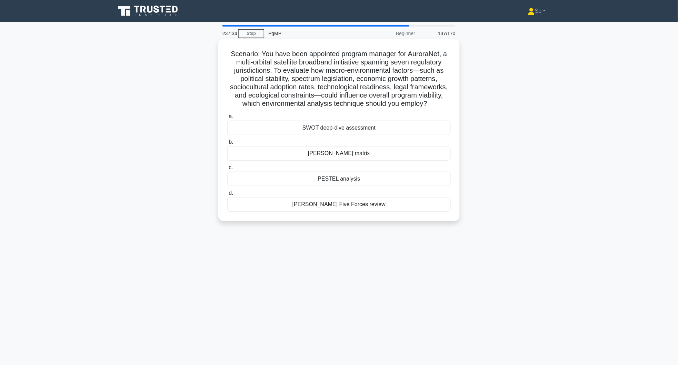
click at [381, 157] on div "[PERSON_NAME] matrix" at bounding box center [338, 153] width 223 height 14
click at [227, 145] on input "[PERSON_NAME] matrix" at bounding box center [227, 142] width 0 height 4
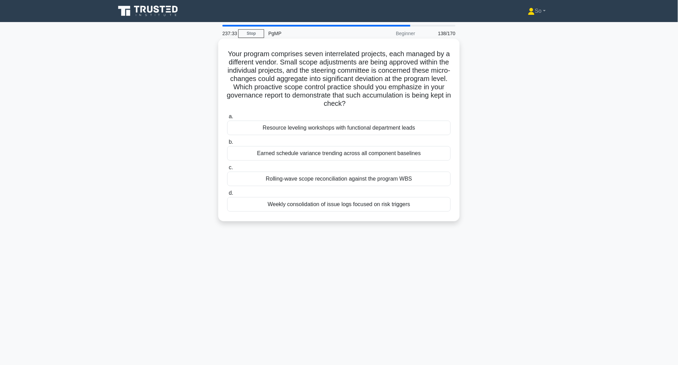
click at [384, 182] on div "Rolling-wave scope reconciliation against the program WBS" at bounding box center [338, 179] width 223 height 14
click at [227, 170] on input "c. Rolling-wave scope reconciliation against the program WBS" at bounding box center [227, 168] width 0 height 4
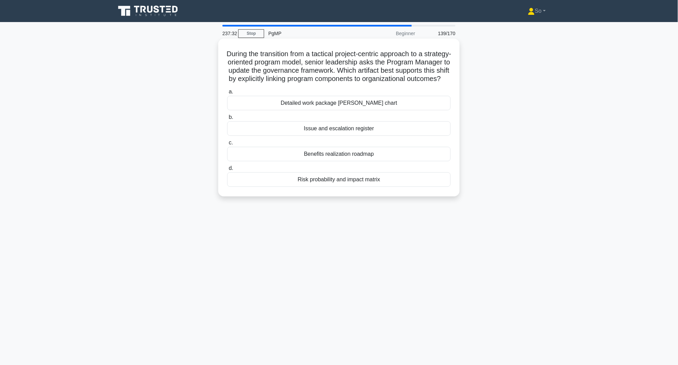
click at [380, 187] on div "Risk probability and impact matrix" at bounding box center [338, 179] width 223 height 14
click at [227, 171] on input "d. Risk probability and impact matrix" at bounding box center [227, 168] width 0 height 4
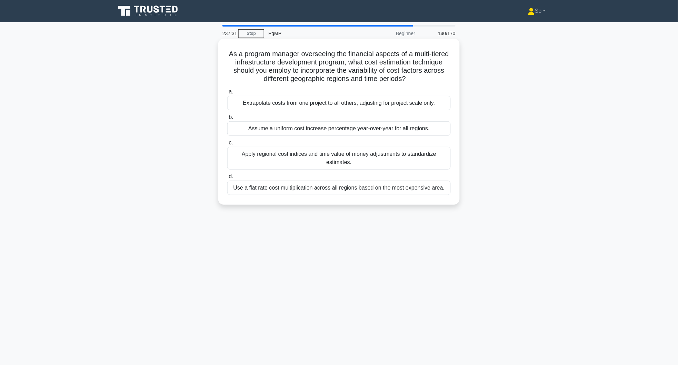
click at [380, 158] on div "Apply regional cost indices and time value of money adjustments to standardize …" at bounding box center [338, 158] width 223 height 23
click at [227, 145] on input "c. Apply regional cost indices and time value of money adjustments to standardi…" at bounding box center [227, 143] width 0 height 4
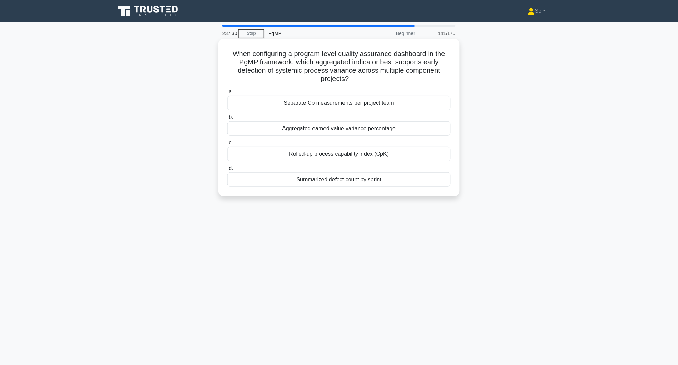
click at [382, 104] on div "Separate Cp measurements per project team" at bounding box center [338, 103] width 223 height 14
click at [227, 94] on input "a. Separate Cp measurements per project team" at bounding box center [227, 92] width 0 height 4
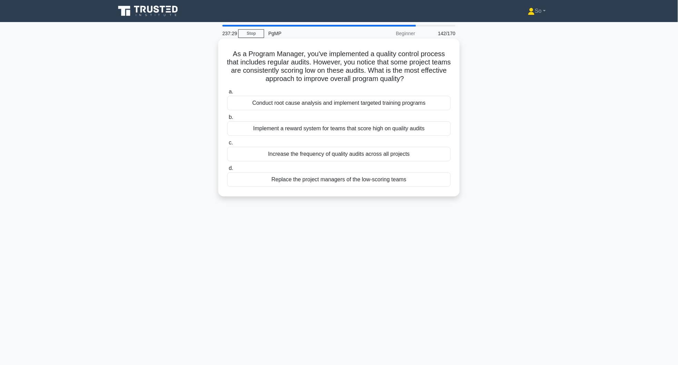
click at [374, 130] on div "Implement a reward system for teams that score high on quality audits" at bounding box center [338, 128] width 223 height 14
click at [227, 120] on input "b. Implement a reward system for teams that score high on quality audits" at bounding box center [227, 117] width 0 height 4
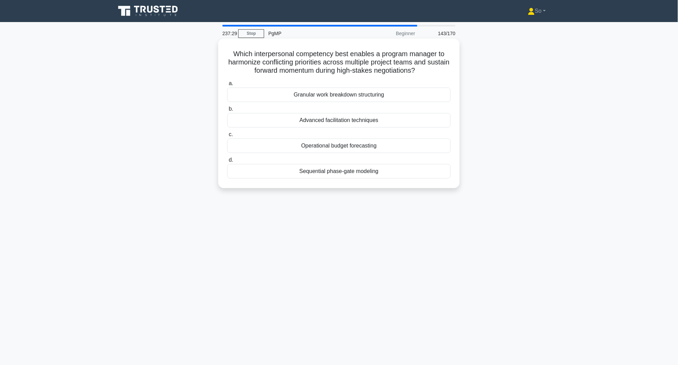
click at [374, 148] on div "Operational budget forecasting" at bounding box center [338, 146] width 223 height 14
click at [227, 137] on input "c. Operational budget forecasting" at bounding box center [227, 134] width 0 height 4
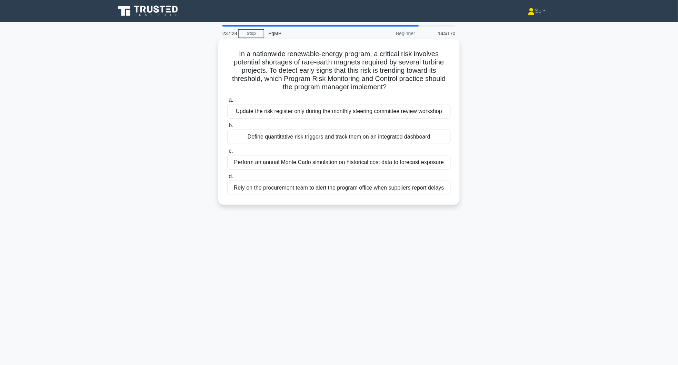
click at [370, 162] on div "Perform an annual Monte Carlo simulation on historical cost data to forecast ex…" at bounding box center [338, 162] width 223 height 14
click at [227, 153] on input "c. Perform an annual Monte Carlo simulation on historical cost data to forecast…" at bounding box center [227, 151] width 0 height 4
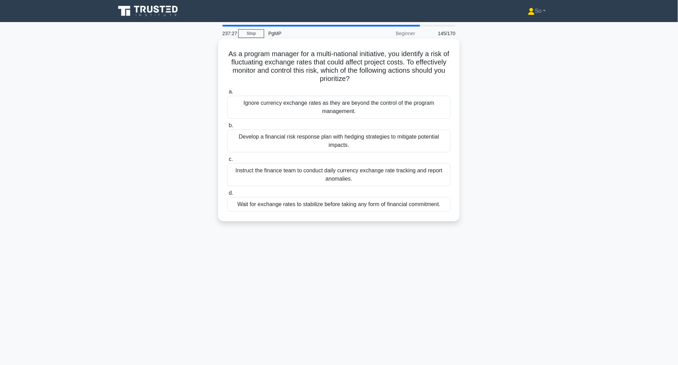
click at [366, 206] on div "Wait for exchange rates to stabilize before taking any form of financial commit…" at bounding box center [338, 204] width 223 height 14
click at [227, 196] on input "d. Wait for exchange rates to stabilize before taking any form of financial com…" at bounding box center [227, 193] width 0 height 4
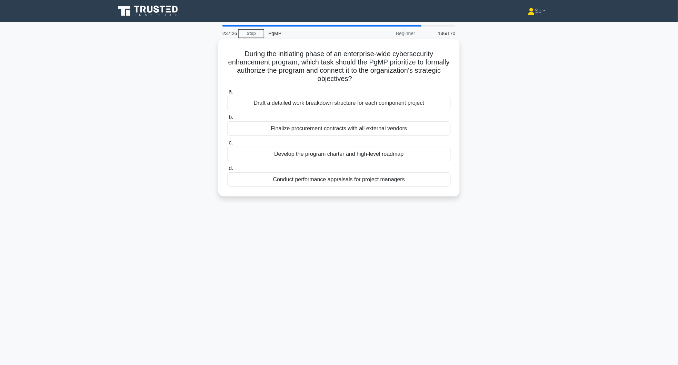
click at [377, 101] on div "Draft a detailed work breakdown structure for each component project" at bounding box center [338, 103] width 223 height 14
click at [227, 94] on input "a. Draft a detailed work breakdown structure for each component project" at bounding box center [227, 92] width 0 height 4
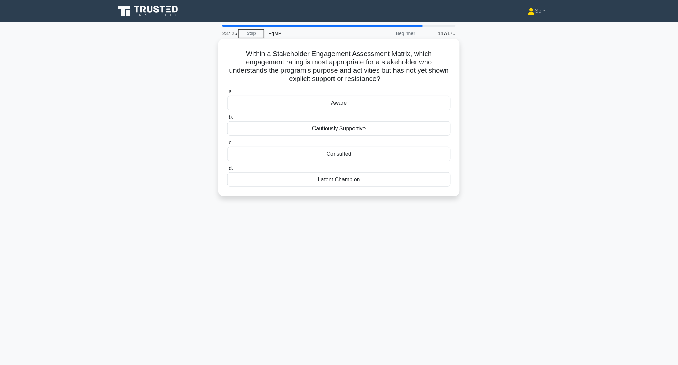
click at [378, 126] on div "Cautiously Supportive" at bounding box center [338, 128] width 223 height 14
click at [227, 120] on input "b. Cautiously Supportive" at bounding box center [227, 117] width 0 height 4
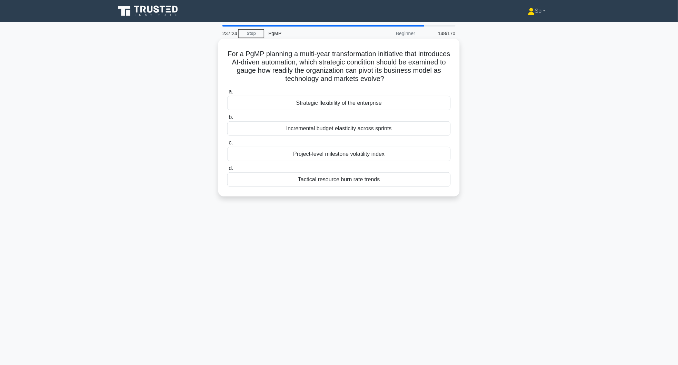
click at [370, 134] on div "Incremental budget elasticity across sprints" at bounding box center [338, 128] width 223 height 14
click at [227, 120] on input "b. Incremental budget elasticity across sprints" at bounding box center [227, 117] width 0 height 4
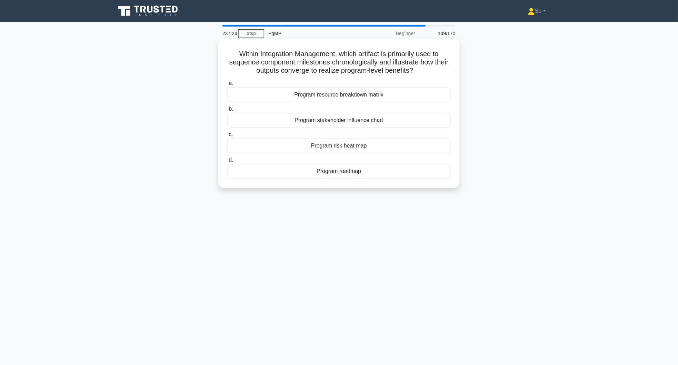
click at [375, 147] on div "Program risk heat map" at bounding box center [338, 146] width 223 height 14
click at [227, 137] on input "c. Program risk heat map" at bounding box center [227, 134] width 0 height 4
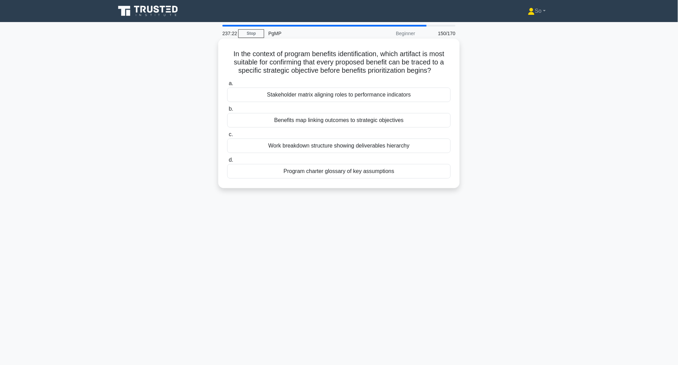
click at [368, 95] on div "Stakeholder matrix aligning roles to performance indicators" at bounding box center [338, 95] width 223 height 14
click at [227, 86] on input "a. Stakeholder matrix aligning roles to performance indicators" at bounding box center [227, 83] width 0 height 4
click at [357, 146] on div "To expose engagement gaps that need specific management actions" at bounding box center [338, 146] width 223 height 14
click at [227, 137] on input "c. To expose engagement gaps that need specific management actions" at bounding box center [227, 134] width 0 height 4
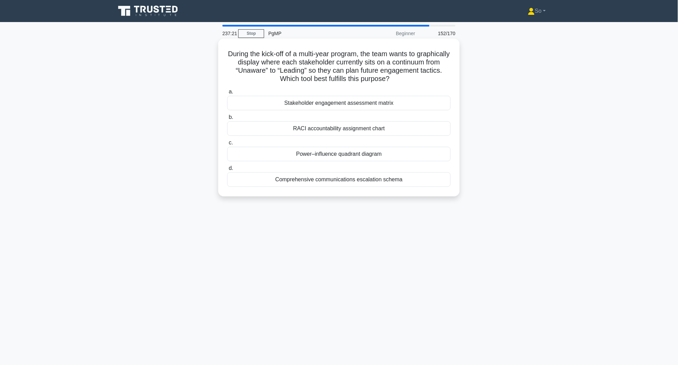
click at [360, 178] on div "Comprehensive communications escalation schema" at bounding box center [338, 179] width 223 height 14
click at [227, 171] on input "d. Comprehensive communications escalation schema" at bounding box center [227, 168] width 0 height 4
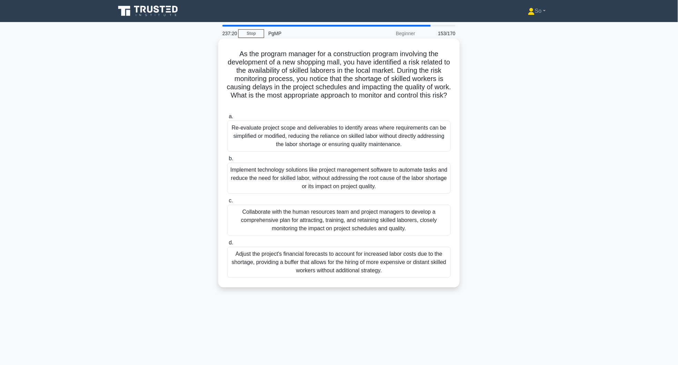
click at [361, 133] on div "Re-evaluate project scope and deliverables to identify areas where requirements…" at bounding box center [338, 136] width 223 height 31
click at [227, 119] on input "a. Re-evaluate project scope and deliverables to identify areas where requireme…" at bounding box center [227, 117] width 0 height 4
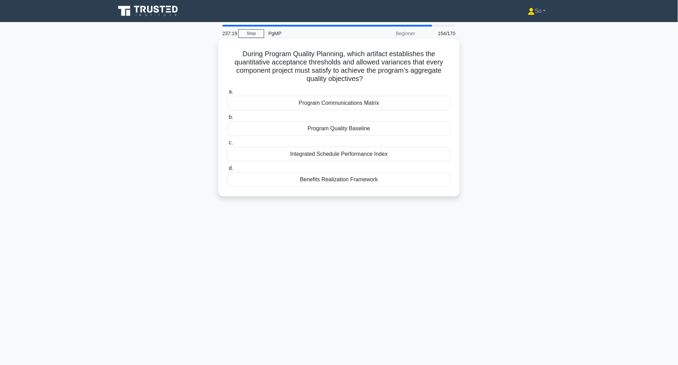
click at [366, 153] on div "Integrated Schedule Performance Index" at bounding box center [338, 154] width 223 height 14
click at [227, 145] on input "c. Integrated Schedule Performance Index" at bounding box center [227, 143] width 0 height 4
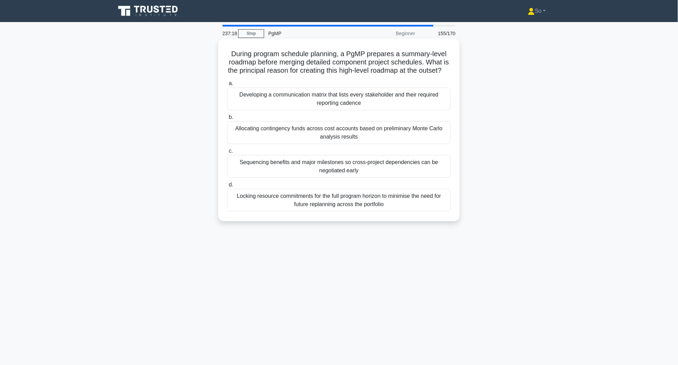
click at [366, 177] on div "Sequencing benefits and major milestones so cross-project dependencies can be n…" at bounding box center [338, 166] width 223 height 23
click at [227, 153] on input "c. Sequencing benefits and major milestones so cross-project dependencies can b…" at bounding box center [227, 151] width 0 height 4
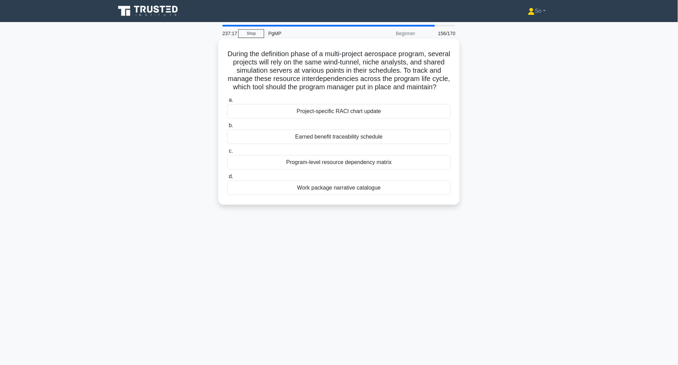
click at [364, 195] on div "Work package narrative catalogue" at bounding box center [338, 188] width 223 height 14
click at [227, 179] on input "d. Work package narrative catalogue" at bounding box center [227, 177] width 0 height 4
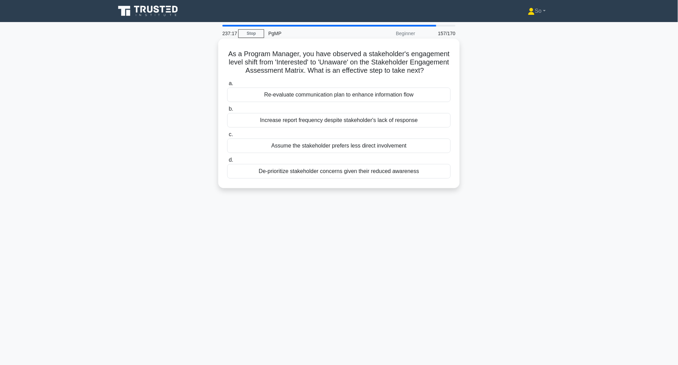
click at [366, 128] on div "Increase report frequency despite stakeholder's lack of response" at bounding box center [338, 120] width 223 height 14
click at [227, 111] on input "b. Increase report frequency despite stakeholder's lack of response" at bounding box center [227, 109] width 0 height 4
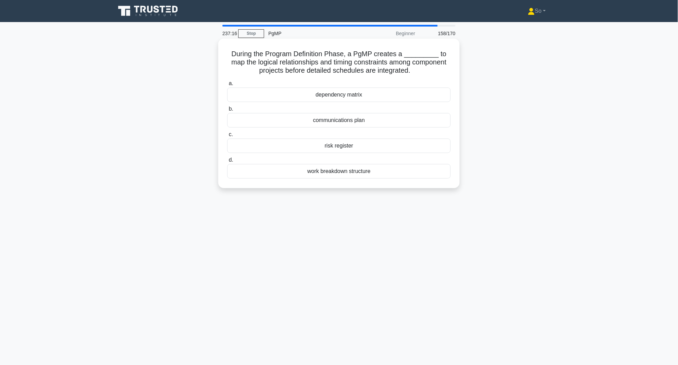
click at [364, 151] on div "risk register" at bounding box center [338, 146] width 223 height 14
click at [227, 137] on input "c. risk register" at bounding box center [227, 134] width 0 height 4
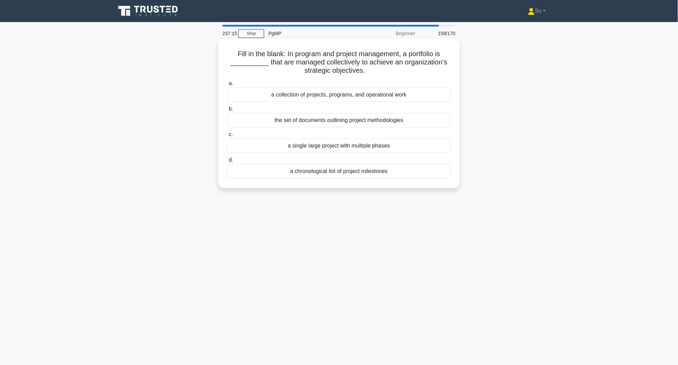
click at [362, 169] on div "a chronological list of project milestones" at bounding box center [338, 171] width 223 height 14
click at [227, 162] on input "d. a chronological list of project milestones" at bounding box center [227, 160] width 0 height 4
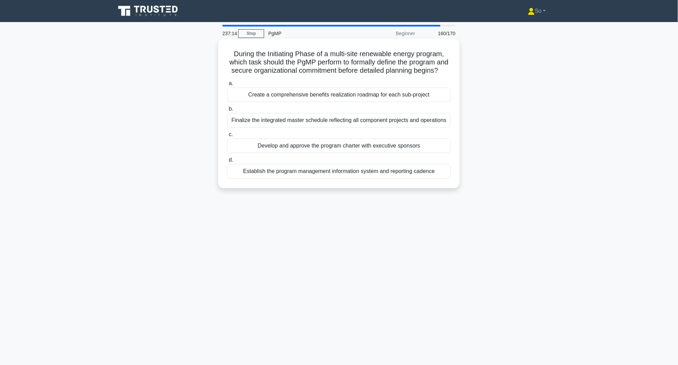
click at [367, 102] on div "Create a comprehensive benefits realization roadmap for each sub-project" at bounding box center [338, 95] width 223 height 14
click at [227, 86] on input "a. Create a comprehensive benefits realization roadmap for each sub-project" at bounding box center [227, 83] width 0 height 4
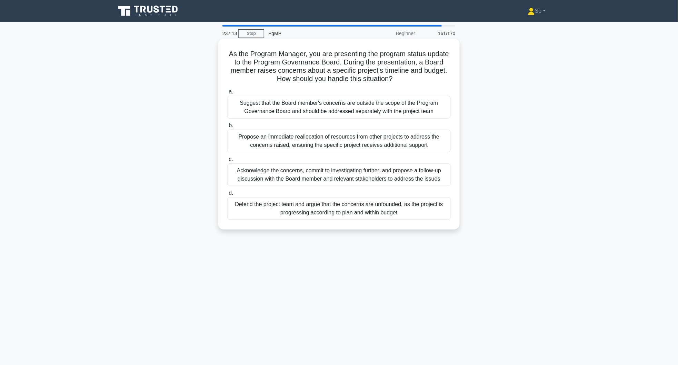
click at [357, 142] on div "Propose an immediate reallocation of resources from other projects to address t…" at bounding box center [338, 141] width 223 height 23
click at [227, 128] on input "b. Propose an immediate reallocation of resources from other projects to addres…" at bounding box center [227, 125] width 0 height 4
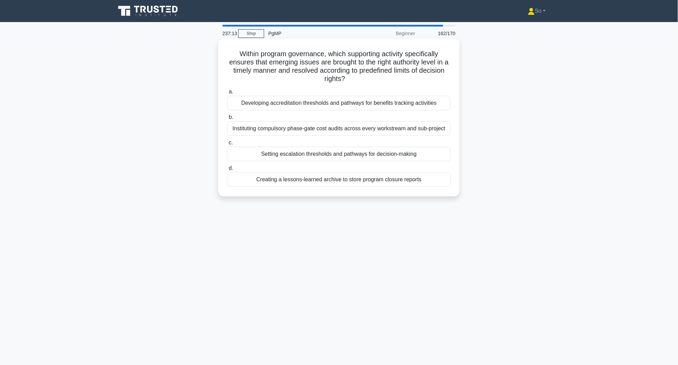
click at [360, 160] on div "Setting escalation thresholds and pathways for decision-making" at bounding box center [338, 154] width 223 height 14
click at [227, 145] on input "c. Setting escalation thresholds and pathways for decision-making" at bounding box center [227, 143] width 0 height 4
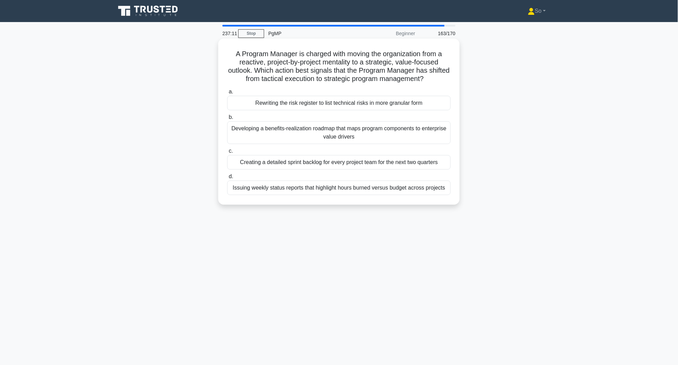
click at [361, 186] on div "Issuing weekly status reports that highlight hours burned versus budget across …" at bounding box center [338, 188] width 223 height 14
click at [227, 179] on input "d. Issuing weekly status reports that highlight hours burned versus budget acro…" at bounding box center [227, 177] width 0 height 4
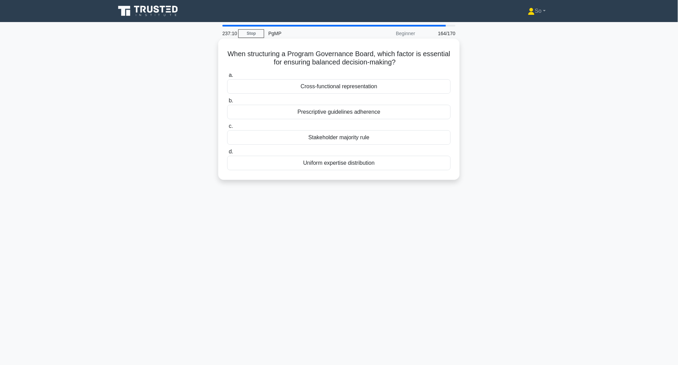
click at [364, 108] on div "Prescriptive guidelines adherence" at bounding box center [338, 112] width 223 height 14
click at [227, 103] on input "b. Prescriptive guidelines adherence" at bounding box center [227, 101] width 0 height 4
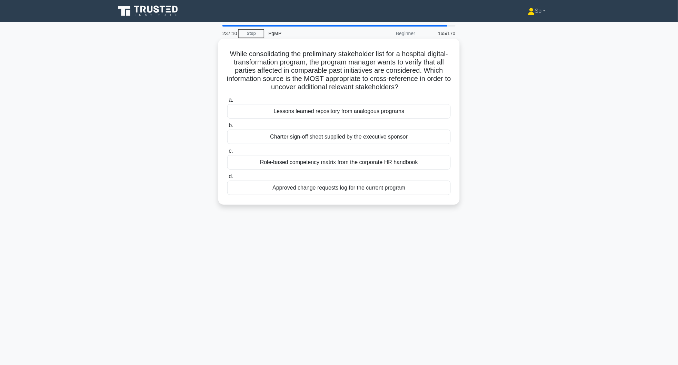
click at [365, 135] on div "Charter sign-off sheet supplied by the executive sponsor" at bounding box center [338, 137] width 223 height 14
click at [227, 128] on input "b. Charter sign-off sheet supplied by the executive sponsor" at bounding box center [227, 125] width 0 height 4
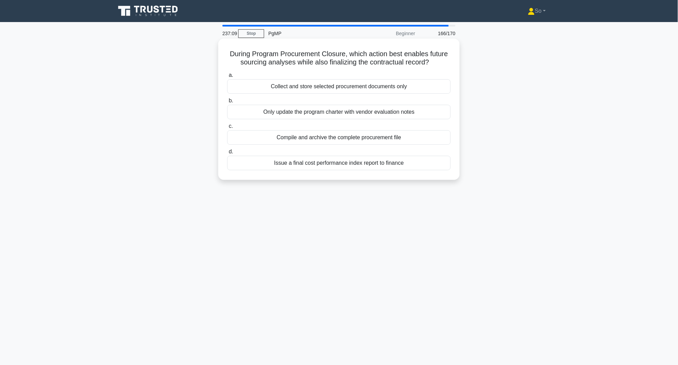
click at [365, 136] on div "Compile and archive the complete procurement file" at bounding box center [338, 137] width 223 height 14
click at [227, 129] on input "c. Compile and archive the complete procurement file" at bounding box center [227, 126] width 0 height 4
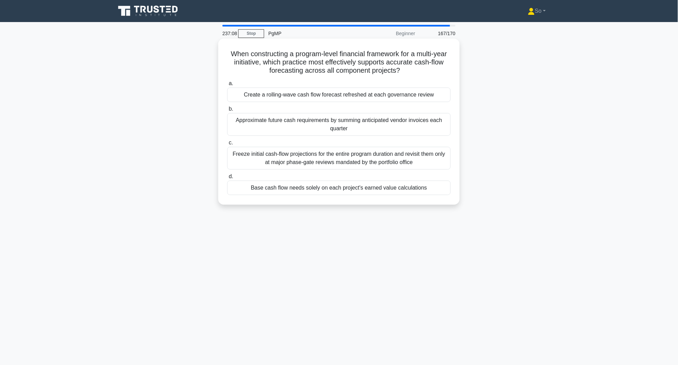
click at [365, 162] on div "Freeze initial cash-flow projections for the entire program duration and revisi…" at bounding box center [338, 158] width 223 height 23
click at [227, 145] on input "c. Freeze initial cash-flow projections for the entire program duration and rev…" at bounding box center [227, 143] width 0 height 4
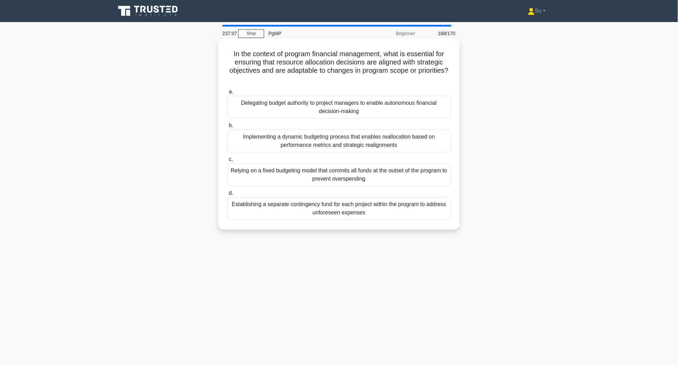
click at [364, 208] on div "Establishing a separate contingency fund for each project within the program to…" at bounding box center [338, 208] width 223 height 23
click at [227, 196] on input "d. Establishing a separate contingency fund for each project within the program…" at bounding box center [227, 193] width 0 height 4
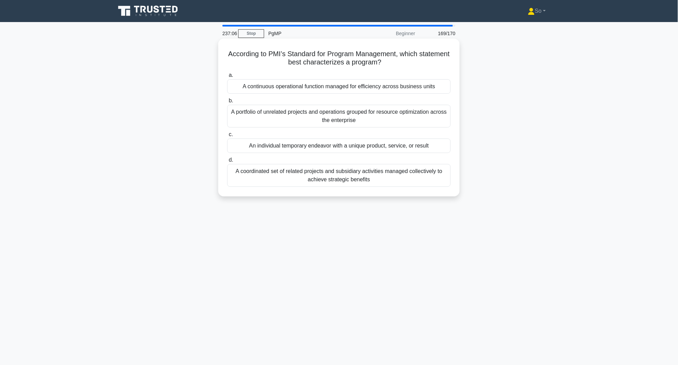
click at [365, 87] on div "A continuous operational function managed for efficiency across business units" at bounding box center [338, 86] width 223 height 14
click at [227, 78] on input "a. A continuous operational function managed for efficiency across business uni…" at bounding box center [227, 75] width 0 height 4
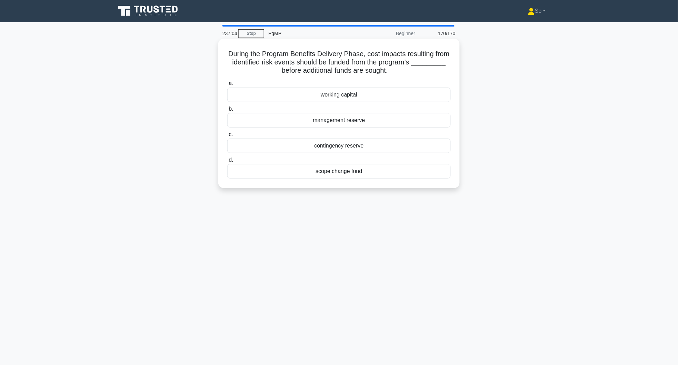
click at [372, 121] on div "management reserve" at bounding box center [338, 120] width 223 height 14
click at [227, 111] on input "b. management reserve" at bounding box center [227, 109] width 0 height 4
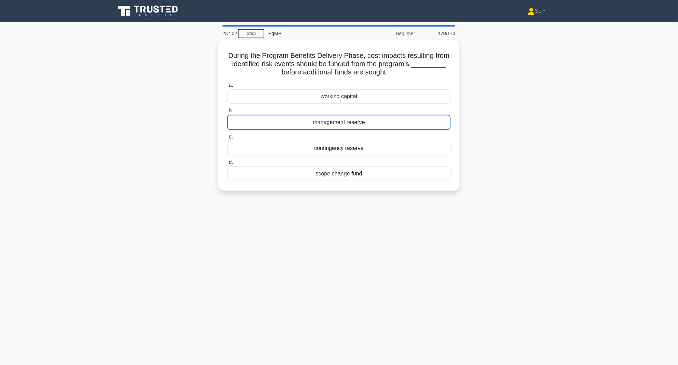
click at [499, 106] on div "During the Program Benefits Delivery Phase, cost impacts resulting from identif…" at bounding box center [338, 119] width 455 height 159
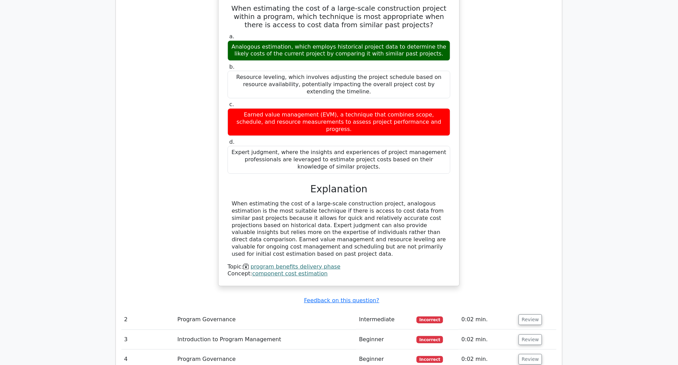
scroll to position [506, 0]
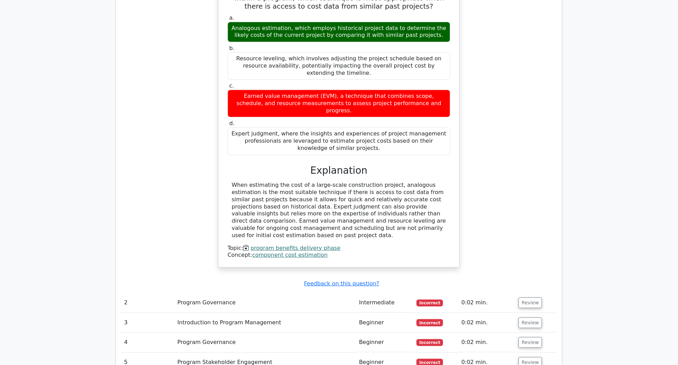
click at [246, 245] on icon at bounding box center [246, 248] width 6 height 7
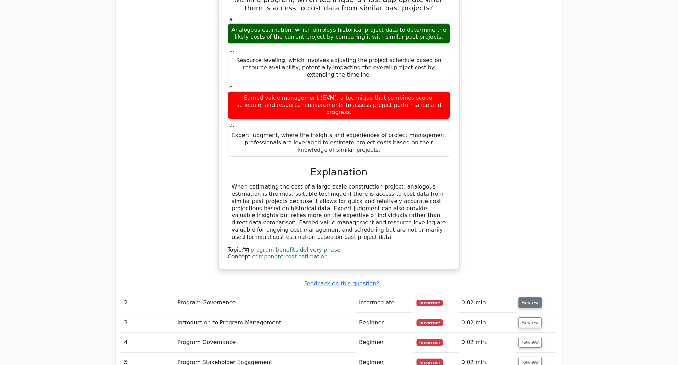
click at [535, 298] on button "Review" at bounding box center [530, 303] width 23 height 11
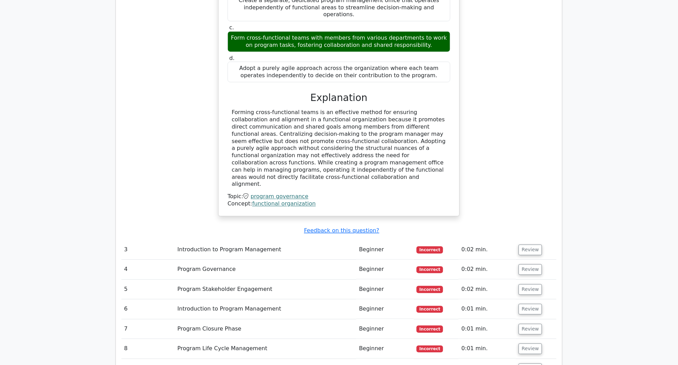
scroll to position [919, 0]
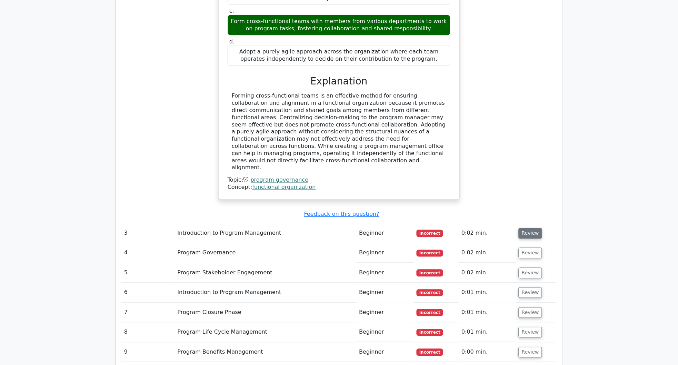
click at [534, 228] on button "Review" at bounding box center [530, 233] width 23 height 11
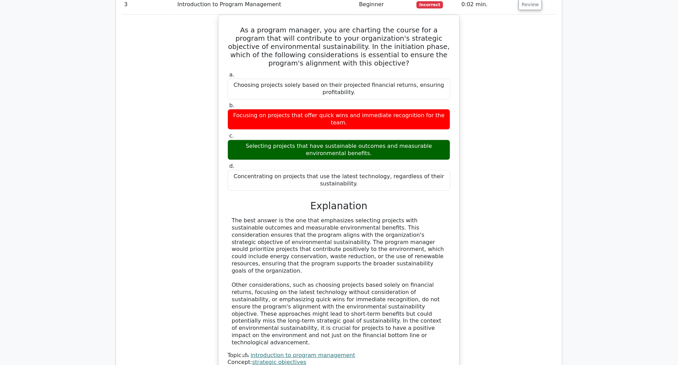
scroll to position [1149, 0]
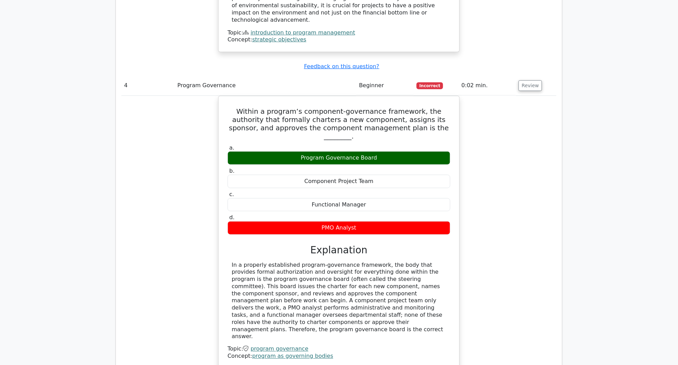
scroll to position [1609, 0]
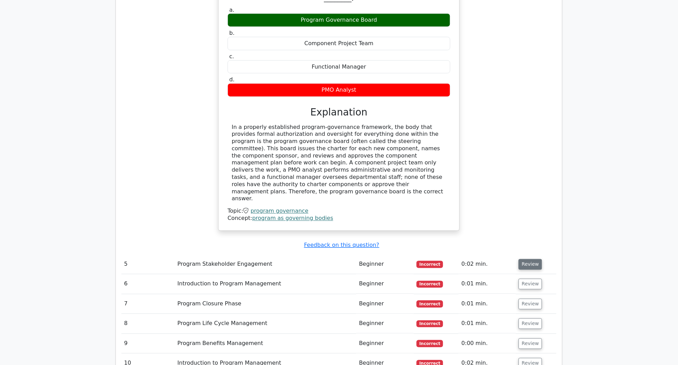
click at [534, 259] on button "Review" at bounding box center [530, 264] width 23 height 11
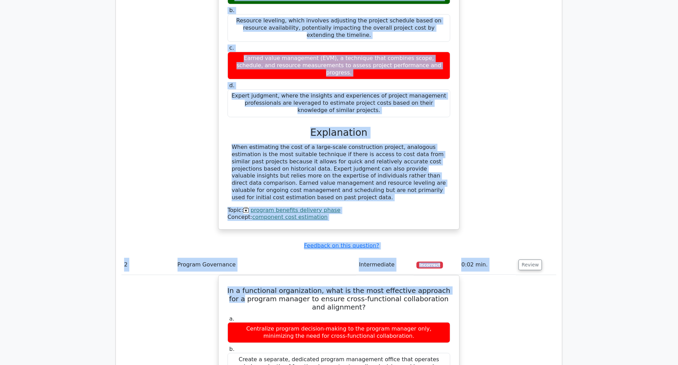
scroll to position [598, 0]
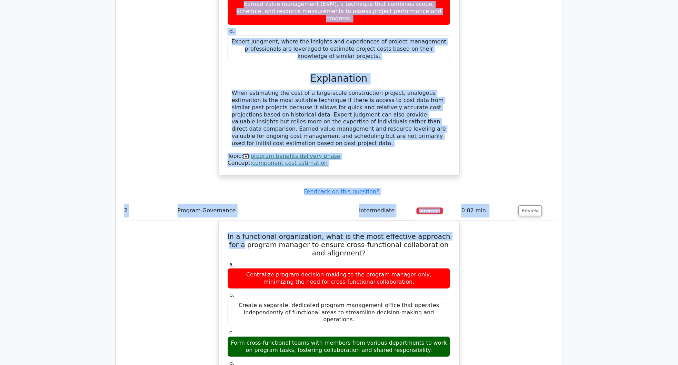
drag, startPoint x: 123, startPoint y: 101, endPoint x: 450, endPoint y: 264, distance: 364.9
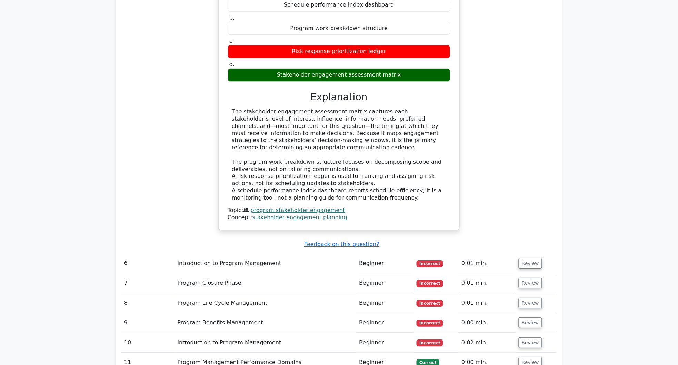
scroll to position [2023, 0]
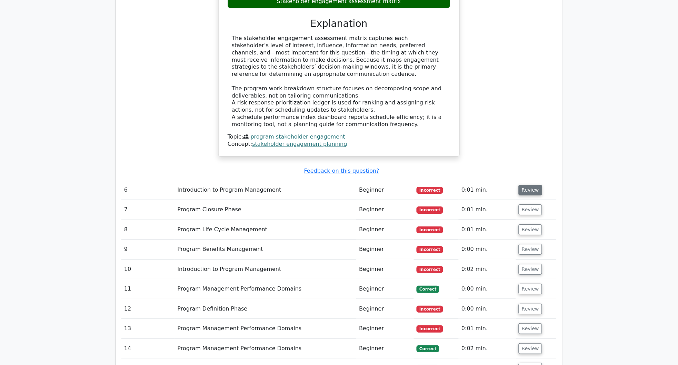
click at [530, 185] on button "Review" at bounding box center [530, 190] width 23 height 11
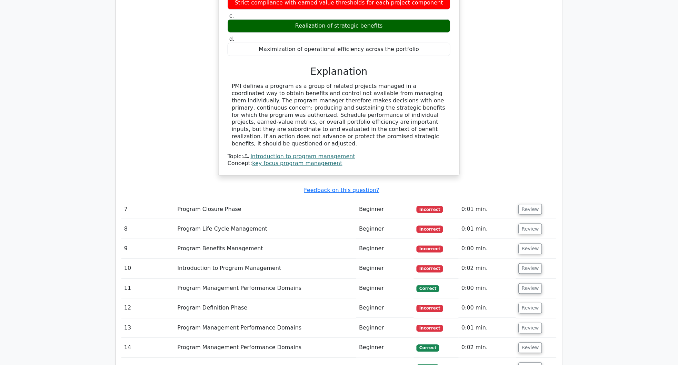
scroll to position [2299, 0]
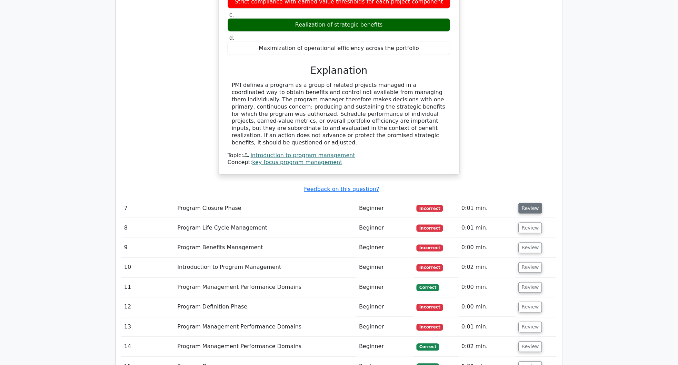
click at [531, 203] on button "Review" at bounding box center [530, 208] width 23 height 11
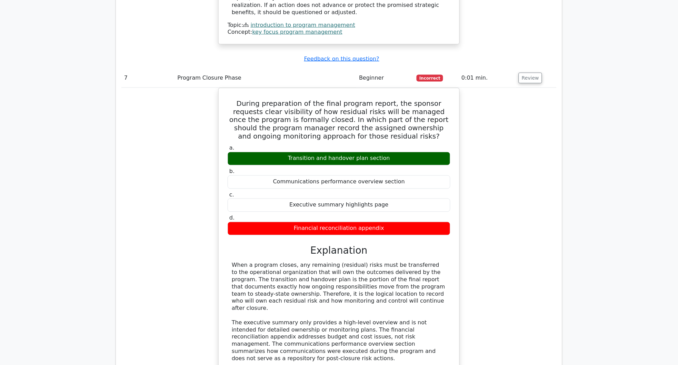
scroll to position [2483, 0]
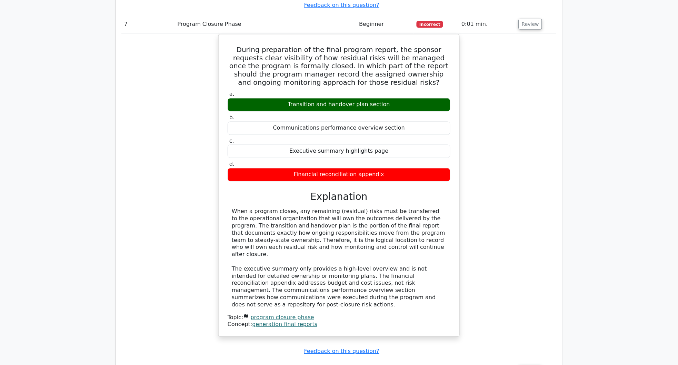
click at [532, 365] on button "Review" at bounding box center [530, 371] width 23 height 11
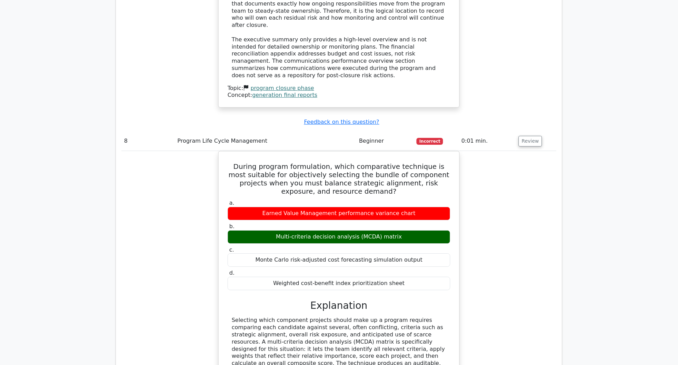
scroll to position [2897, 0]
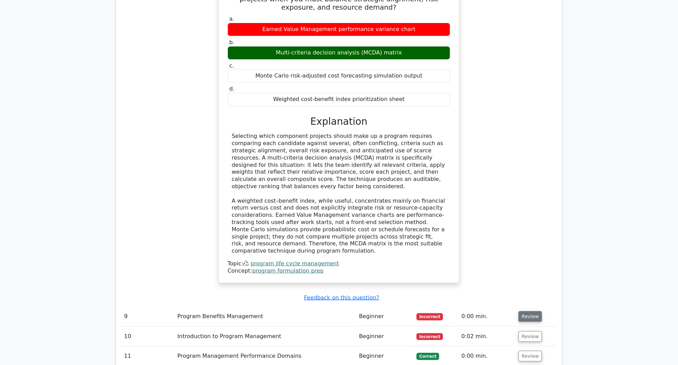
click at [530, 311] on button "Review" at bounding box center [530, 316] width 23 height 11
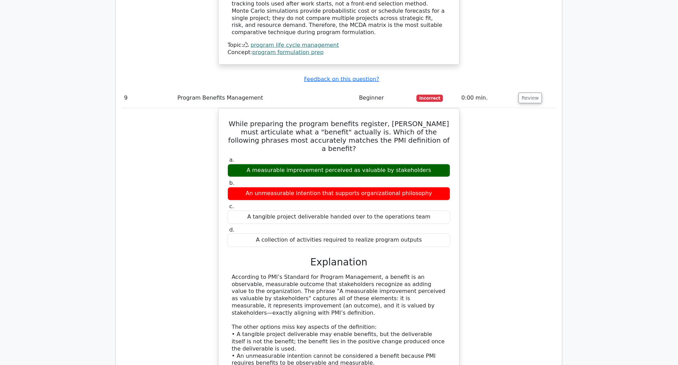
scroll to position [3219, 0]
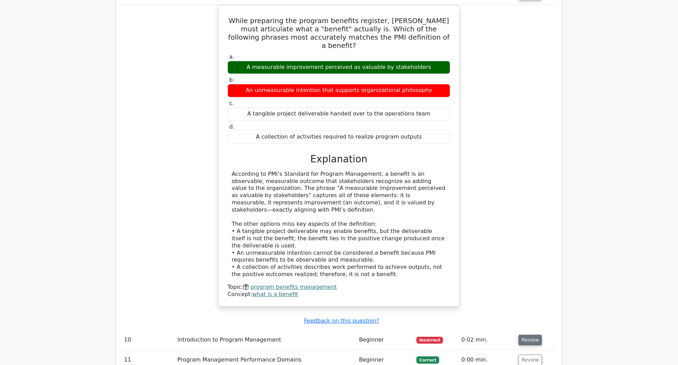
click at [532, 335] on button "Review" at bounding box center [530, 340] width 23 height 11
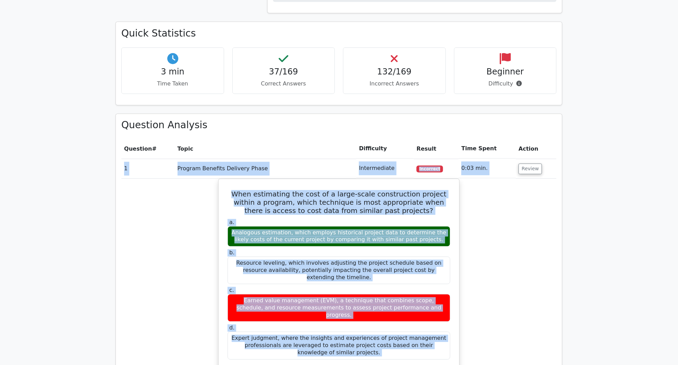
scroll to position [424, 0]
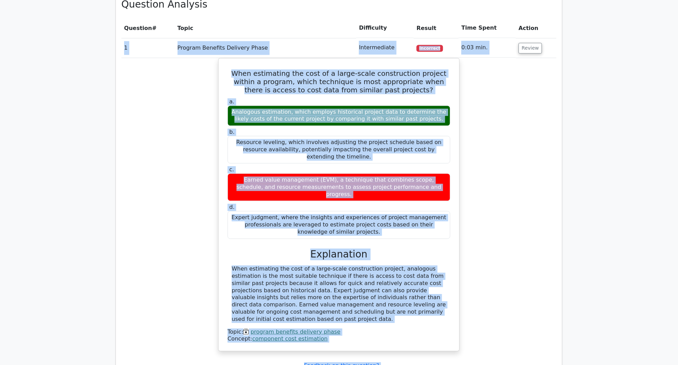
click at [176, 139] on div "When estimating the cost of a large-scale construction project within a program…" at bounding box center [338, 209] width 435 height 302
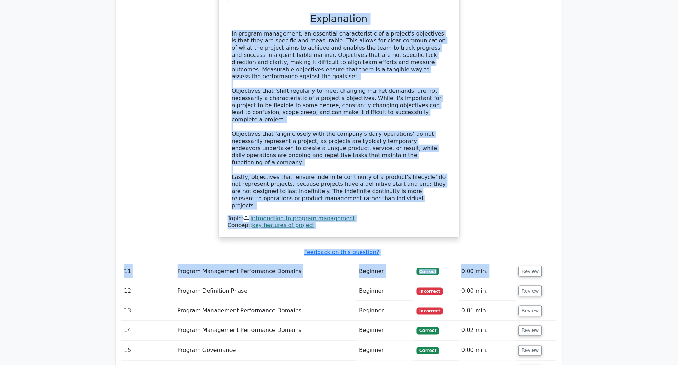
scroll to position [0, 4]
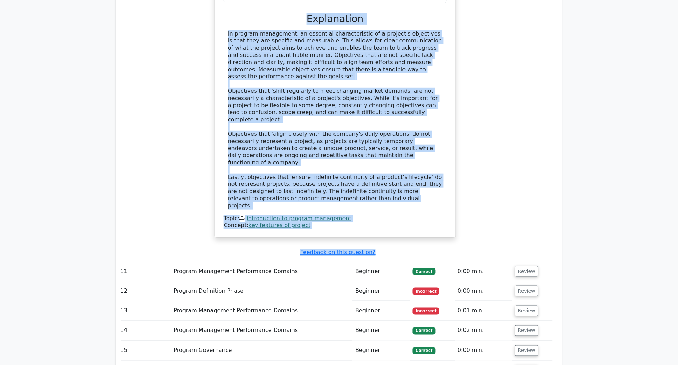
drag, startPoint x: 123, startPoint y: 47, endPoint x: 407, endPoint y: 66, distance: 284.5
click at [407, 66] on tbody "1 Program Benefits Delivery Phase Intermediate Incorrect 0:03 min. Review a. b." at bounding box center [335, 94] width 435 height 6642
copy tbody "1 Program Benefits Delivery Phase Intermediate Incorrect 0:03 min. Review When …"
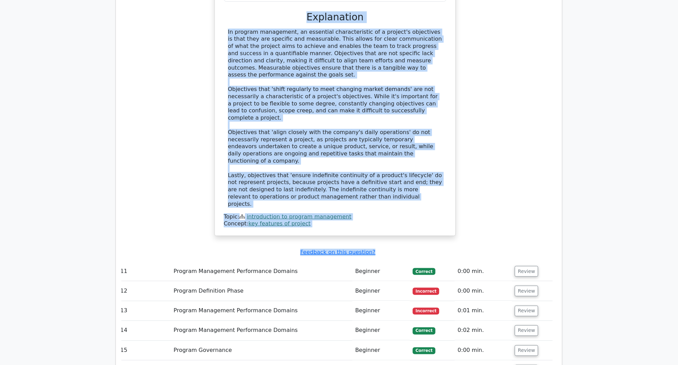
copy tbody "1 Program Benefits Delivery Phase Intermediate Incorrect 0:03 min. Review When …"
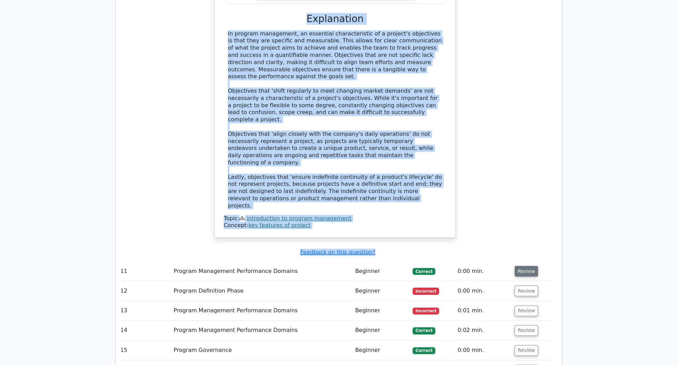
click at [521, 266] on button "Review" at bounding box center [526, 271] width 23 height 11
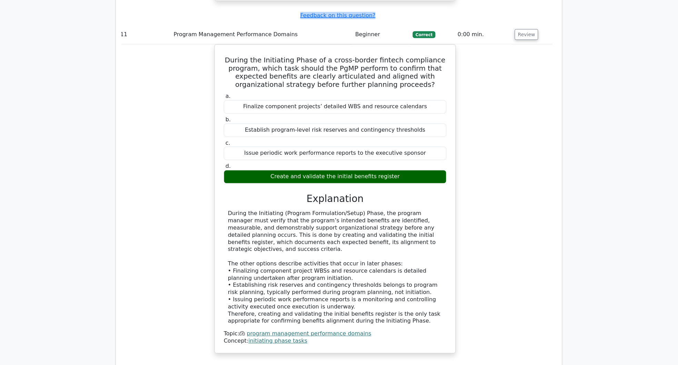
scroll to position [3964, 0]
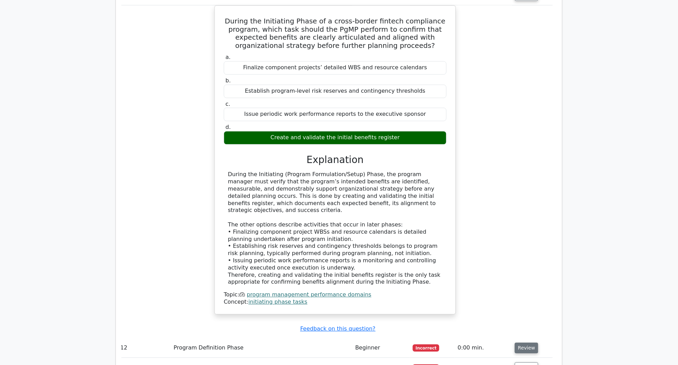
click at [528, 343] on button "Review" at bounding box center [526, 348] width 23 height 11
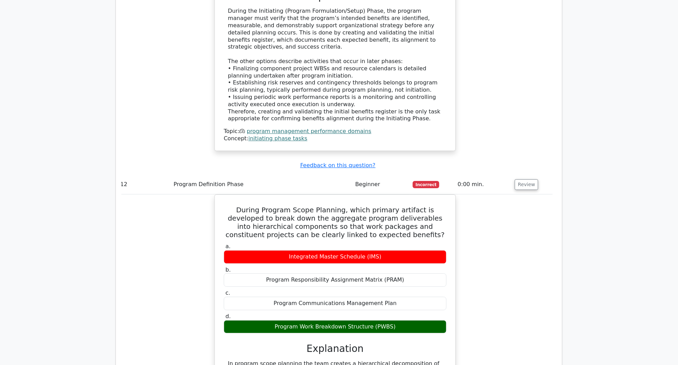
scroll to position [4148, 0]
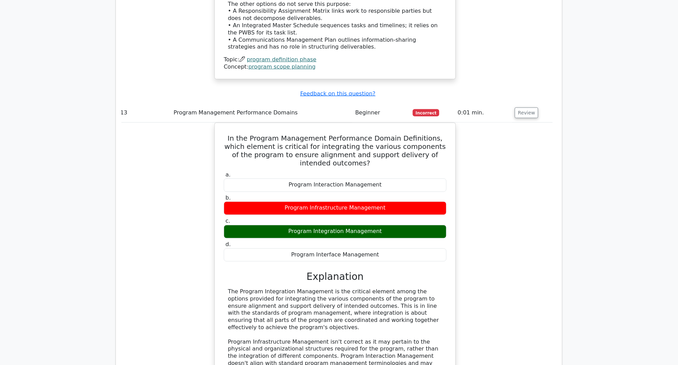
scroll to position [4608, 0]
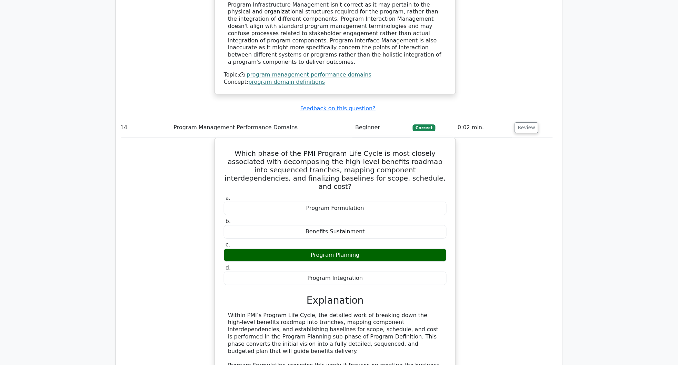
scroll to position [4930, 0]
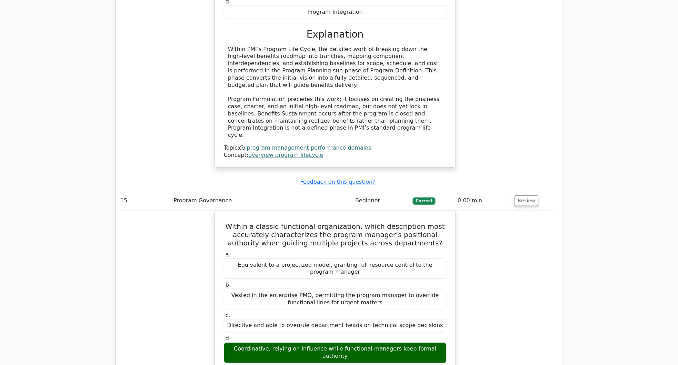
scroll to position [5252, 0]
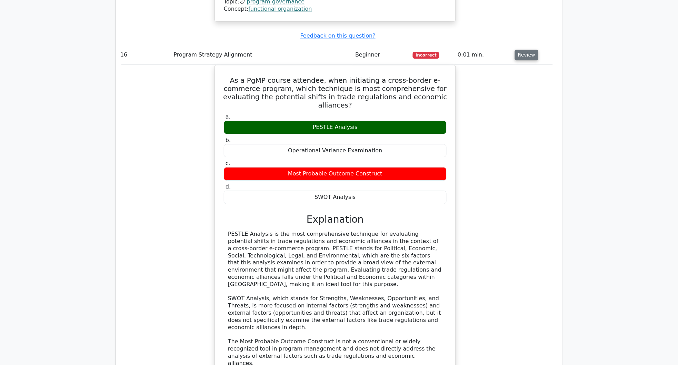
scroll to position [5712, 0]
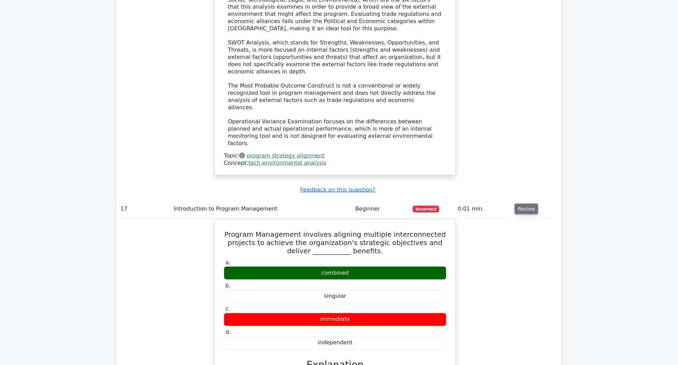
scroll to position [6080, 0]
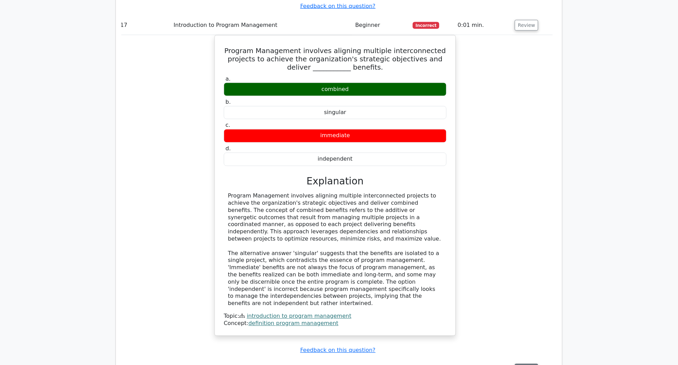
click at [527, 364] on button "Review" at bounding box center [526, 369] width 23 height 11
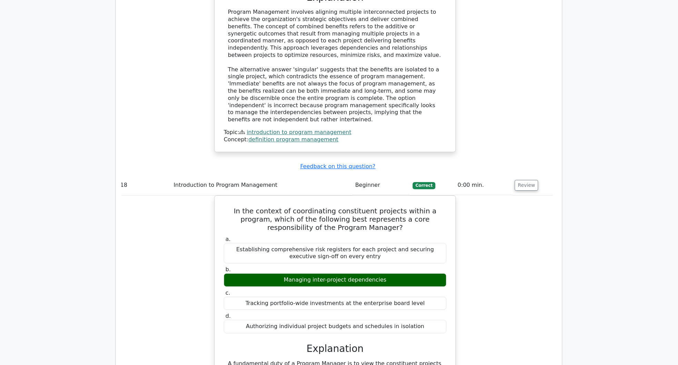
scroll to position [6493, 0]
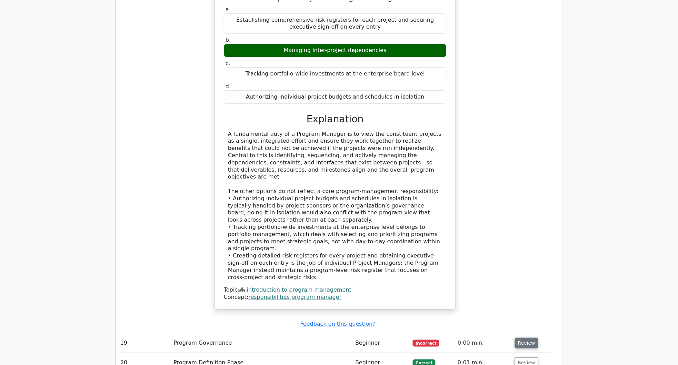
click at [523, 338] on button "Review" at bounding box center [526, 343] width 23 height 11
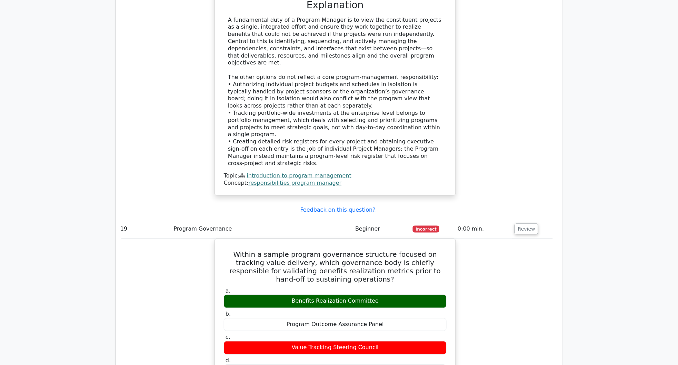
scroll to position [6678, 0]
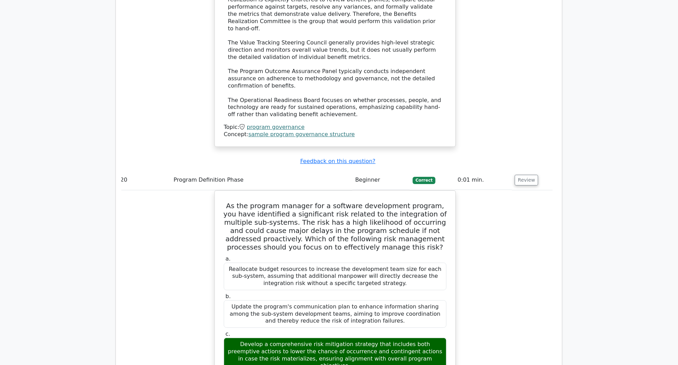
scroll to position [7045, 0]
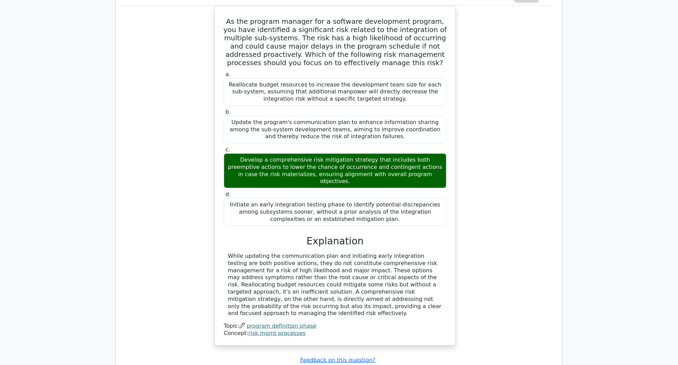
scroll to position [7413, 0]
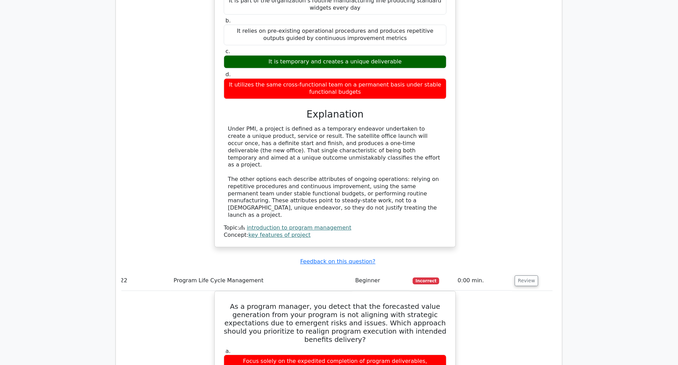
scroll to position [7781, 0]
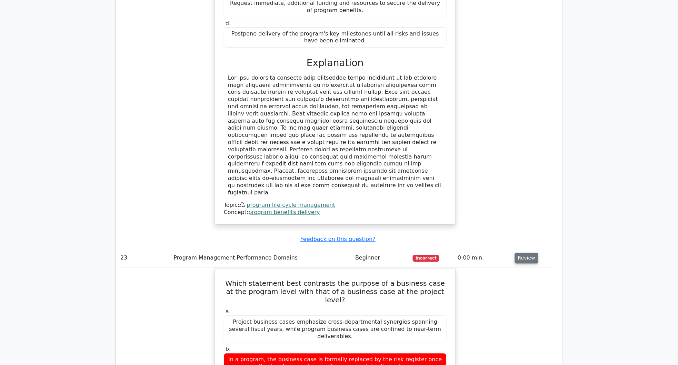
scroll to position [8195, 0]
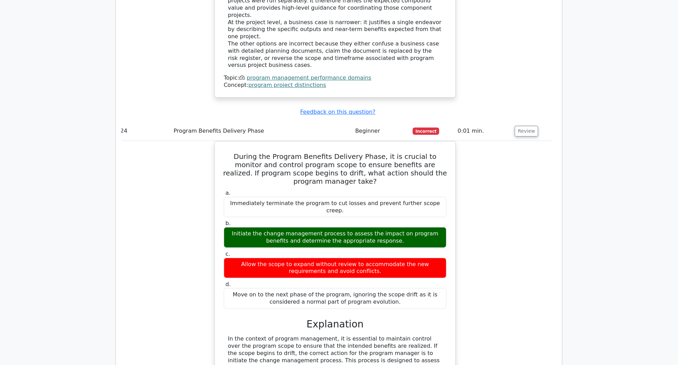
scroll to position [8609, 0]
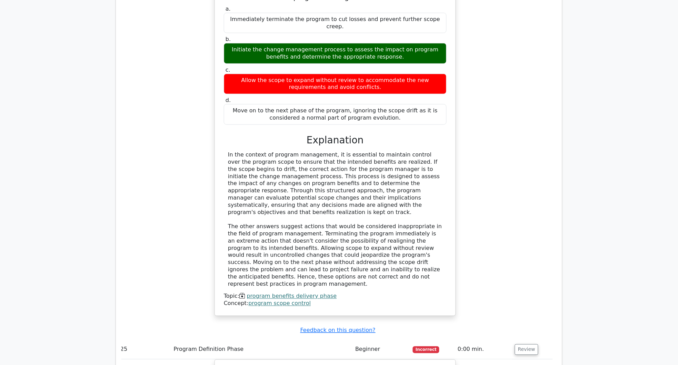
scroll to position [8931, 0]
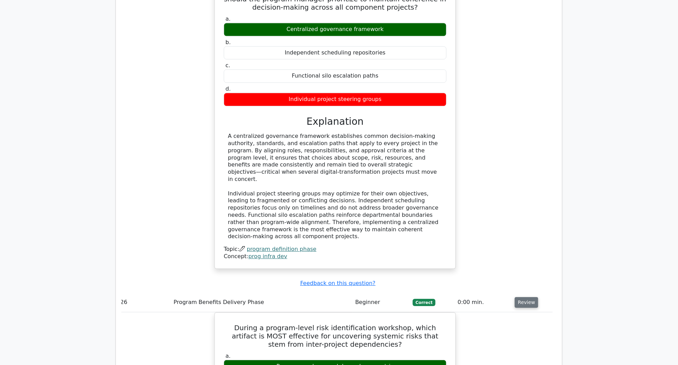
scroll to position [9253, 0]
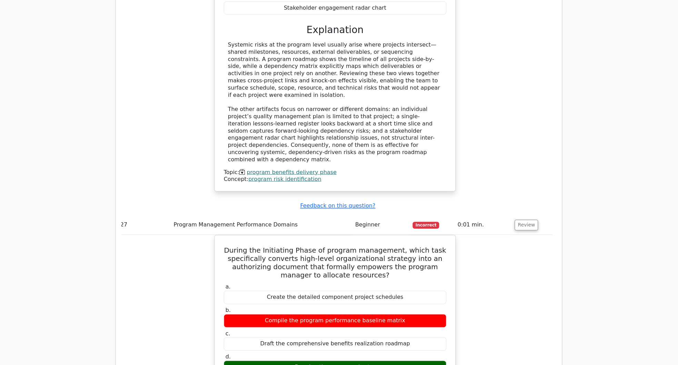
scroll to position [9575, 0]
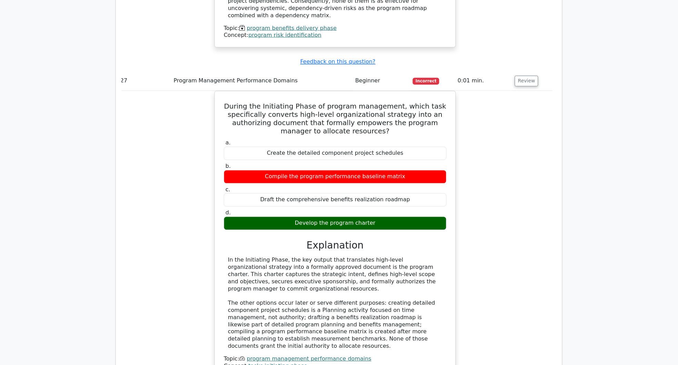
scroll to position [9896, 0]
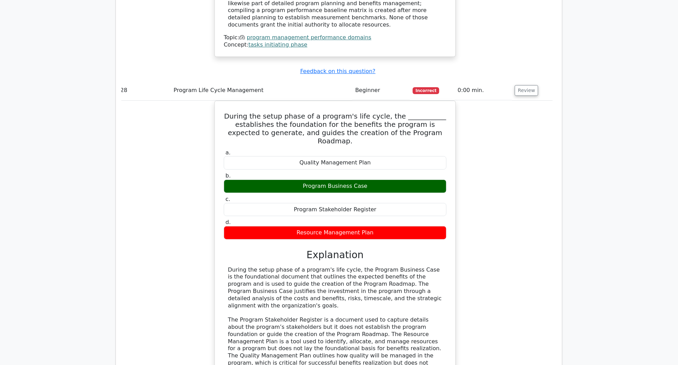
scroll to position [10218, 0]
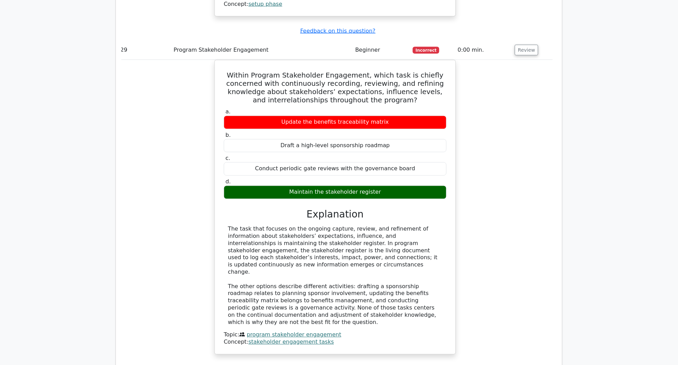
scroll to position [10586, 0]
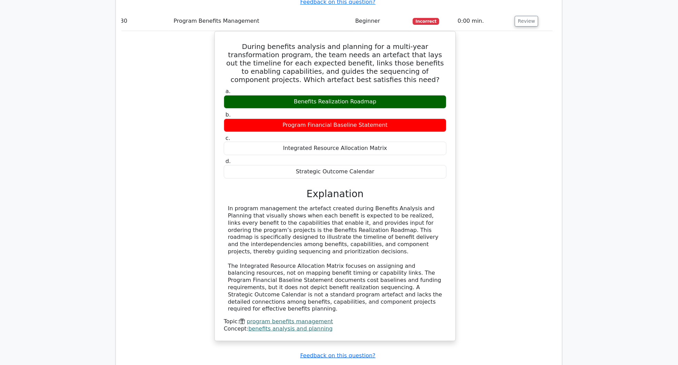
scroll to position [10908, 0]
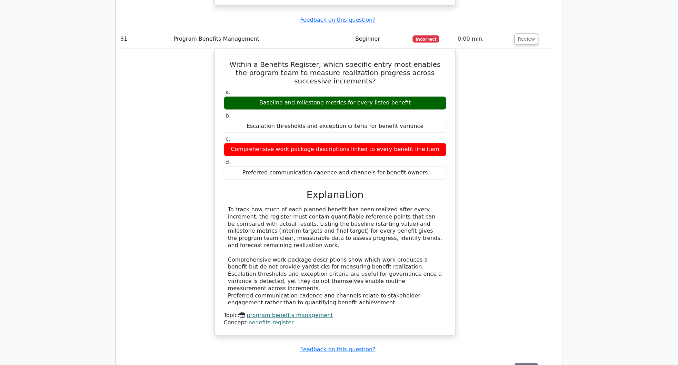
scroll to position [11276, 0]
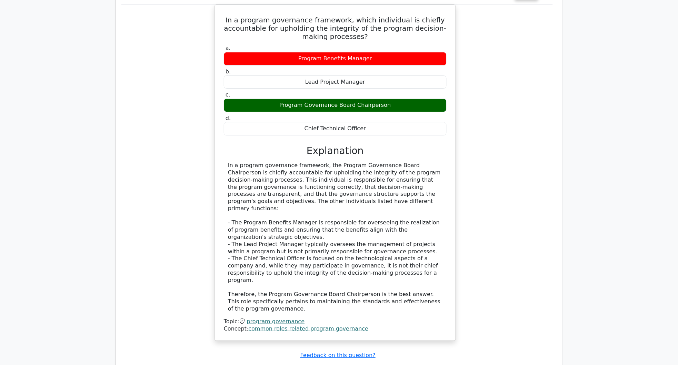
scroll to position [11552, 0]
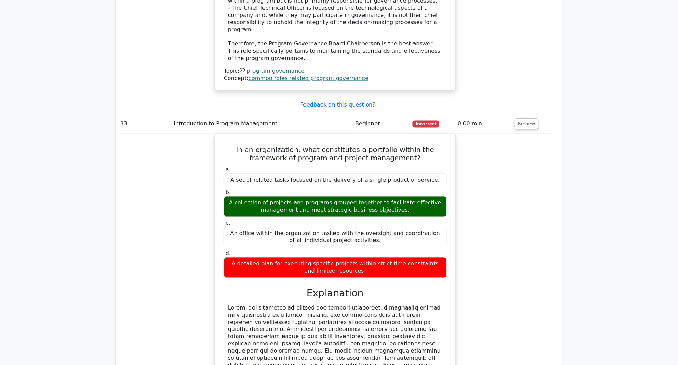
scroll to position [11874, 0]
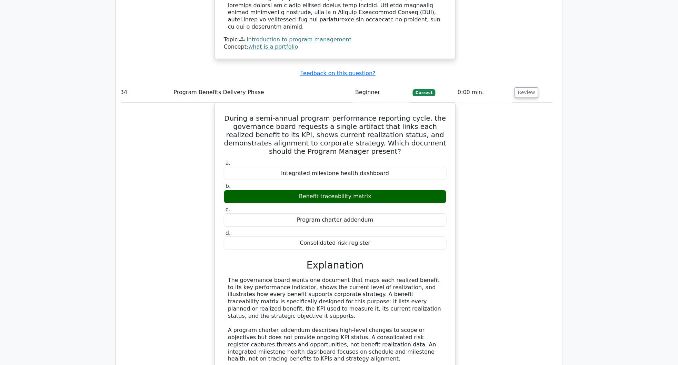
scroll to position [12196, 0]
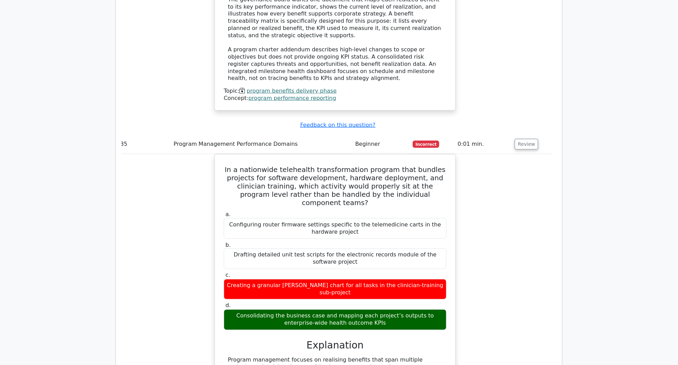
scroll to position [12563, 0]
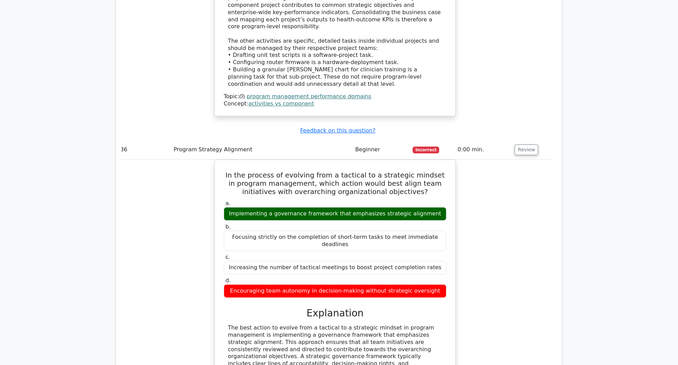
scroll to position [12886, 0]
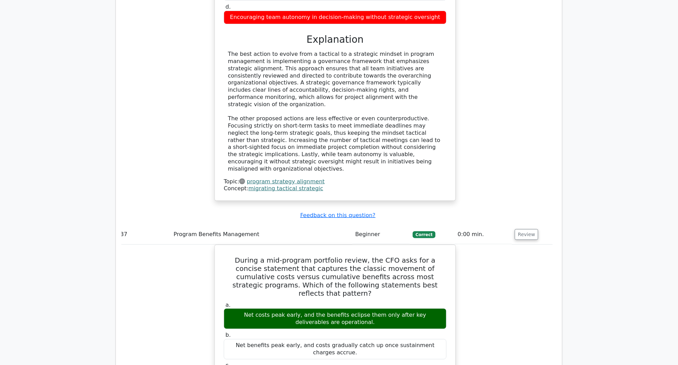
scroll to position [13253, 0]
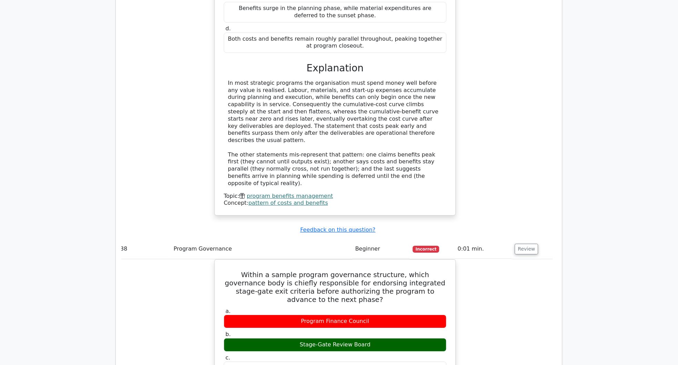
scroll to position [13621, 0]
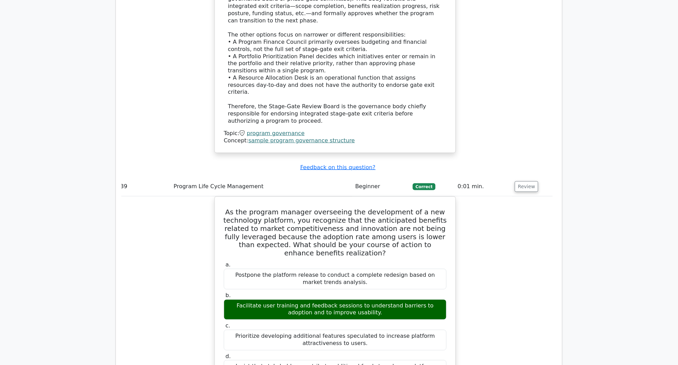
scroll to position [13943, 0]
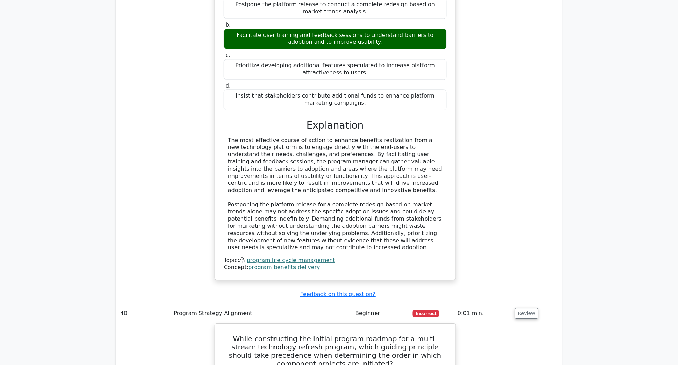
scroll to position [14265, 0]
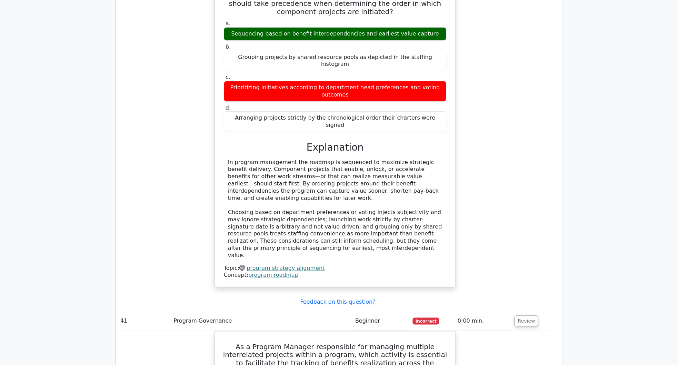
scroll to position [14633, 0]
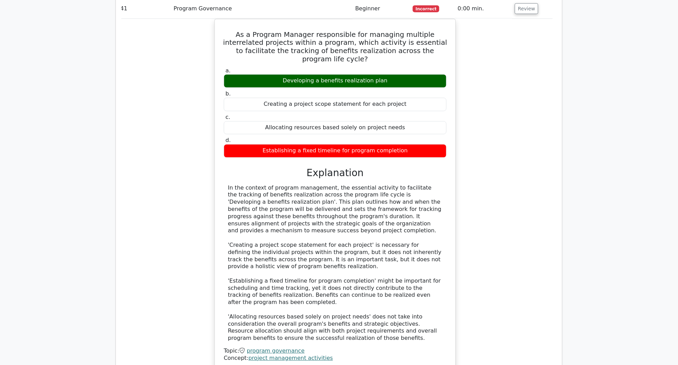
scroll to position [15001, 0]
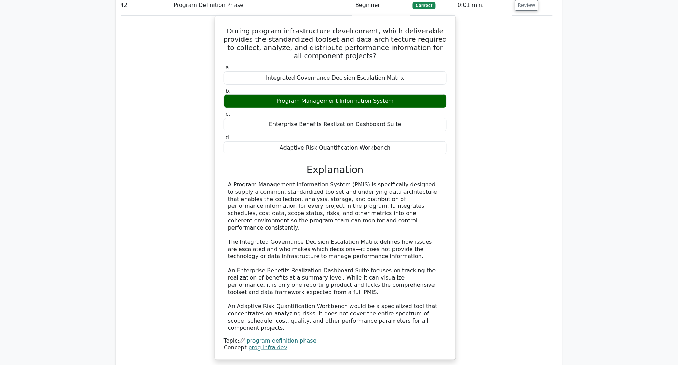
scroll to position [15369, 0]
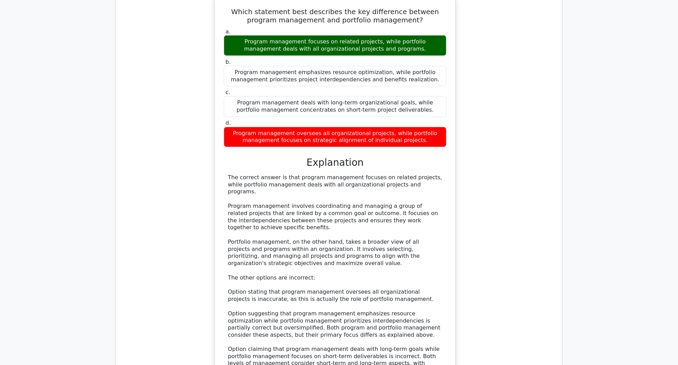
scroll to position [16104, 0]
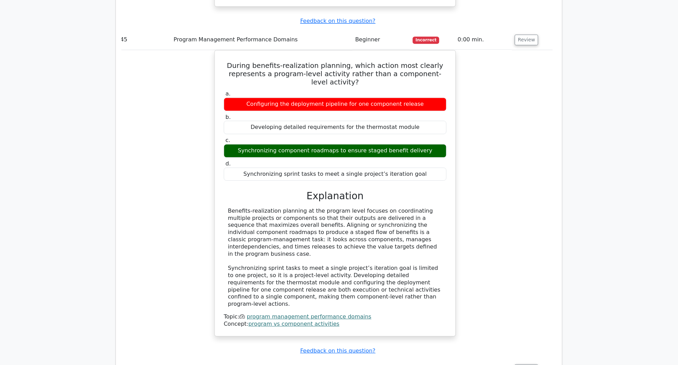
scroll to position [16518, 0]
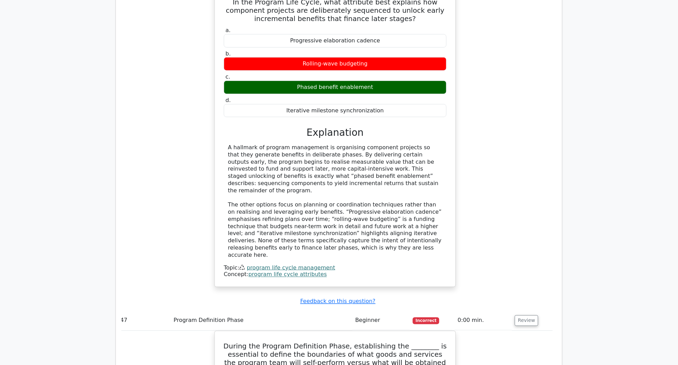
scroll to position [16840, 0]
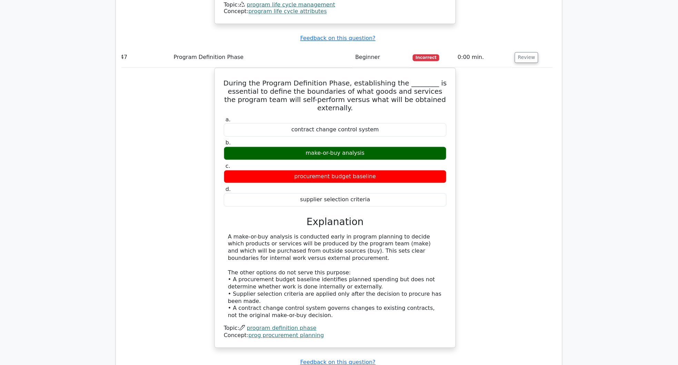
scroll to position [17208, 0]
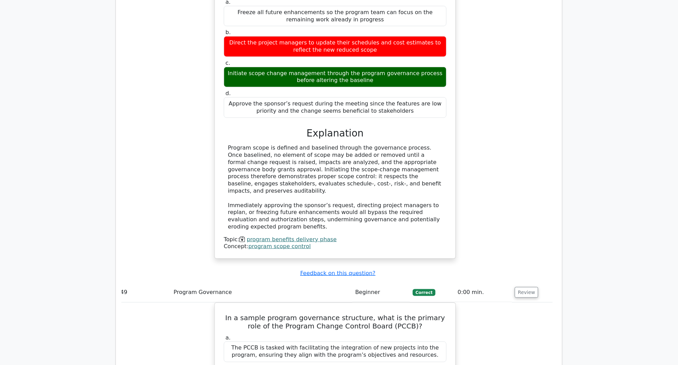
scroll to position [17576, 0]
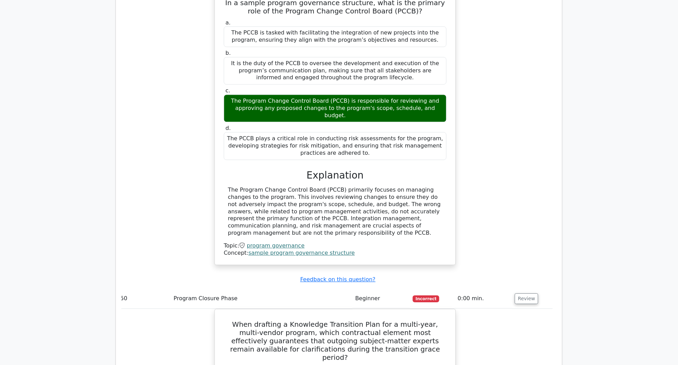
scroll to position [17898, 0]
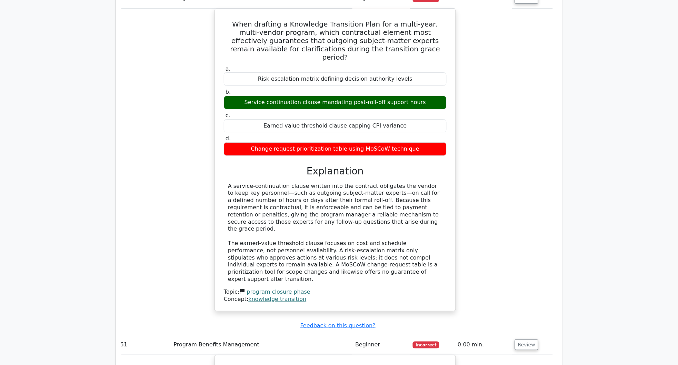
scroll to position [18219, 0]
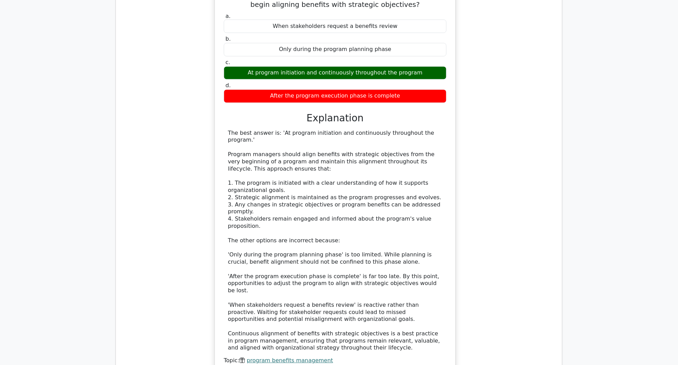
scroll to position [18542, 0]
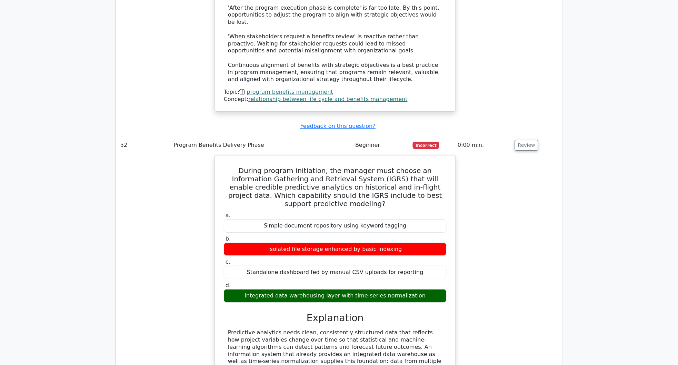
scroll to position [18909, 0]
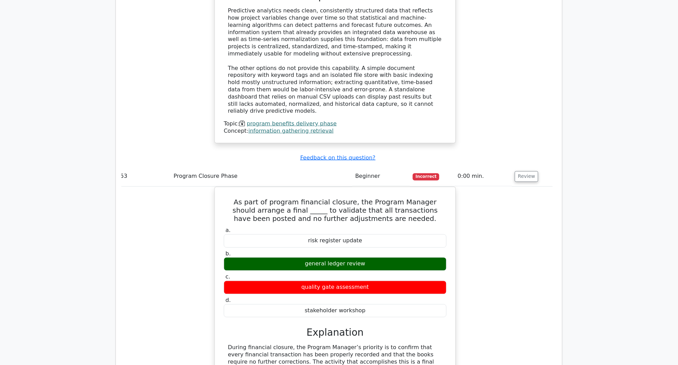
scroll to position [19231, 0]
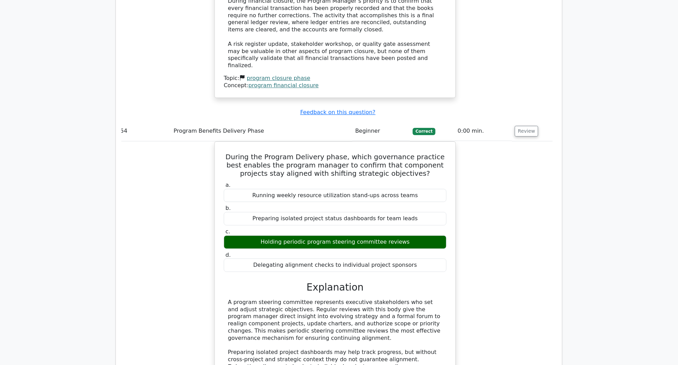
scroll to position [19507, 0]
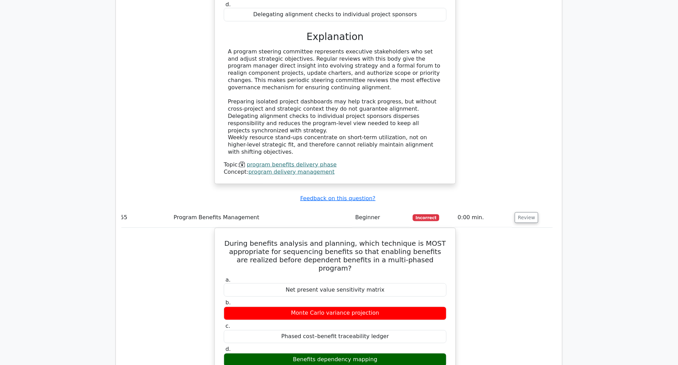
scroll to position [19875, 0]
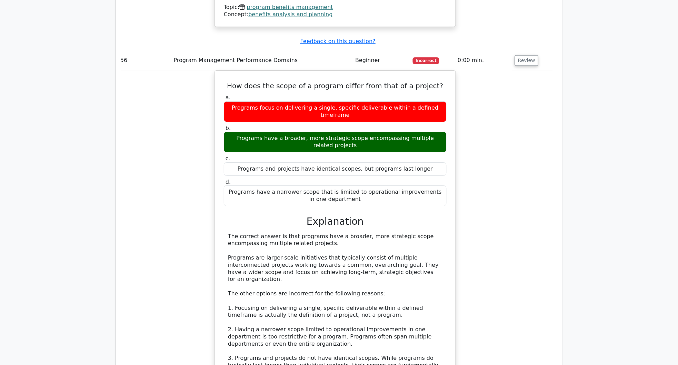
scroll to position [20243, 0]
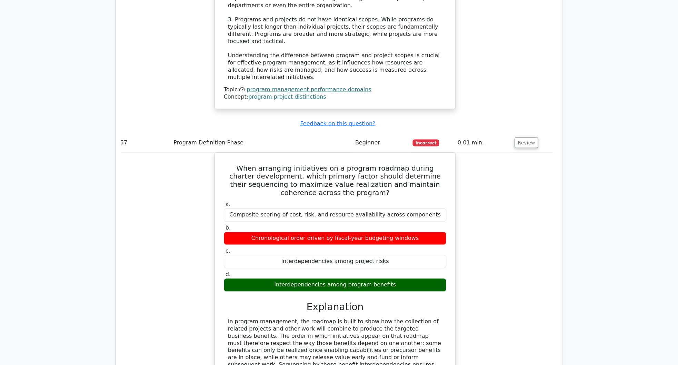
scroll to position [20611, 0]
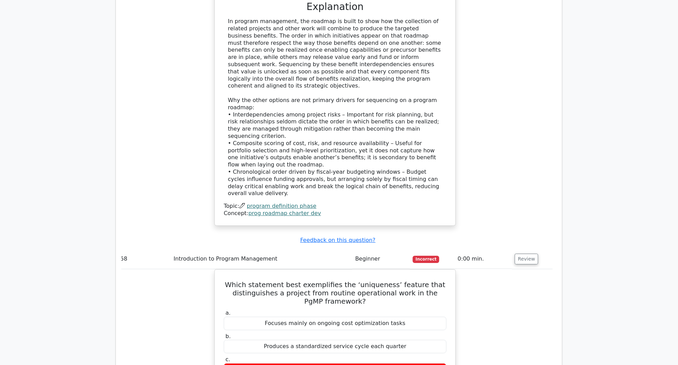
scroll to position [20933, 0]
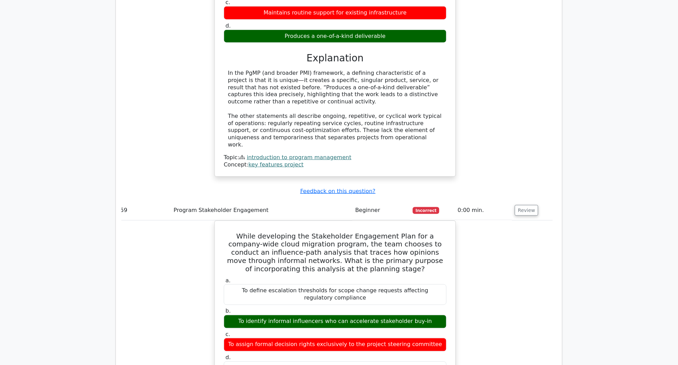
scroll to position [21254, 0]
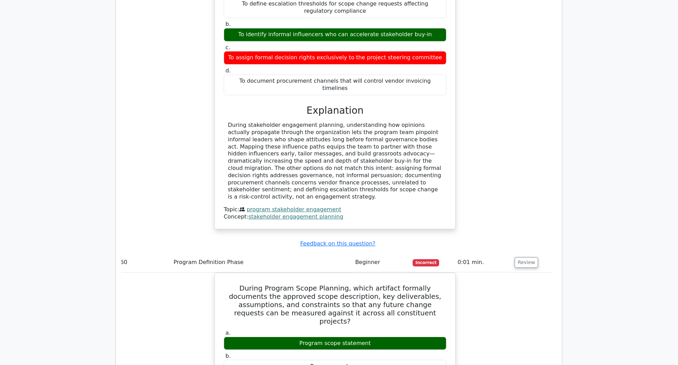
scroll to position [21622, 0]
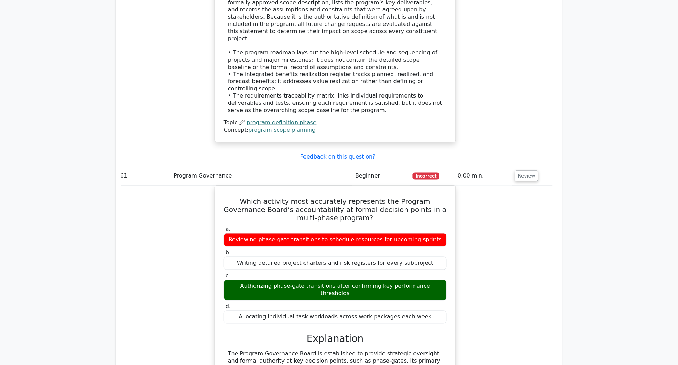
scroll to position [21944, 0]
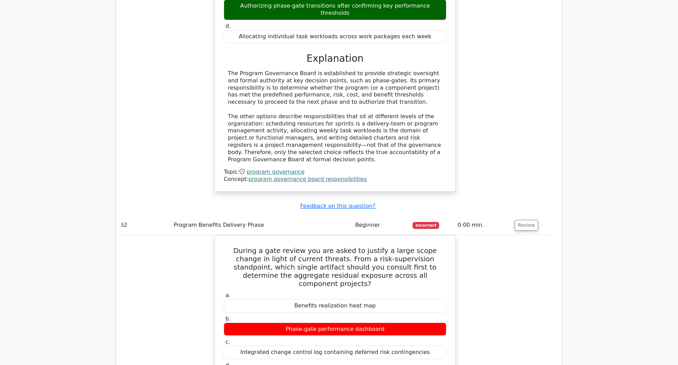
scroll to position [22266, 0]
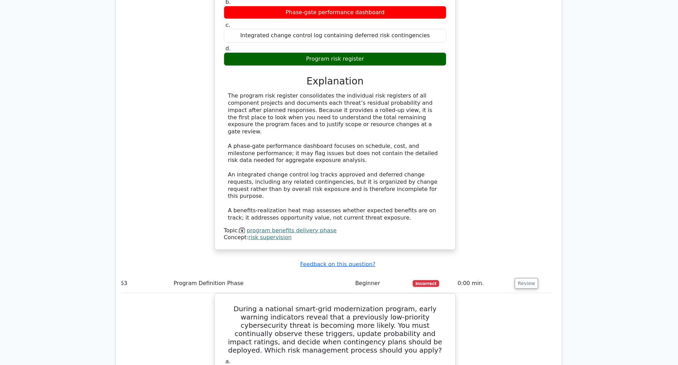
scroll to position [22542, 0]
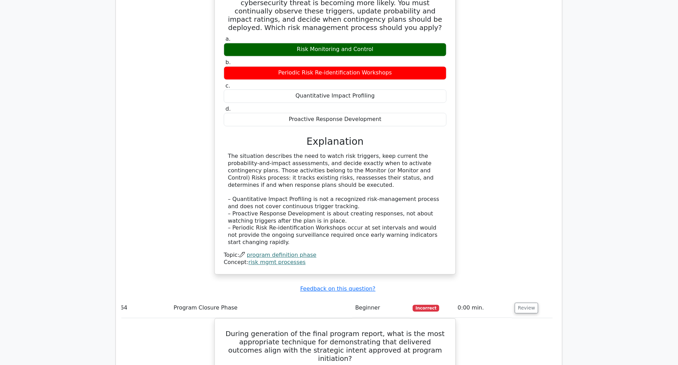
scroll to position [22864, 0]
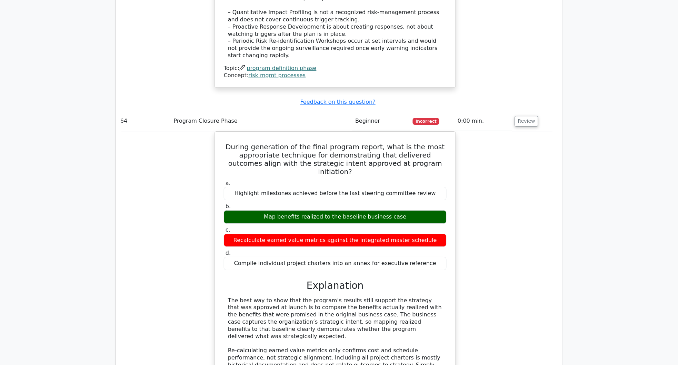
scroll to position [23186, 0]
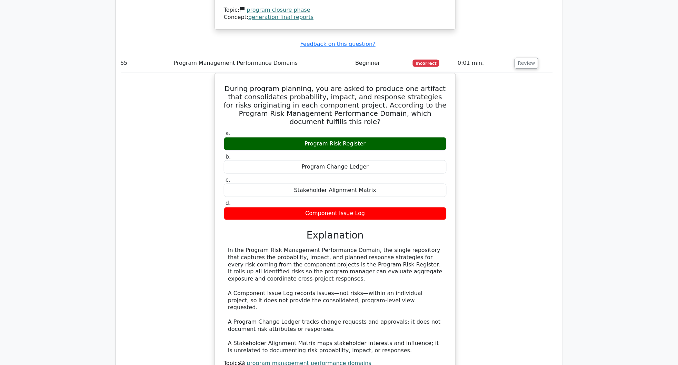
scroll to position [23508, 0]
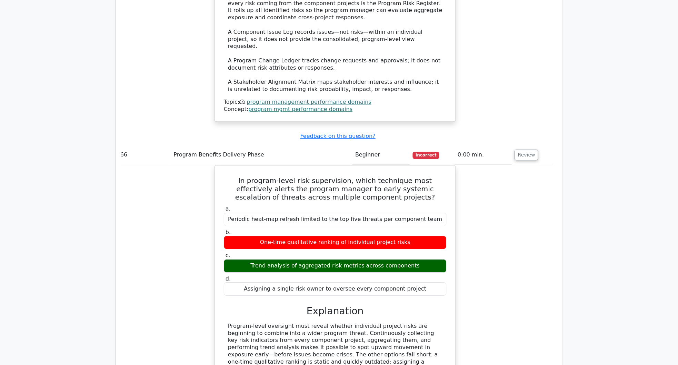
scroll to position [23830, 0]
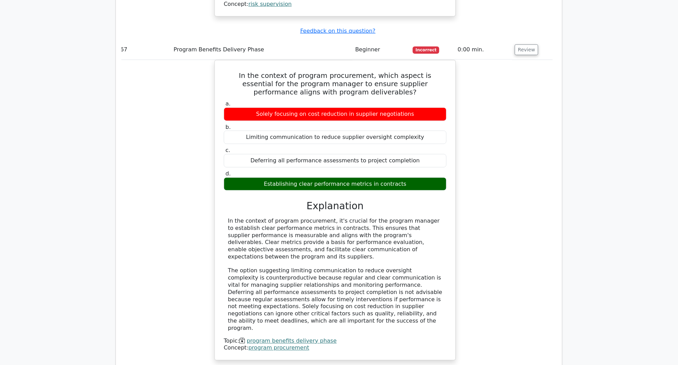
scroll to position [24198, 0]
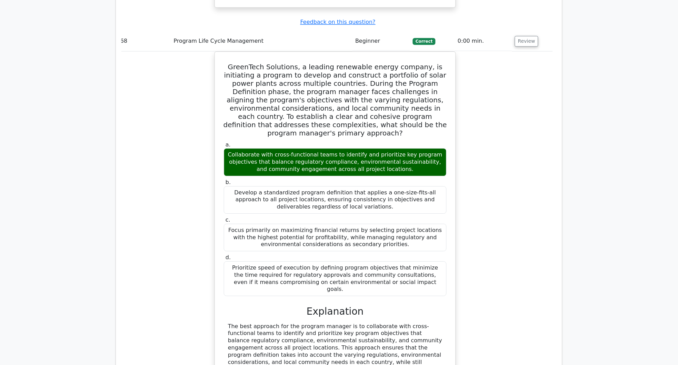
scroll to position [24519, 0]
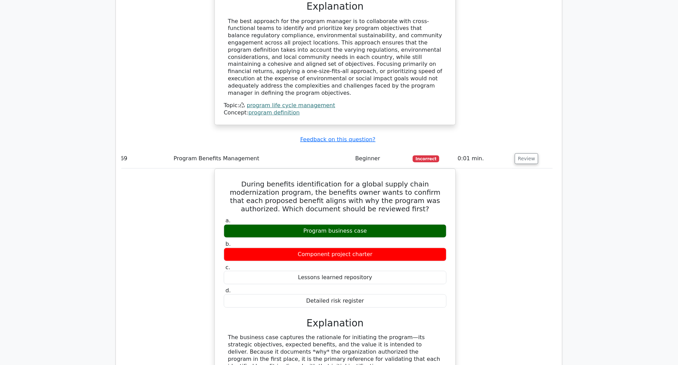
scroll to position [24887, 0]
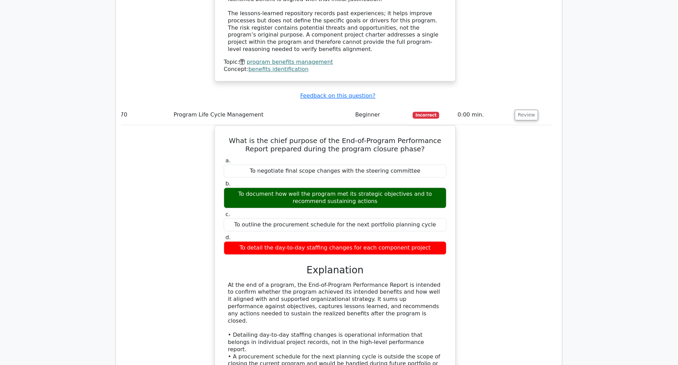
scroll to position [25301, 0]
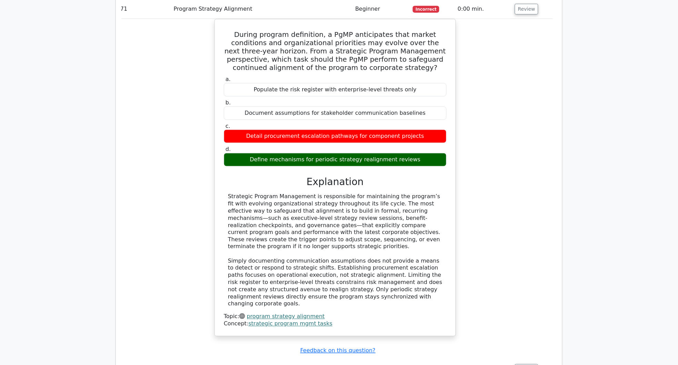
scroll to position [25623, 0]
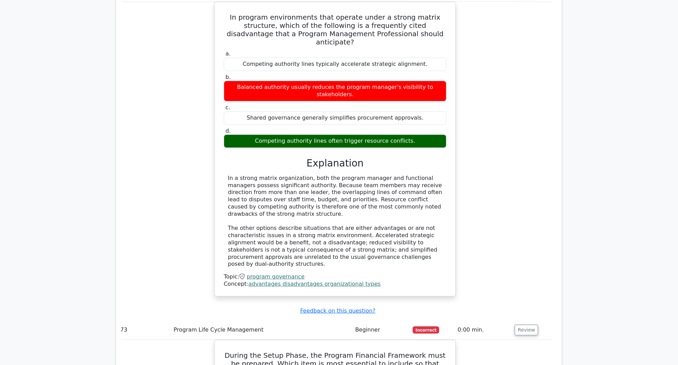
scroll to position [25899, 0]
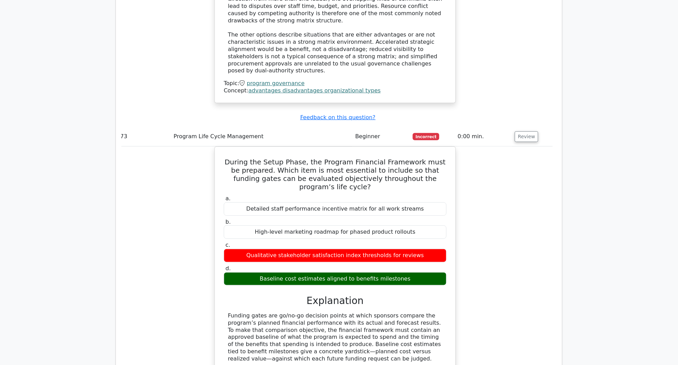
scroll to position [26175, 0]
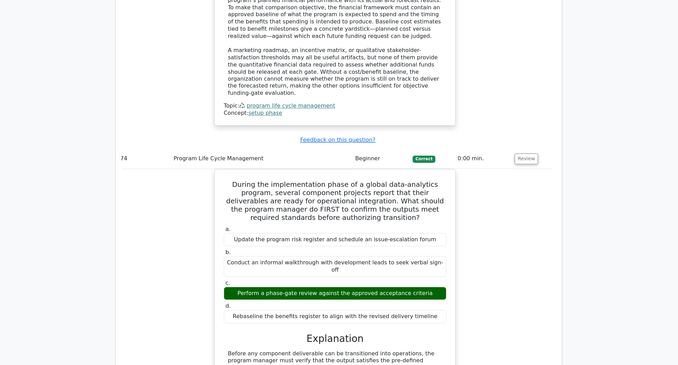
scroll to position [26497, 0]
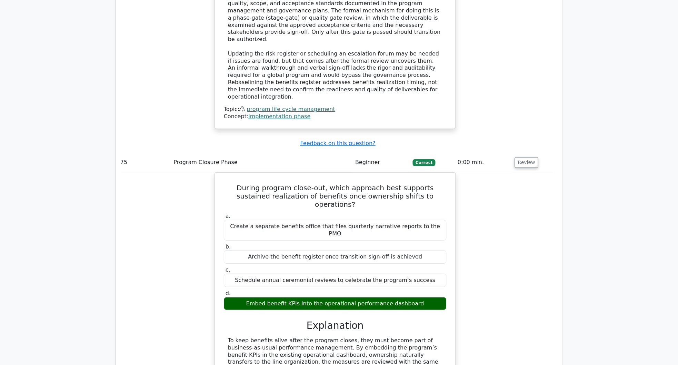
scroll to position [26911, 0]
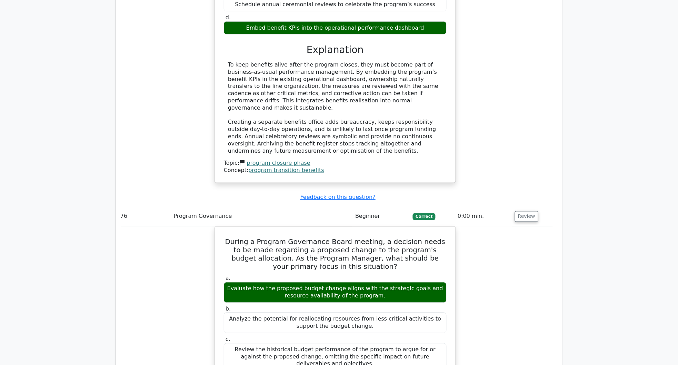
scroll to position [27233, 0]
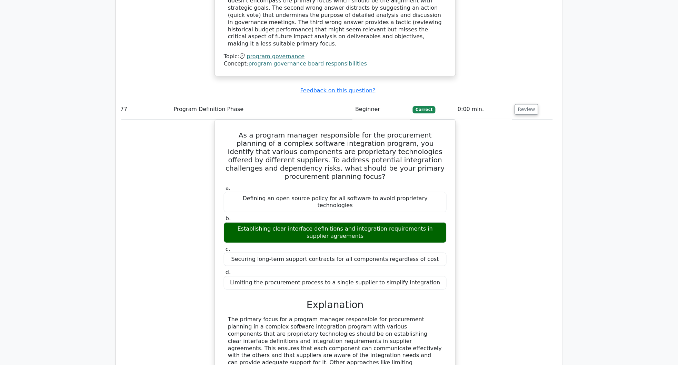
scroll to position [27646, 0]
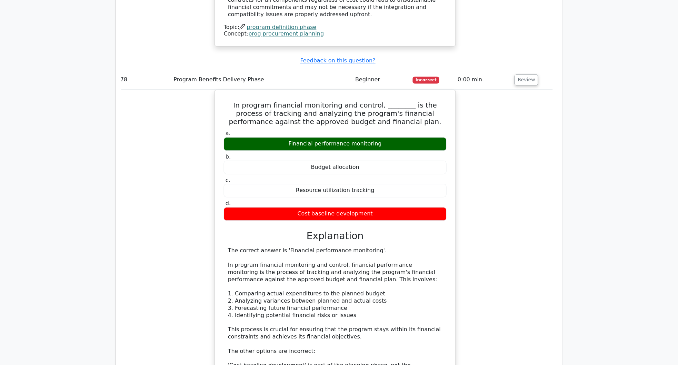
scroll to position [28014, 0]
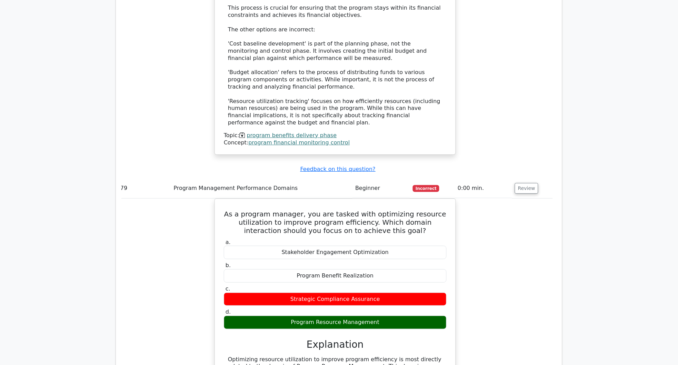
scroll to position [28382, 0]
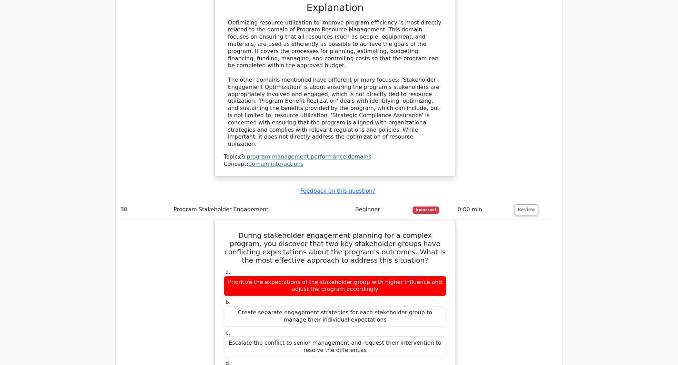
scroll to position [28658, 0]
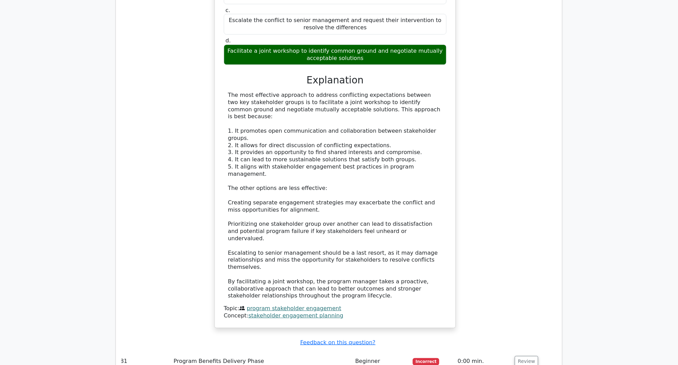
scroll to position [29026, 0]
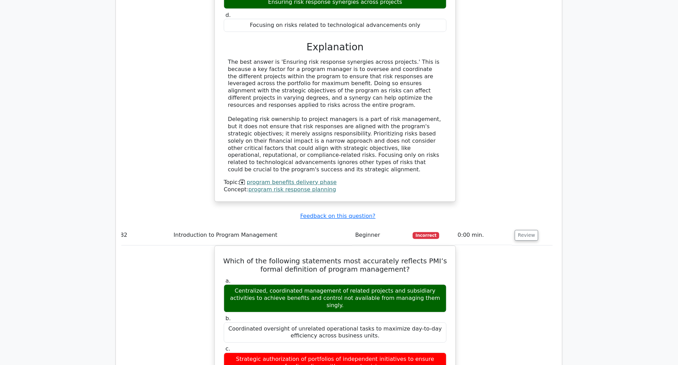
scroll to position [29486, 0]
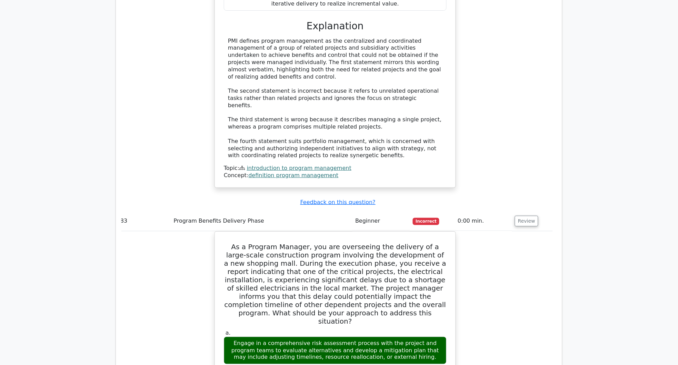
scroll to position [29900, 0]
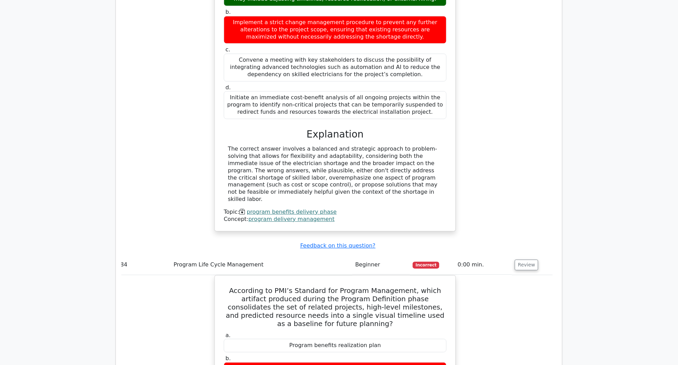
scroll to position [30268, 0]
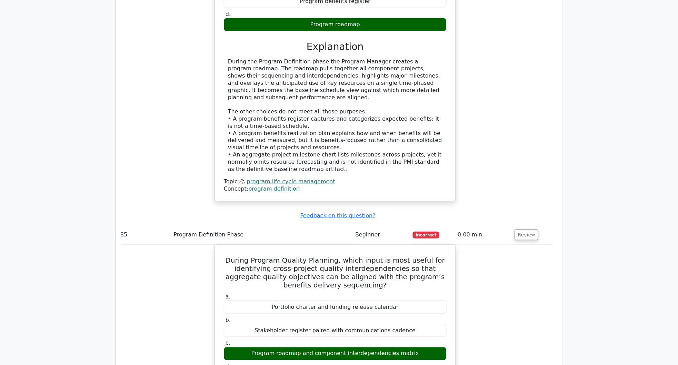
scroll to position [30635, 0]
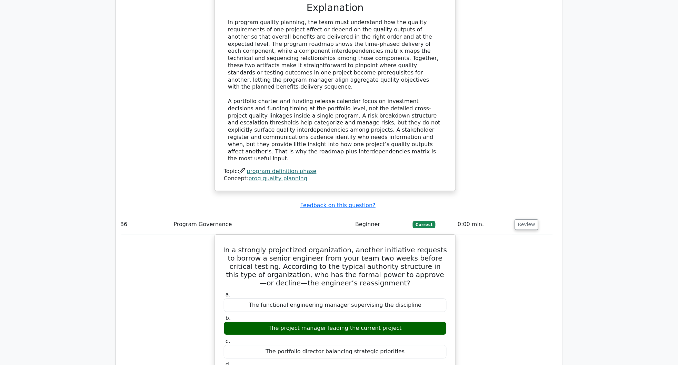
scroll to position [31003, 0]
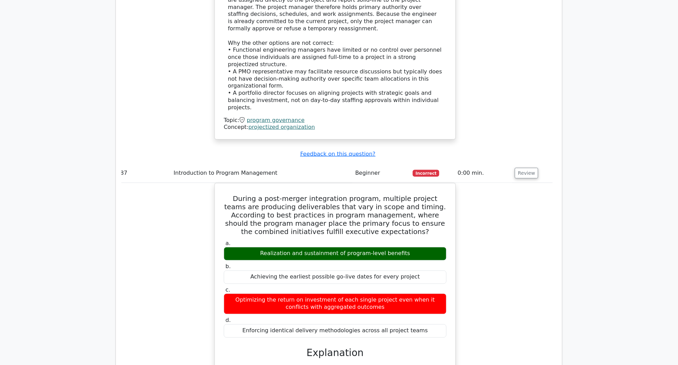
scroll to position [31371, 0]
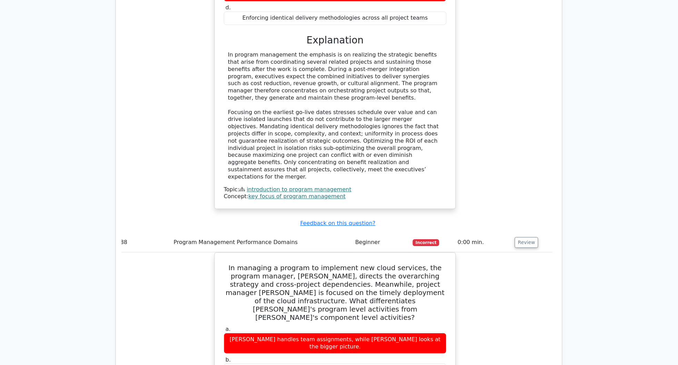
scroll to position [31739, 0]
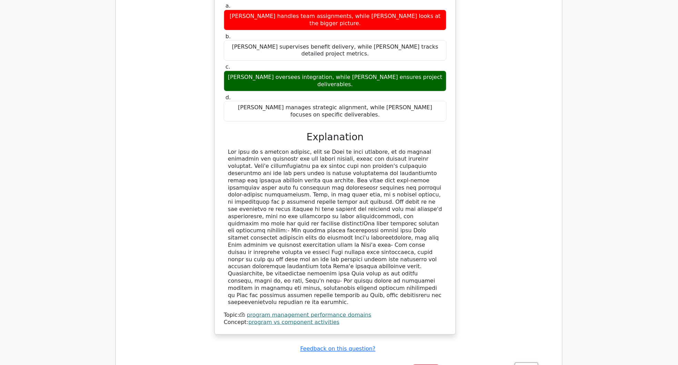
scroll to position [32061, 0]
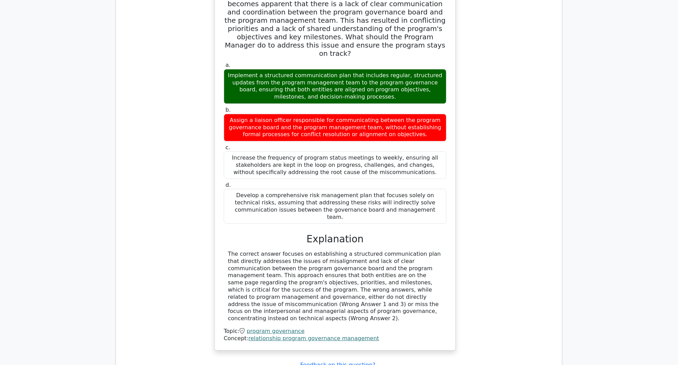
scroll to position [32429, 0]
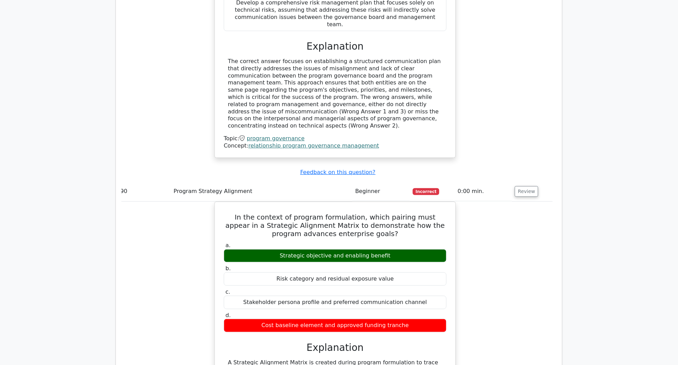
scroll to position [32797, 0]
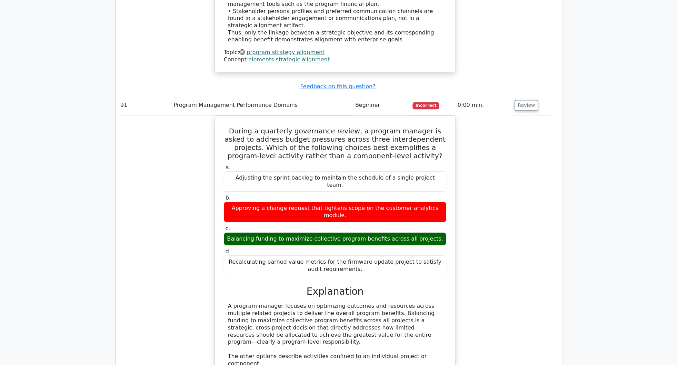
scroll to position [33165, 0]
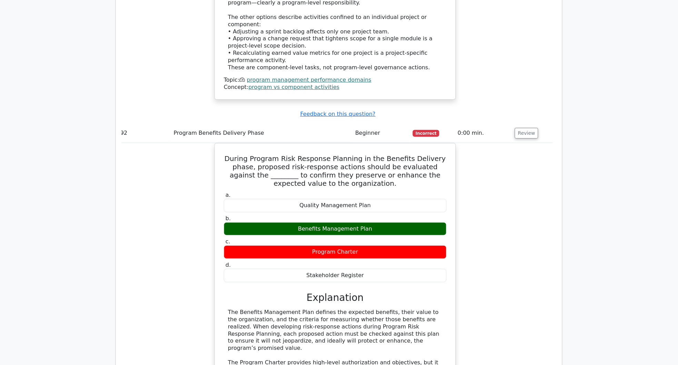
scroll to position [33441, 0]
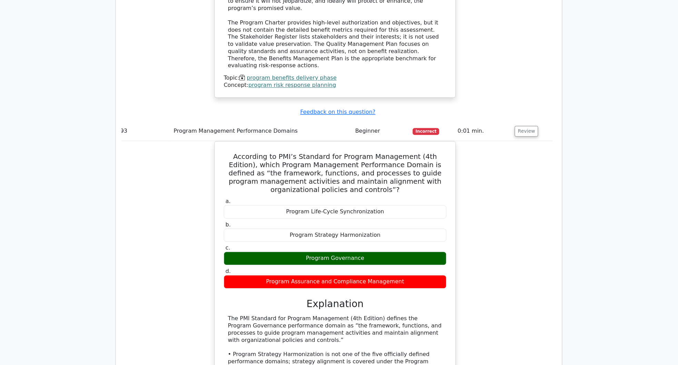
scroll to position [33808, 0]
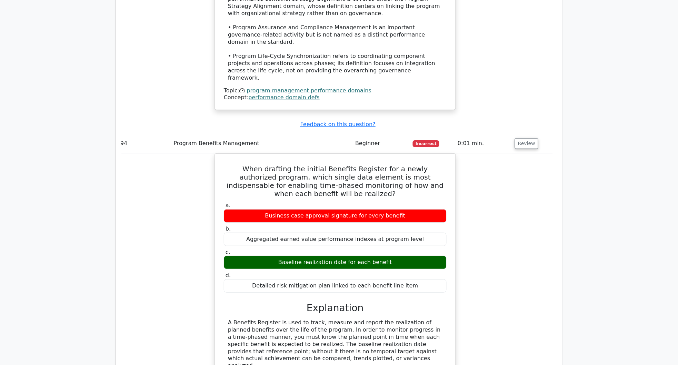
scroll to position [34176, 0]
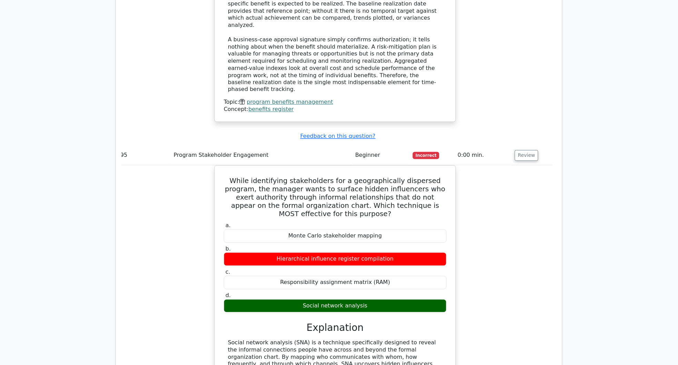
scroll to position [34498, 0]
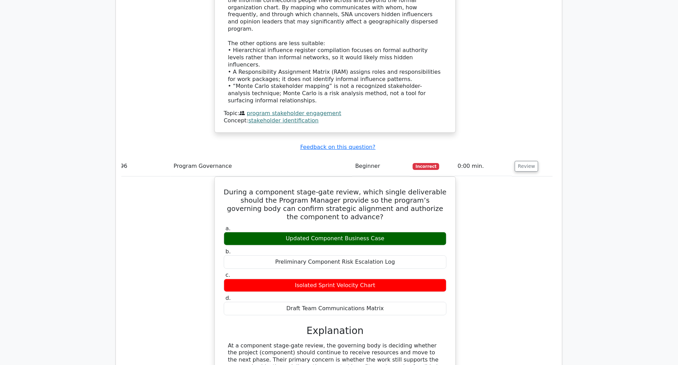
scroll to position [34866, 0]
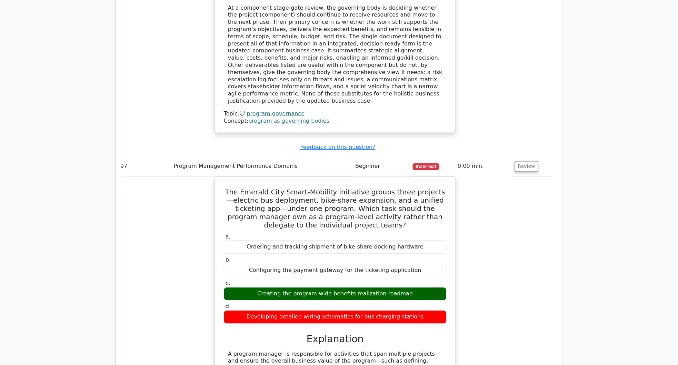
scroll to position [35234, 0]
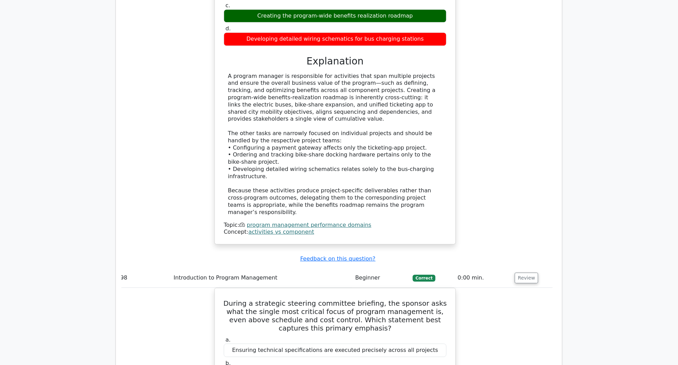
scroll to position [35418, 0]
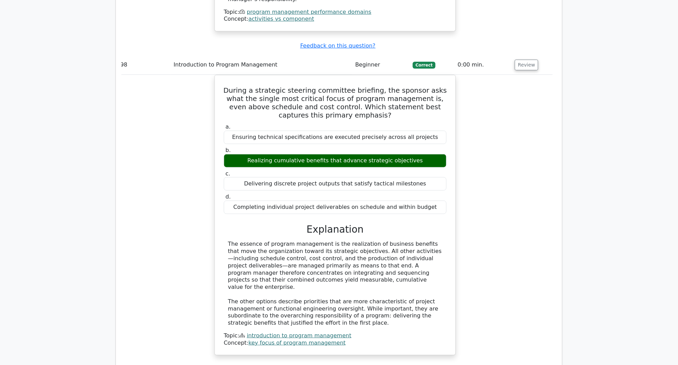
scroll to position [35740, 0]
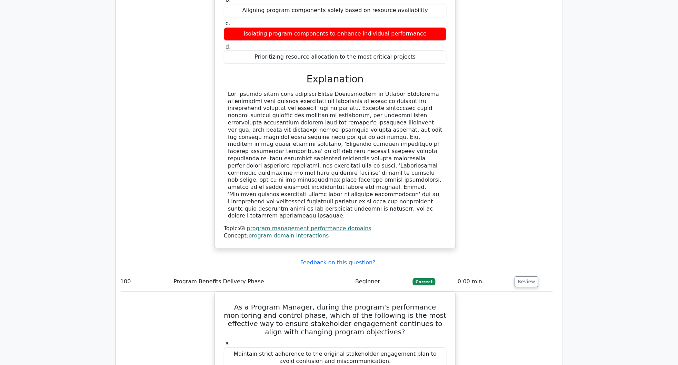
scroll to position [36153, 0]
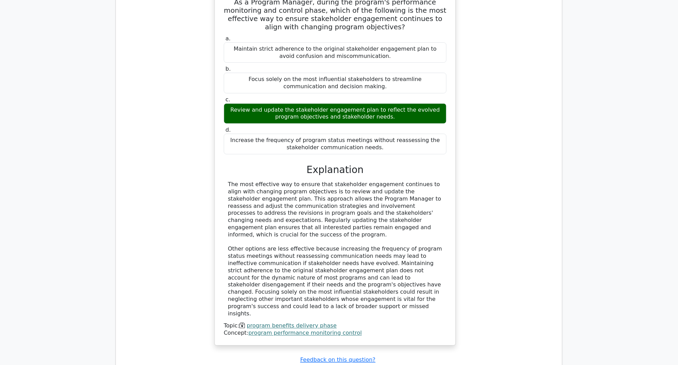
scroll to position [36475, 0]
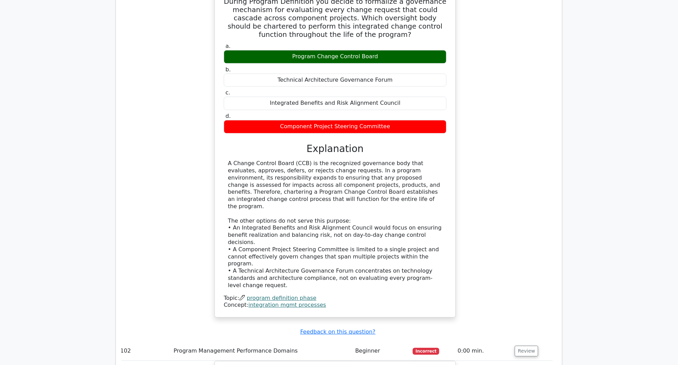
scroll to position [36843, 0]
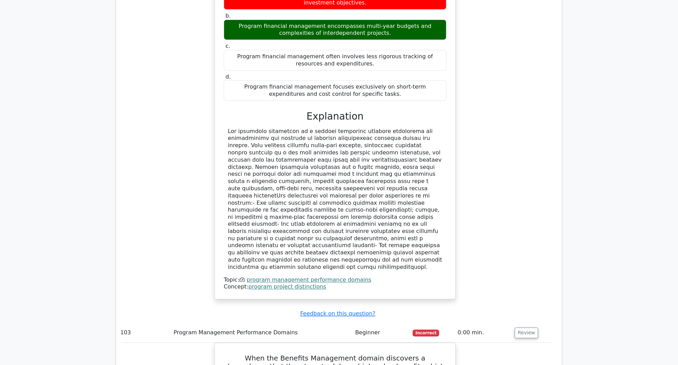
scroll to position [37211, 0]
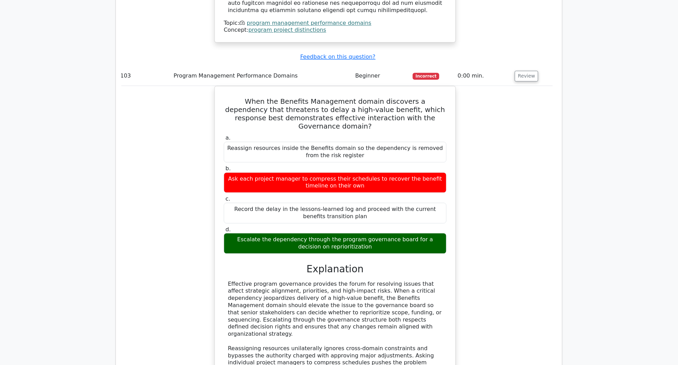
scroll to position [37533, 0]
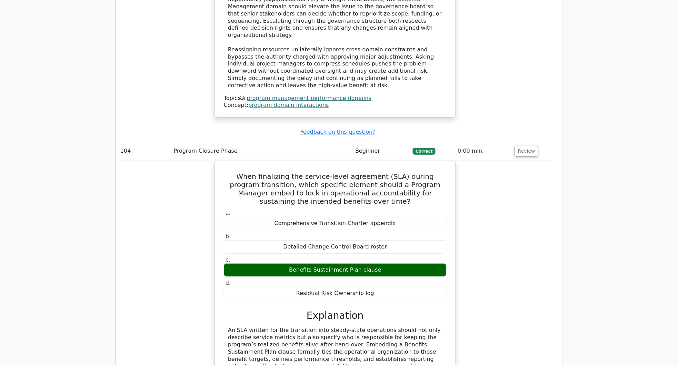
scroll to position [37901, 0]
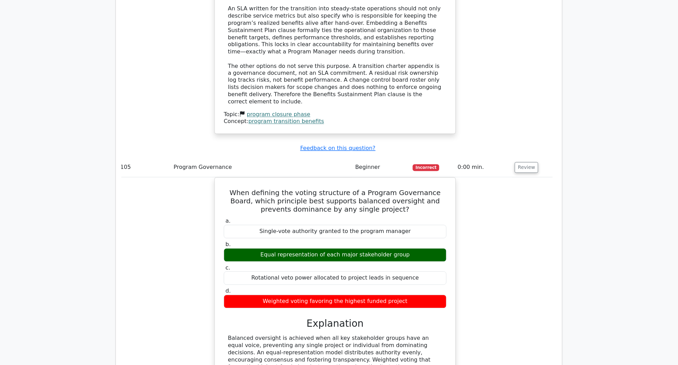
scroll to position [38269, 0]
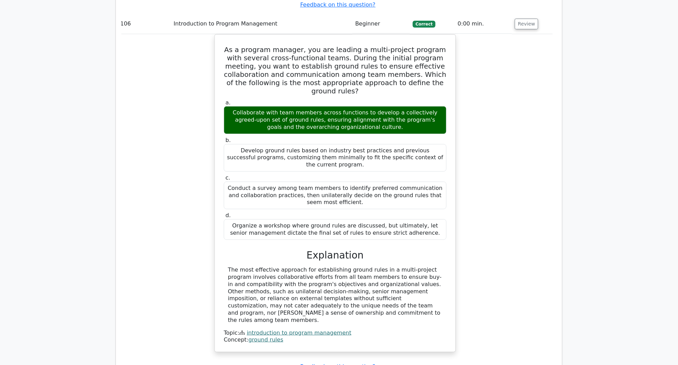
scroll to position [38591, 0]
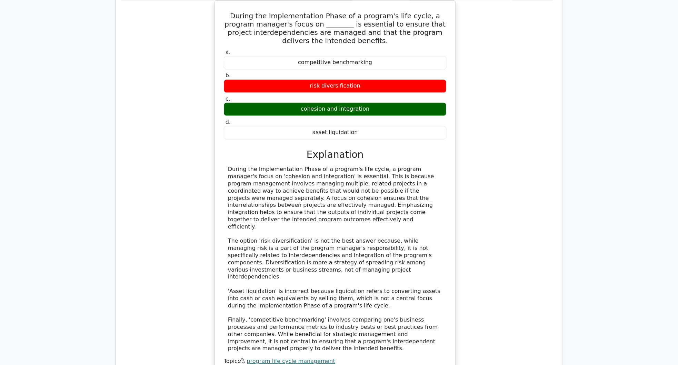
scroll to position [38959, 0]
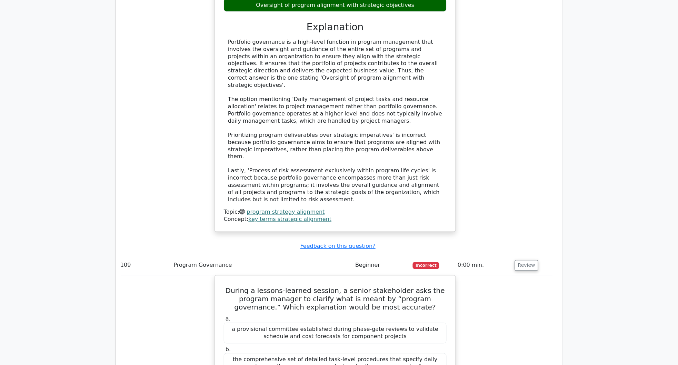
scroll to position [39510, 0]
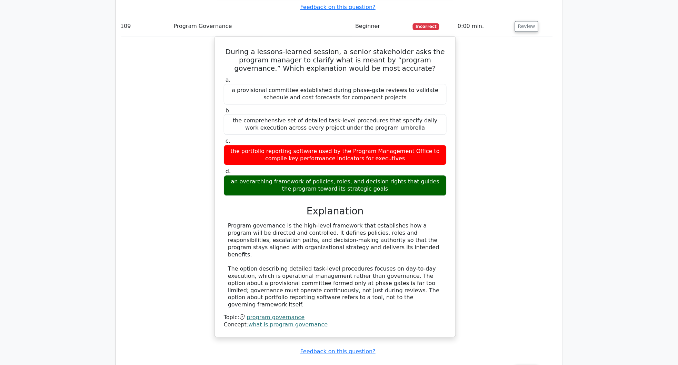
scroll to position [39786, 0]
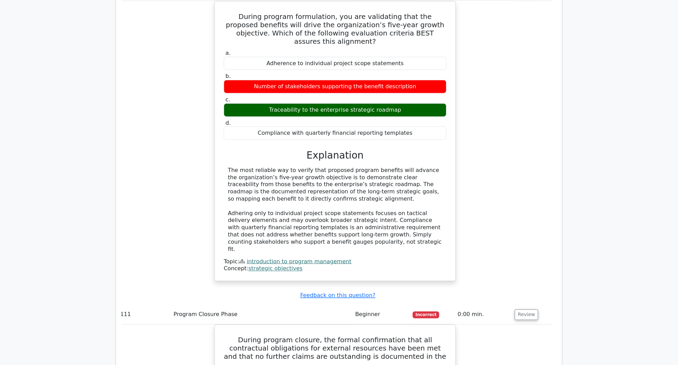
scroll to position [40108, 0]
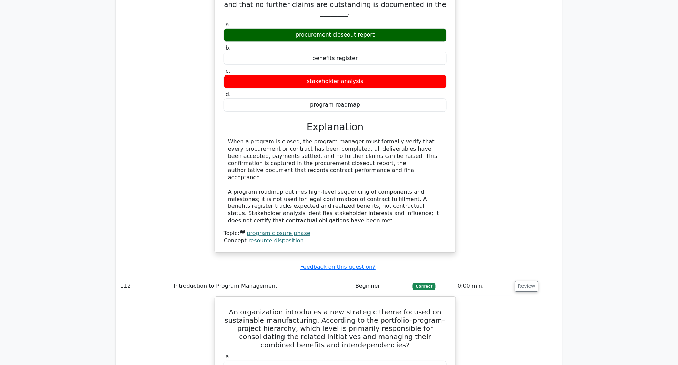
scroll to position [40430, 0]
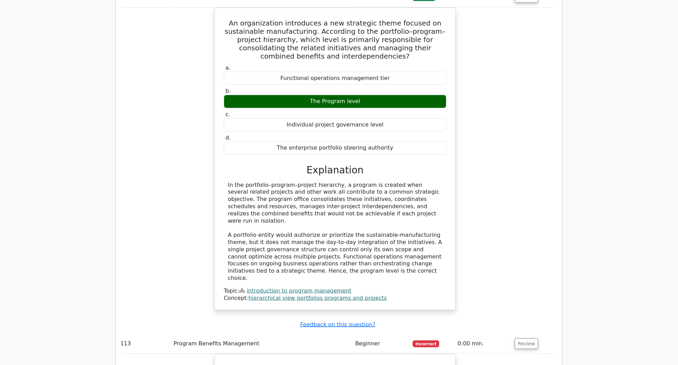
scroll to position [40798, 0]
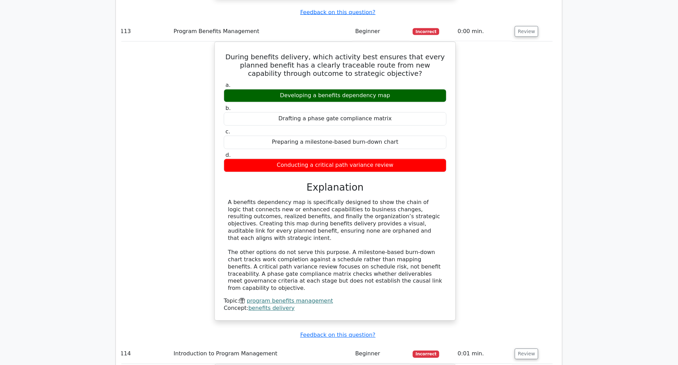
scroll to position [41166, 0]
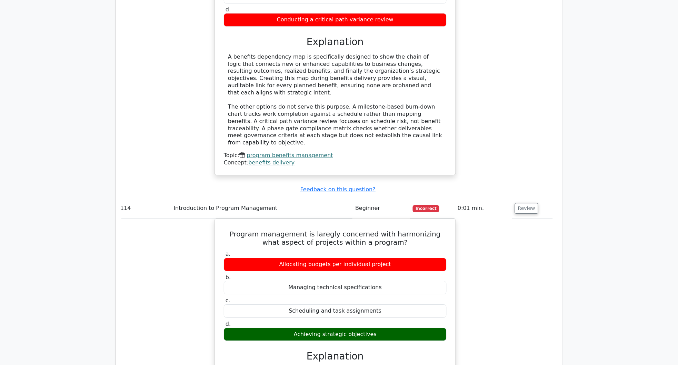
scroll to position [41396, 0]
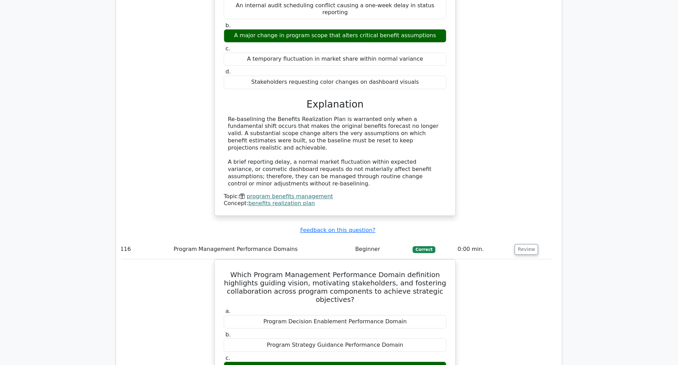
scroll to position [41902, 0]
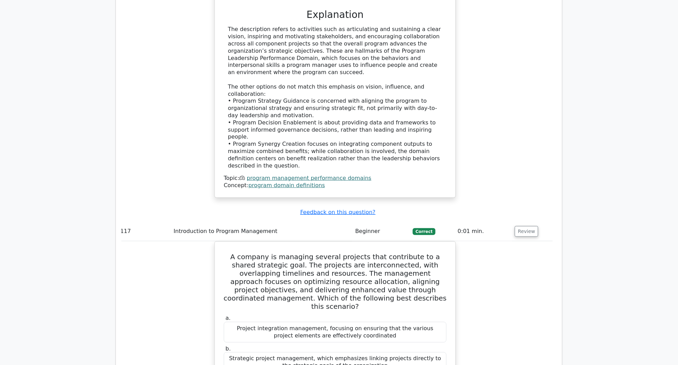
scroll to position [42270, 0]
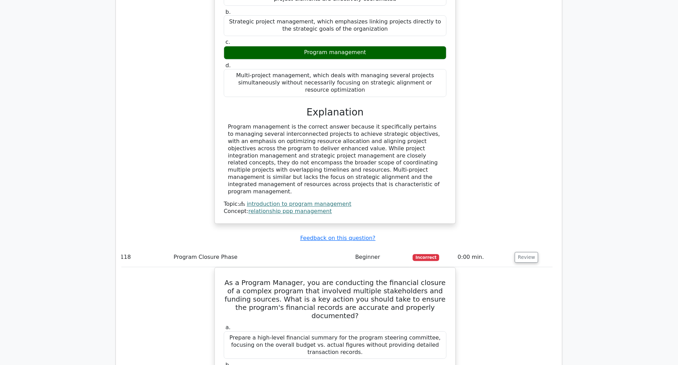
scroll to position [42499, 0]
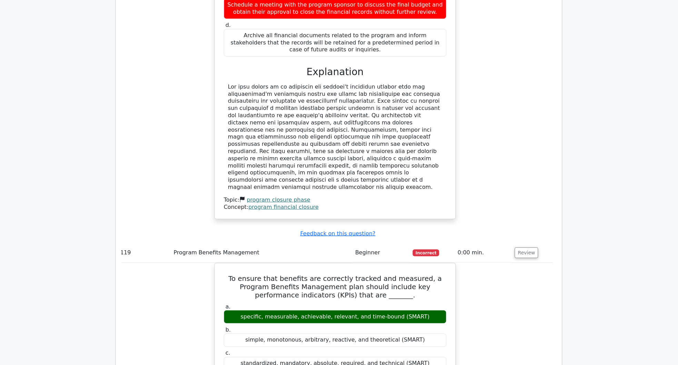
scroll to position [42913, 0]
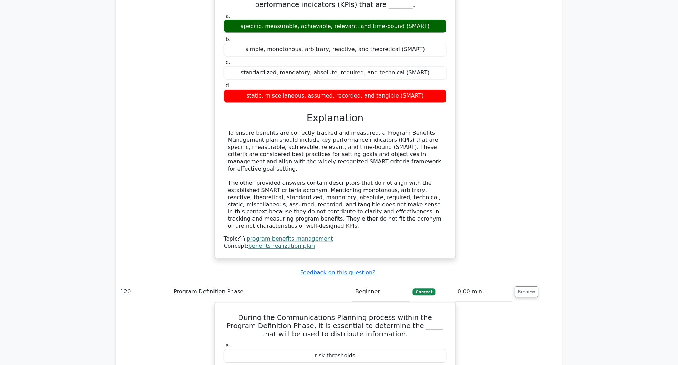
scroll to position [43281, 0]
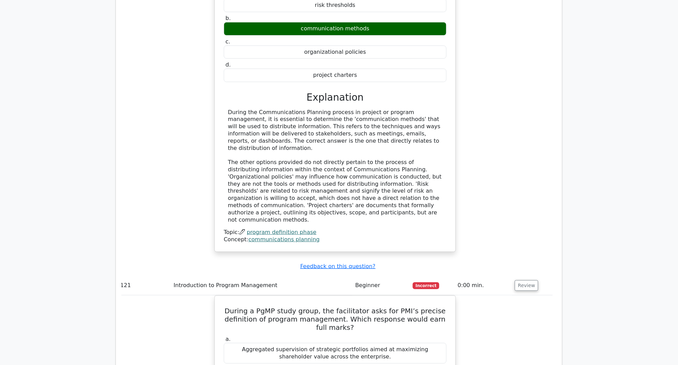
scroll to position [43603, 0]
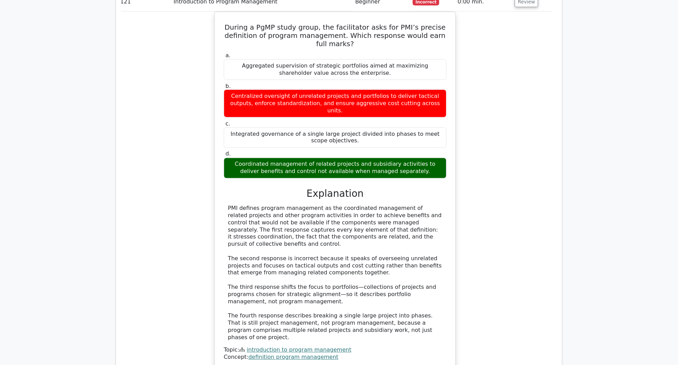
scroll to position [44017, 0]
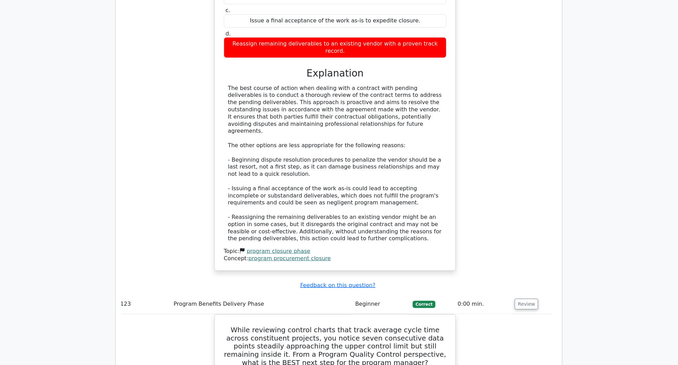
scroll to position [44385, 0]
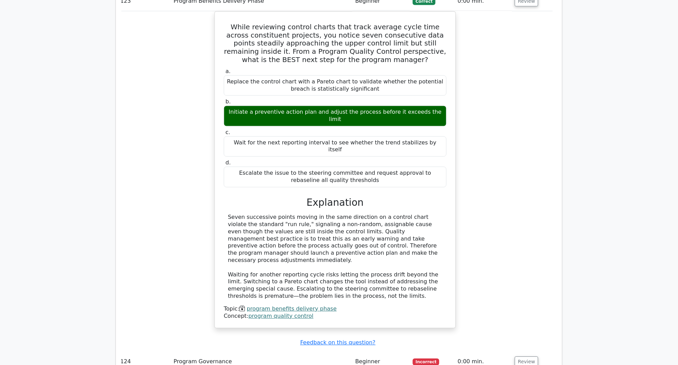
scroll to position [44753, 0]
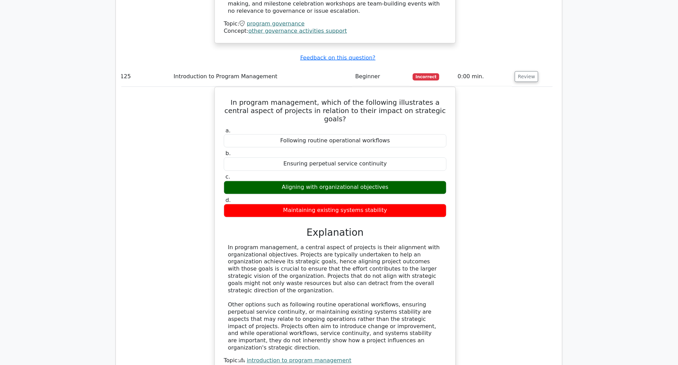
scroll to position [45350, 0]
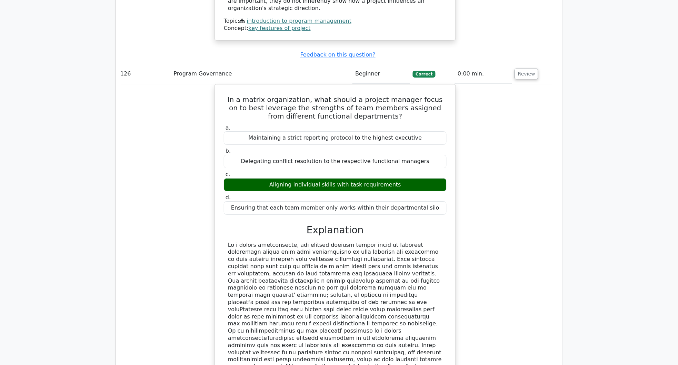
scroll to position [45718, 0]
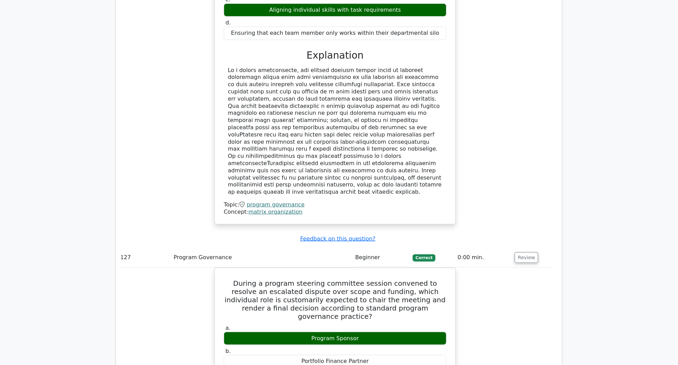
scroll to position [45902, 0]
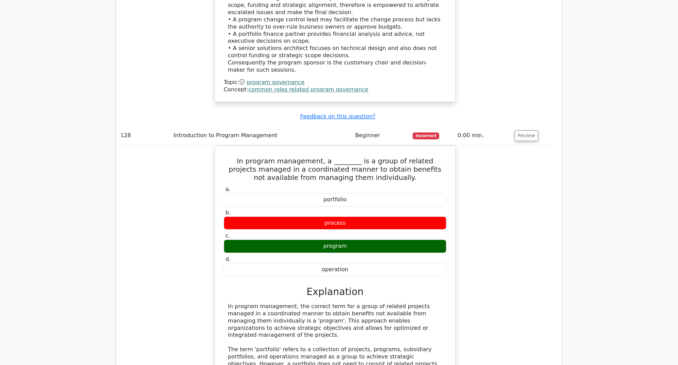
scroll to position [46316, 0]
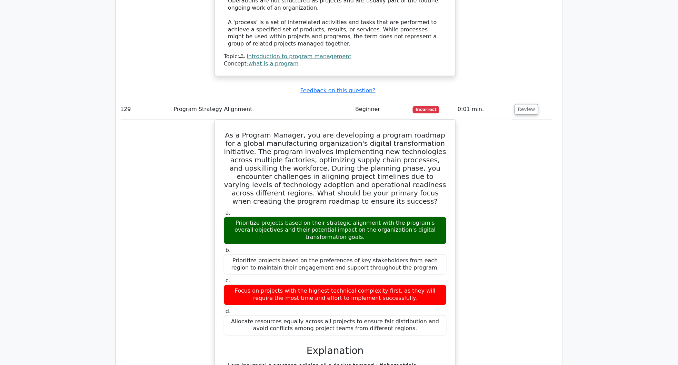
scroll to position [46730, 0]
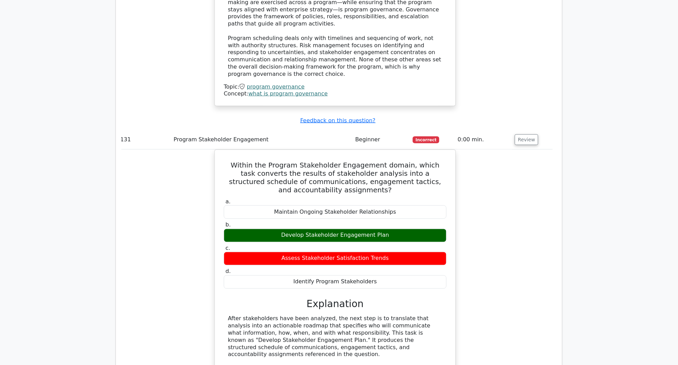
scroll to position [47466, 0]
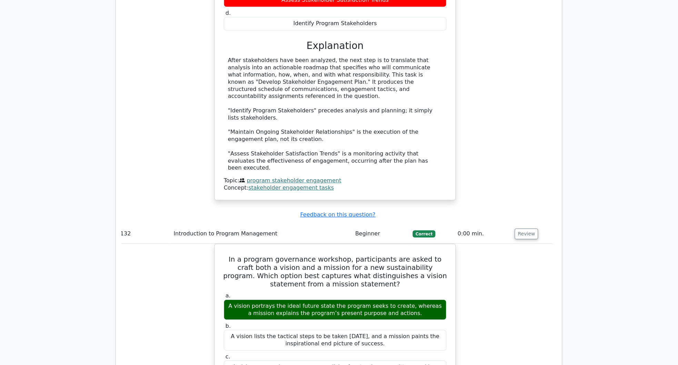
scroll to position [47788, 0]
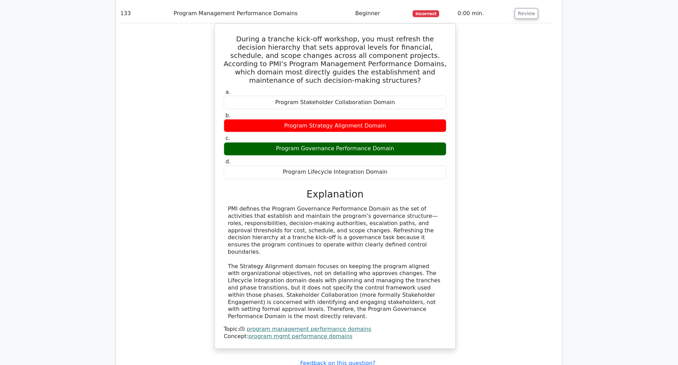
scroll to position [48202, 0]
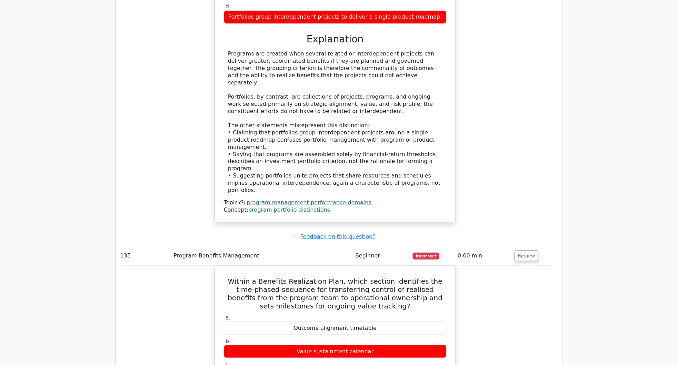
scroll to position [48891, 0]
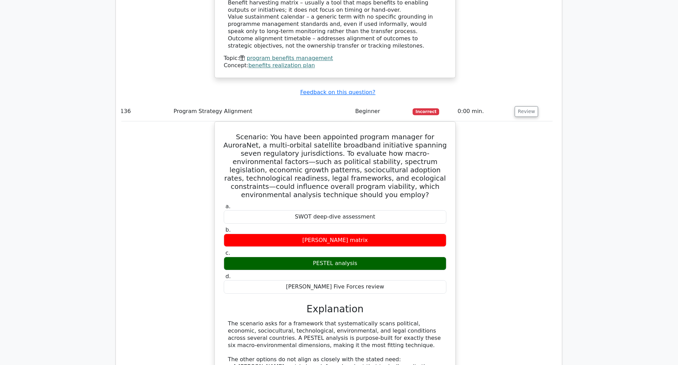
scroll to position [49259, 0]
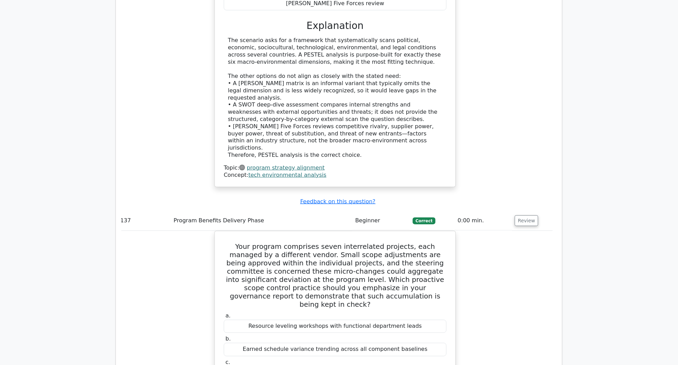
scroll to position [49627, 0]
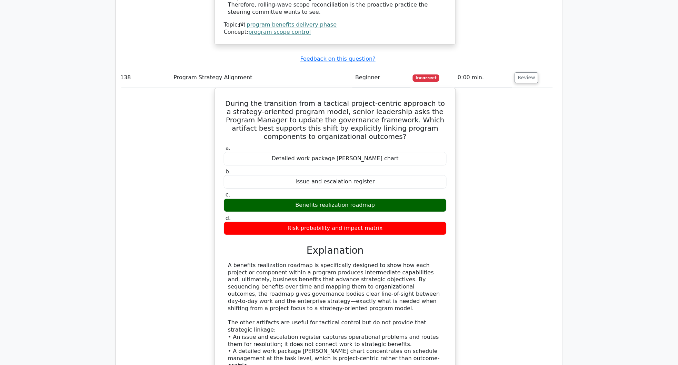
scroll to position [50087, 0]
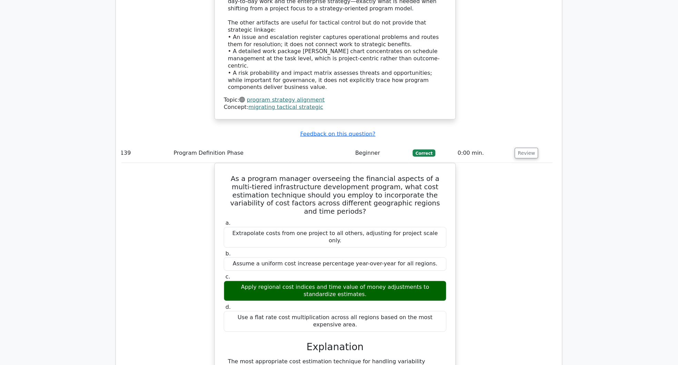
scroll to position [50455, 0]
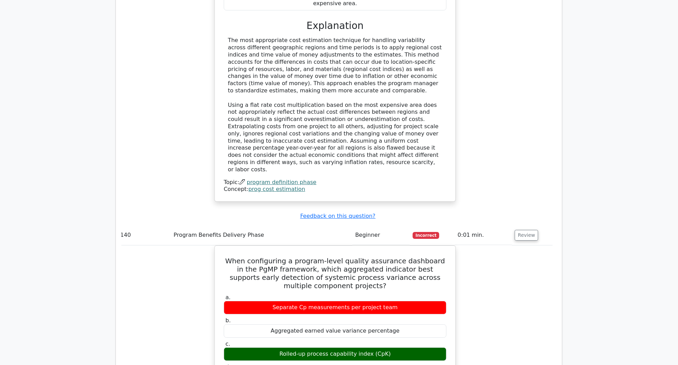
scroll to position [50776, 0]
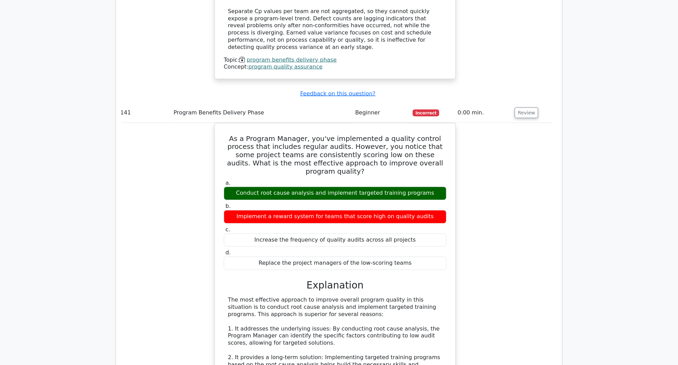
scroll to position [51144, 0]
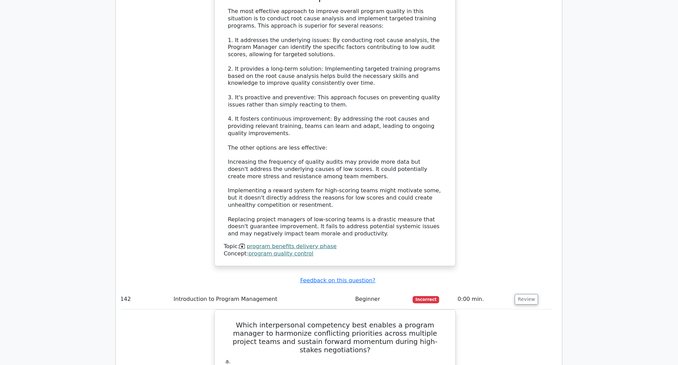
scroll to position [51420, 0]
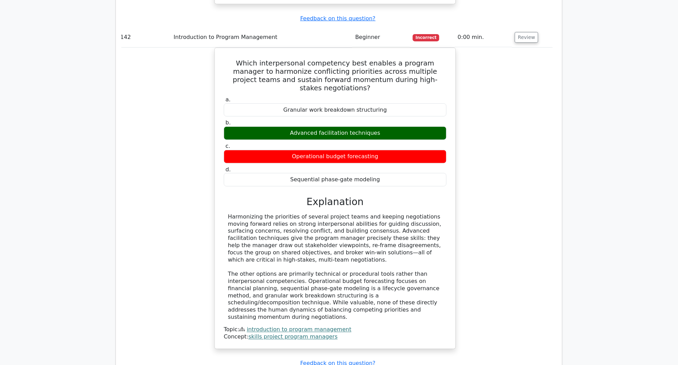
scroll to position [51788, 0]
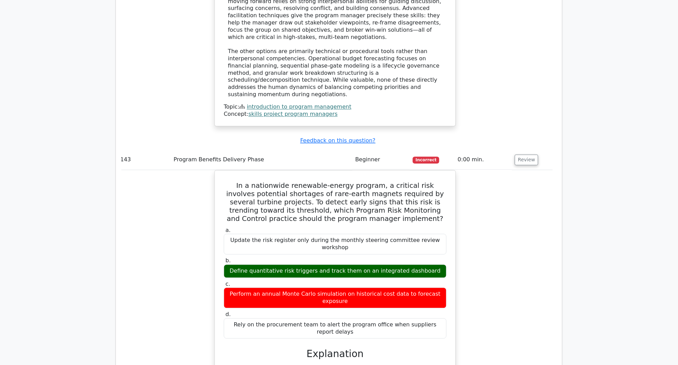
scroll to position [51972, 0]
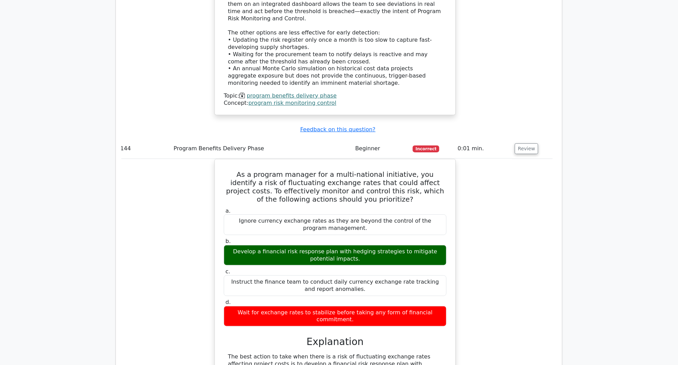
scroll to position [52340, 0]
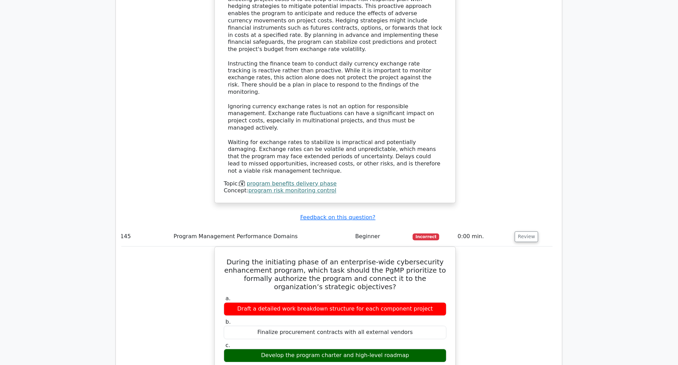
scroll to position [52662, 0]
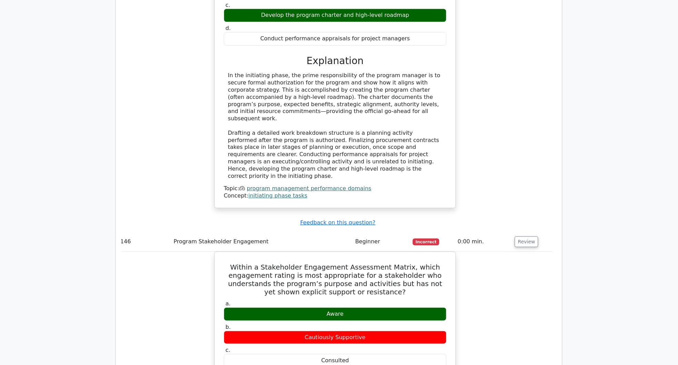
scroll to position [53030, 0]
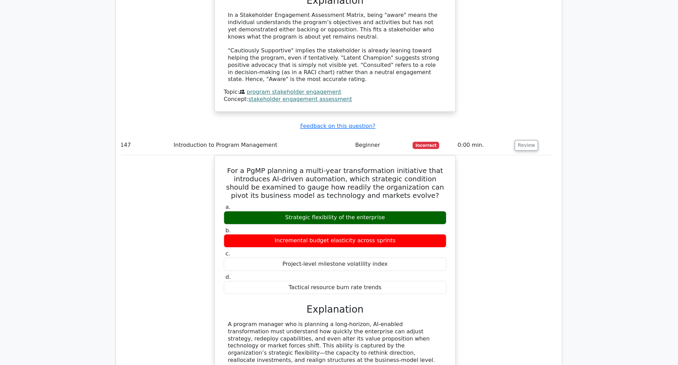
scroll to position [53398, 0]
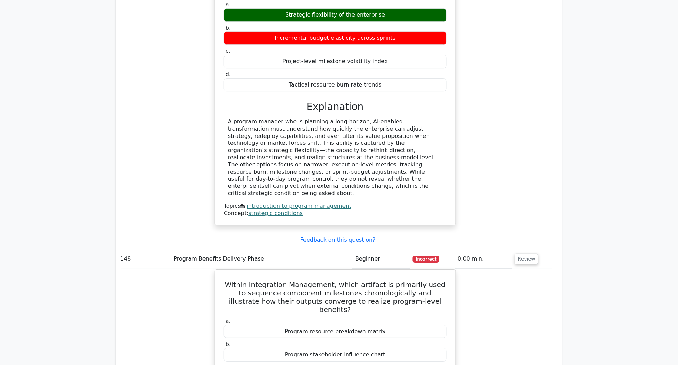
scroll to position [53766, 0]
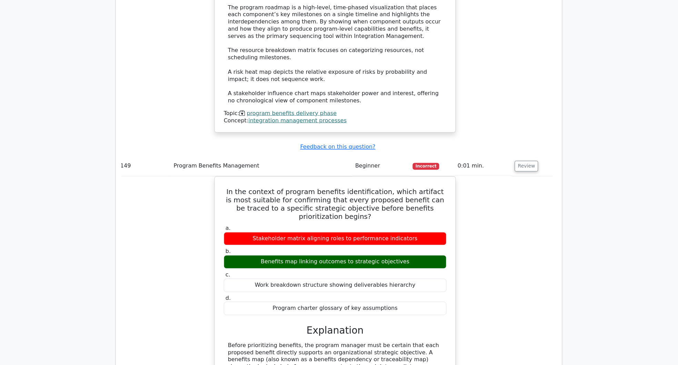
scroll to position [54133, 0]
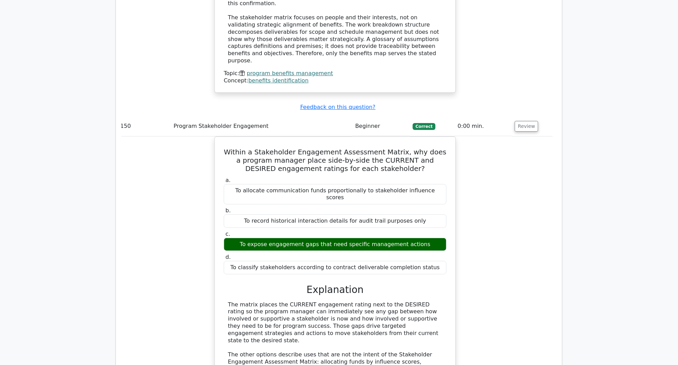
scroll to position [54501, 0]
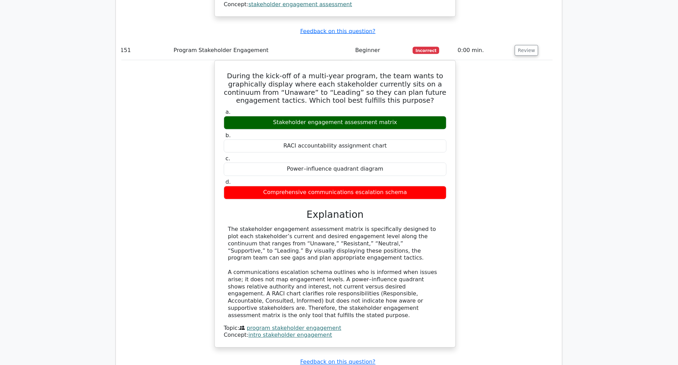
scroll to position [54777, 0]
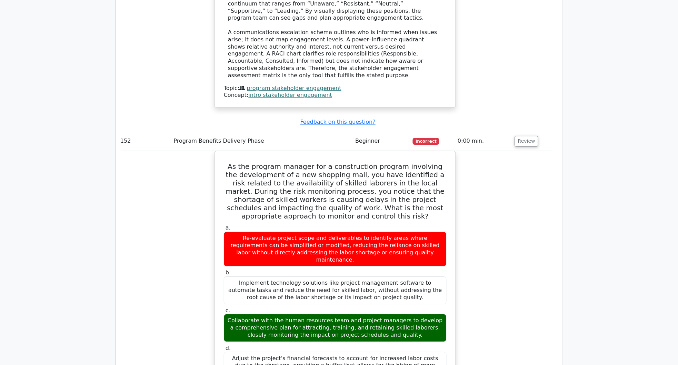
scroll to position [55099, 0]
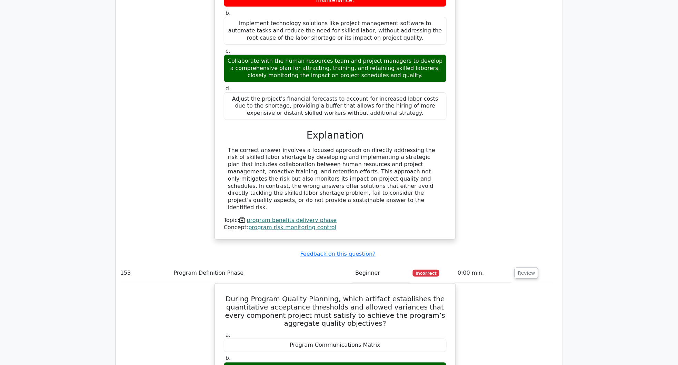
scroll to position [55421, 0]
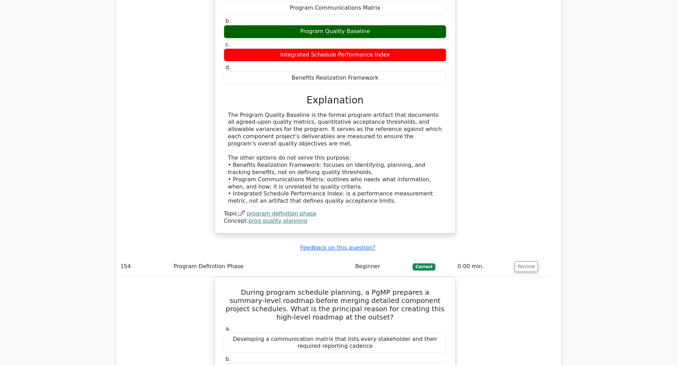
scroll to position [55743, 0]
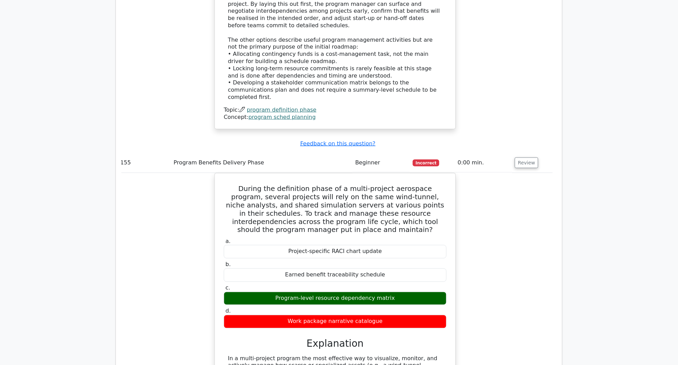
scroll to position [56111, 0]
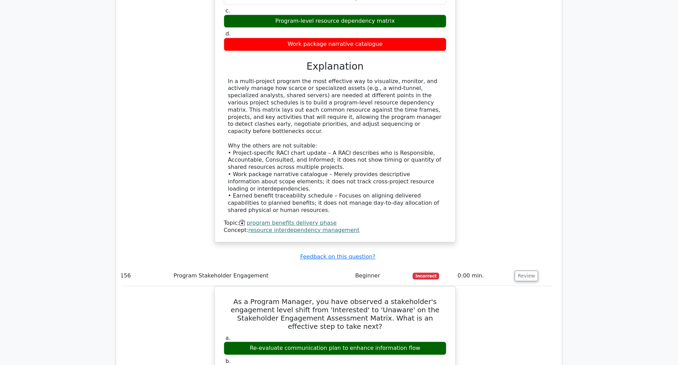
scroll to position [56432, 0]
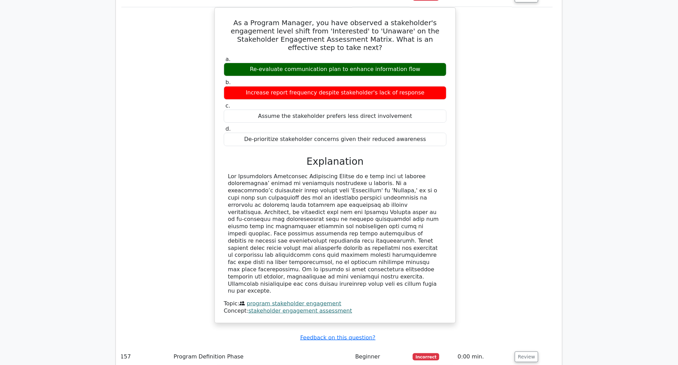
scroll to position [56800, 0]
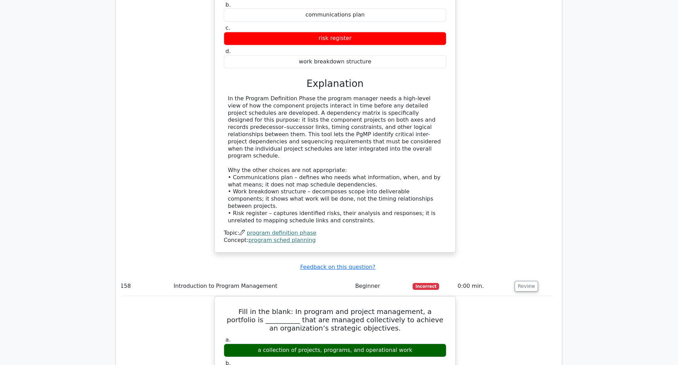
scroll to position [57092, 0]
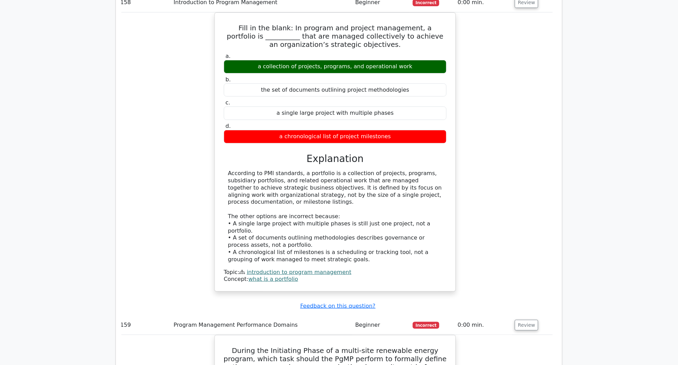
scroll to position [57414, 0]
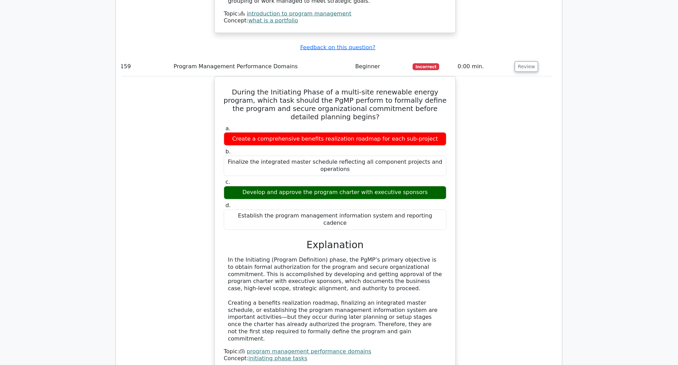
scroll to position [57782, 0]
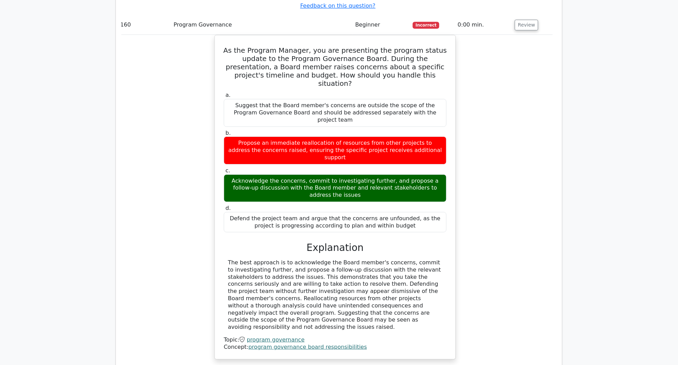
scroll to position [58110, 0]
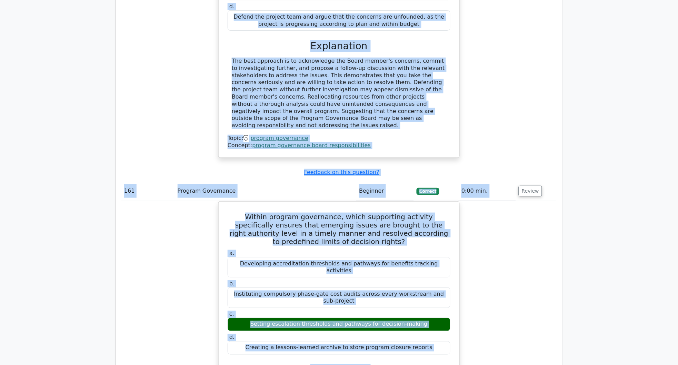
scroll to position [58435, 0]
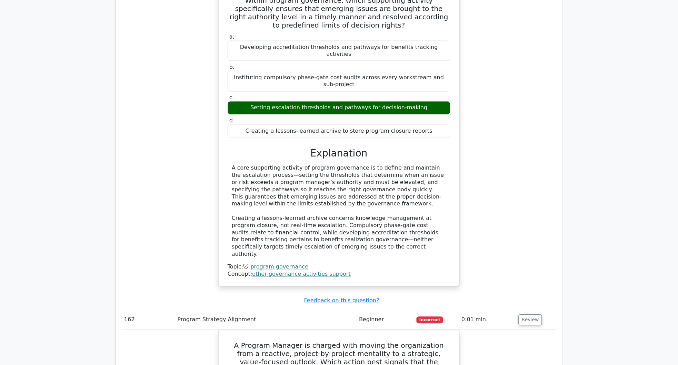
drag, startPoint x: 122, startPoint y: 128, endPoint x: 505, endPoint y: 229, distance: 396.5
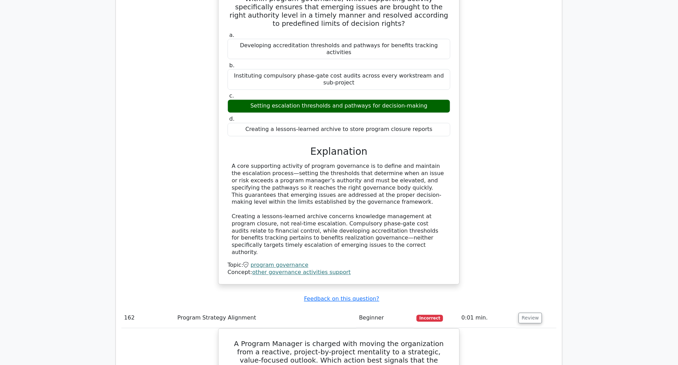
copy table
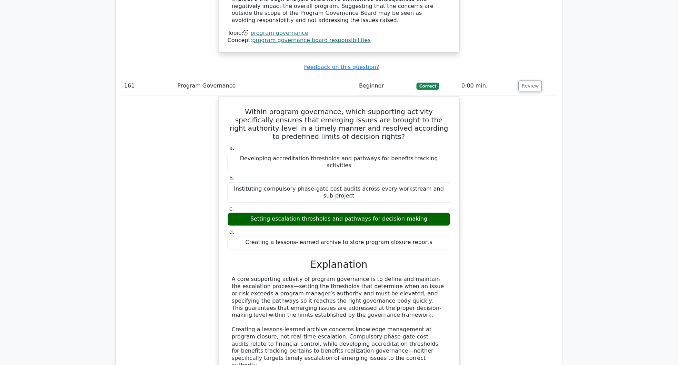
scroll to position [58389, 0]
